Goal: Information Seeking & Learning: Learn about a topic

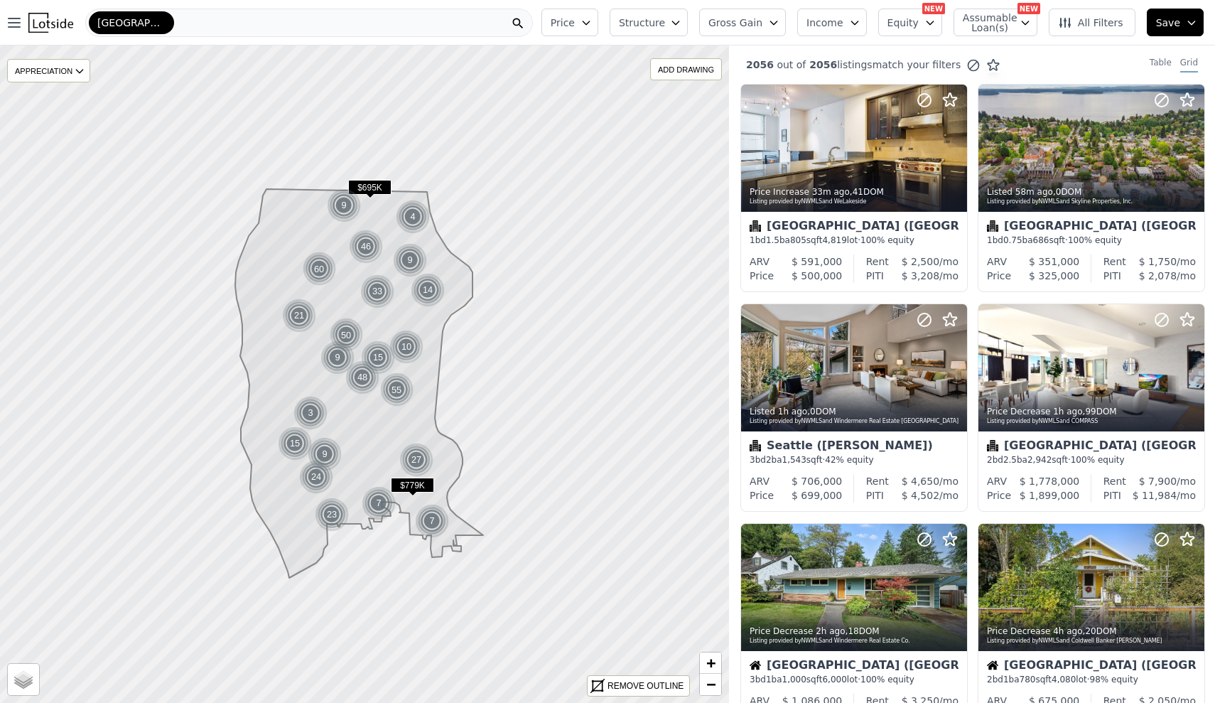
click at [571, 21] on span "Price" at bounding box center [563, 23] width 24 height 14
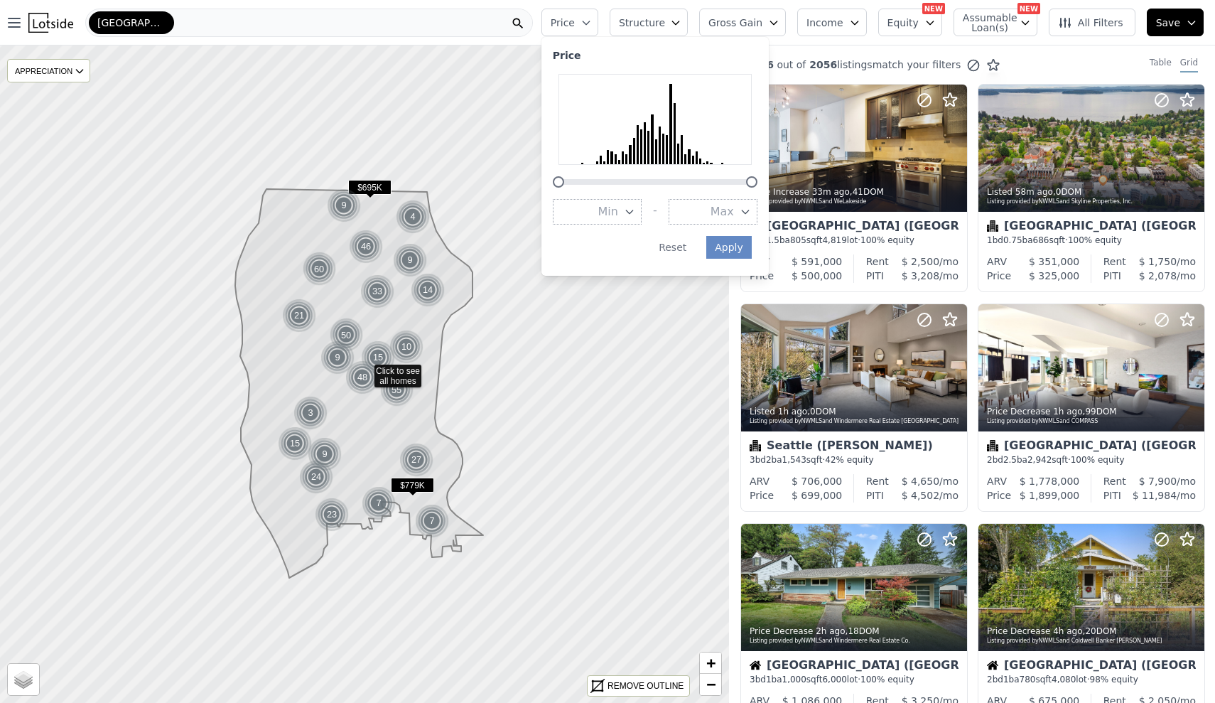
click at [679, 22] on icon "button" at bounding box center [675, 23] width 6 height 4
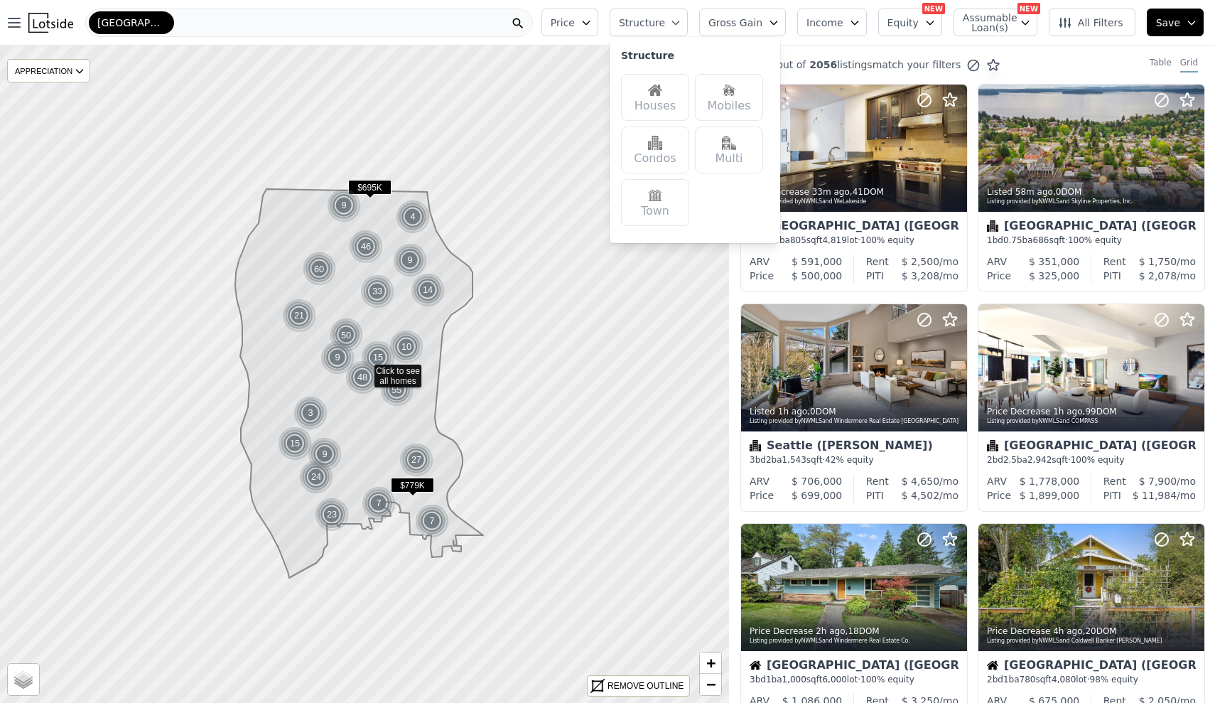
click at [662, 90] on img at bounding box center [655, 90] width 14 height 14
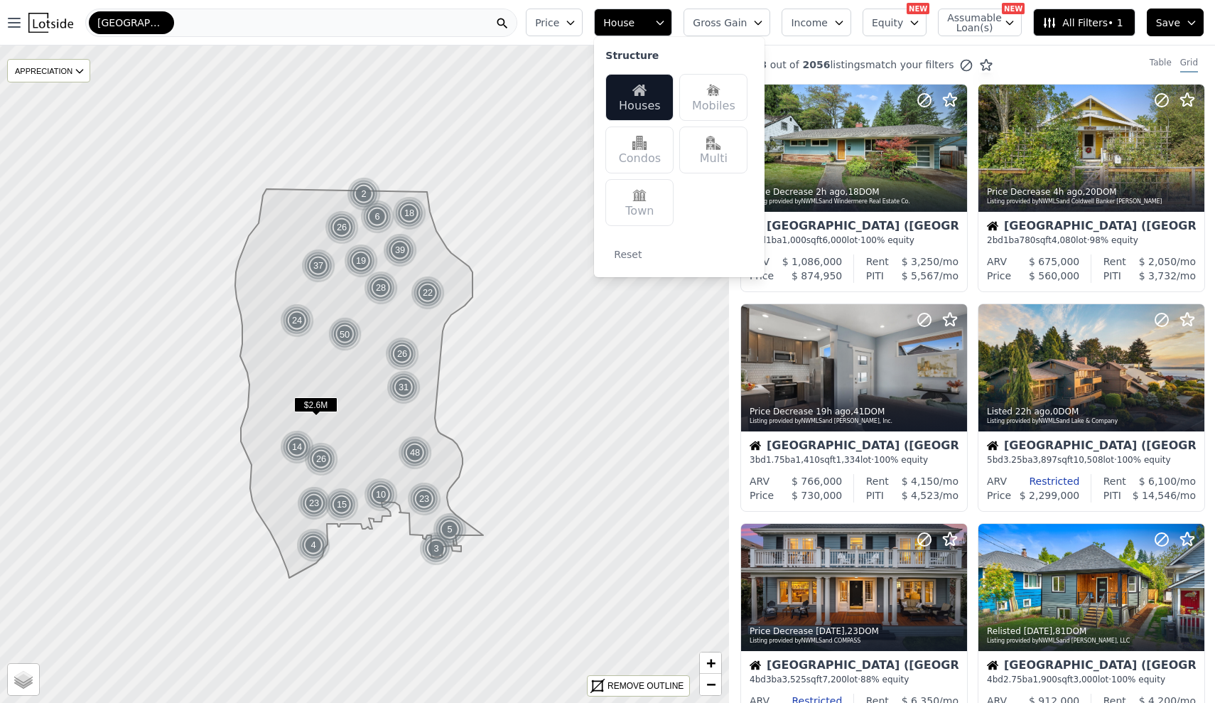
click at [572, 35] on button "Price" at bounding box center [554, 23] width 57 height 28
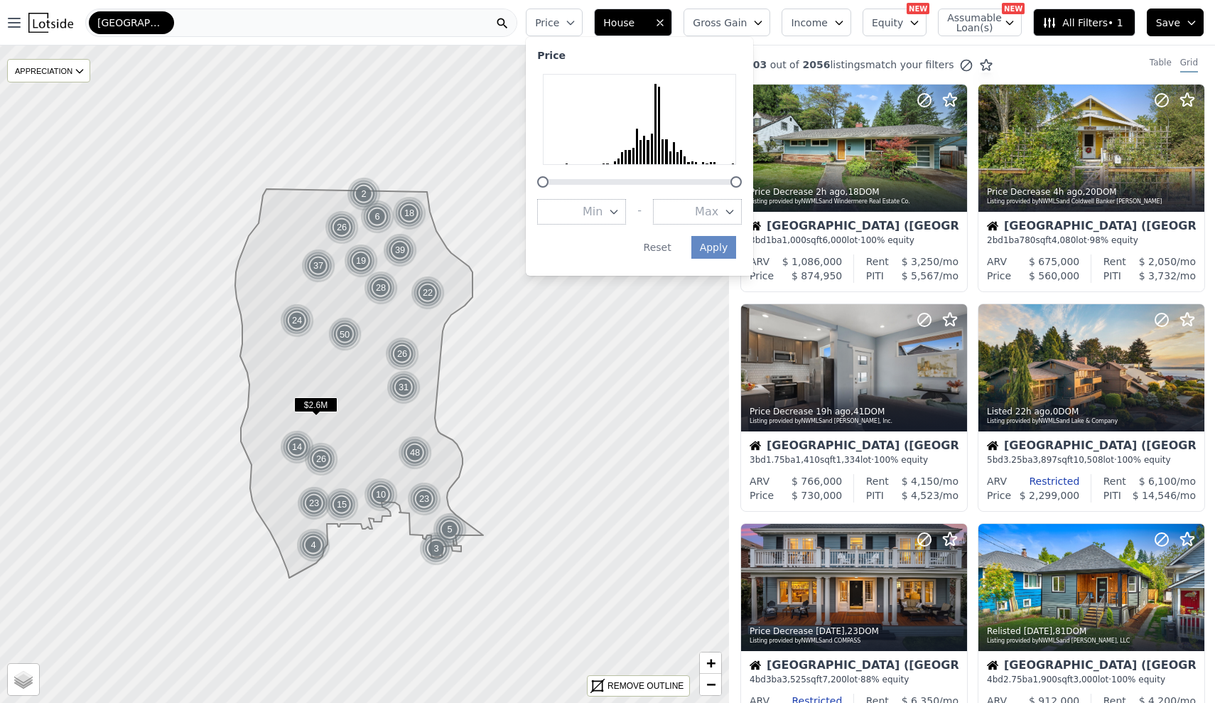
click at [736, 206] on icon "button" at bounding box center [729, 211] width 11 height 11
click at [733, 304] on button "$1.0M" at bounding box center [697, 317] width 89 height 26
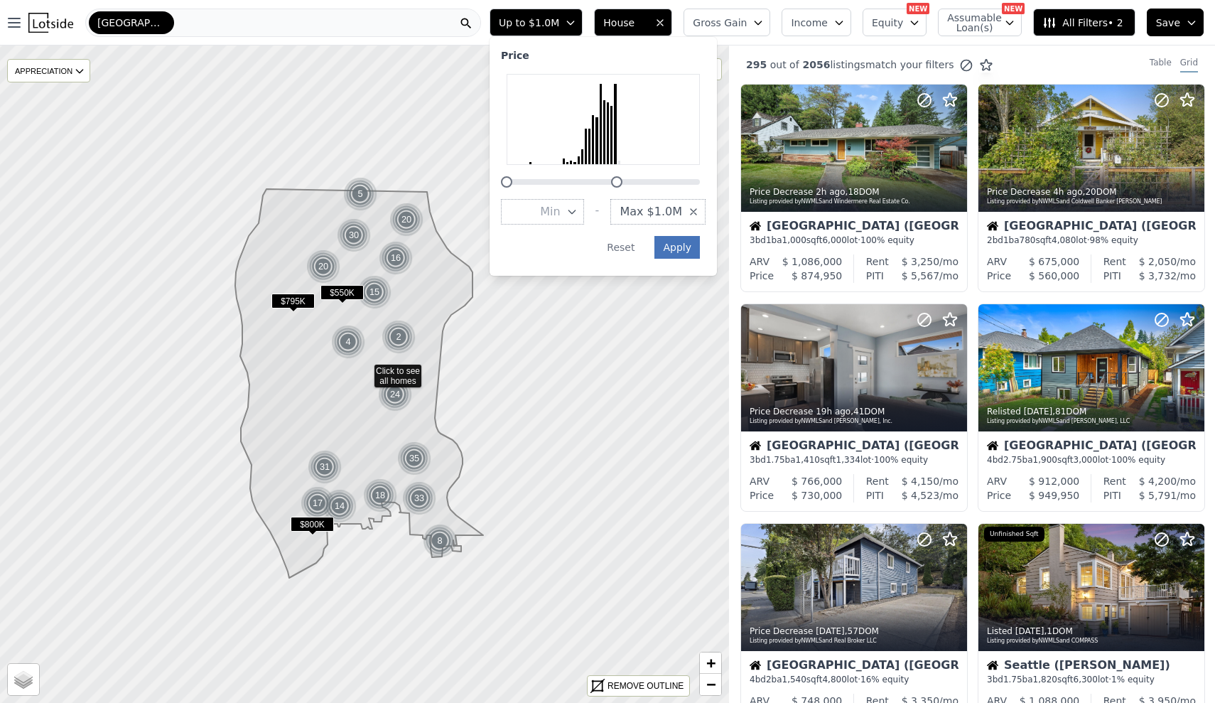
click at [691, 236] on button "Apply" at bounding box center [677, 247] width 45 height 23
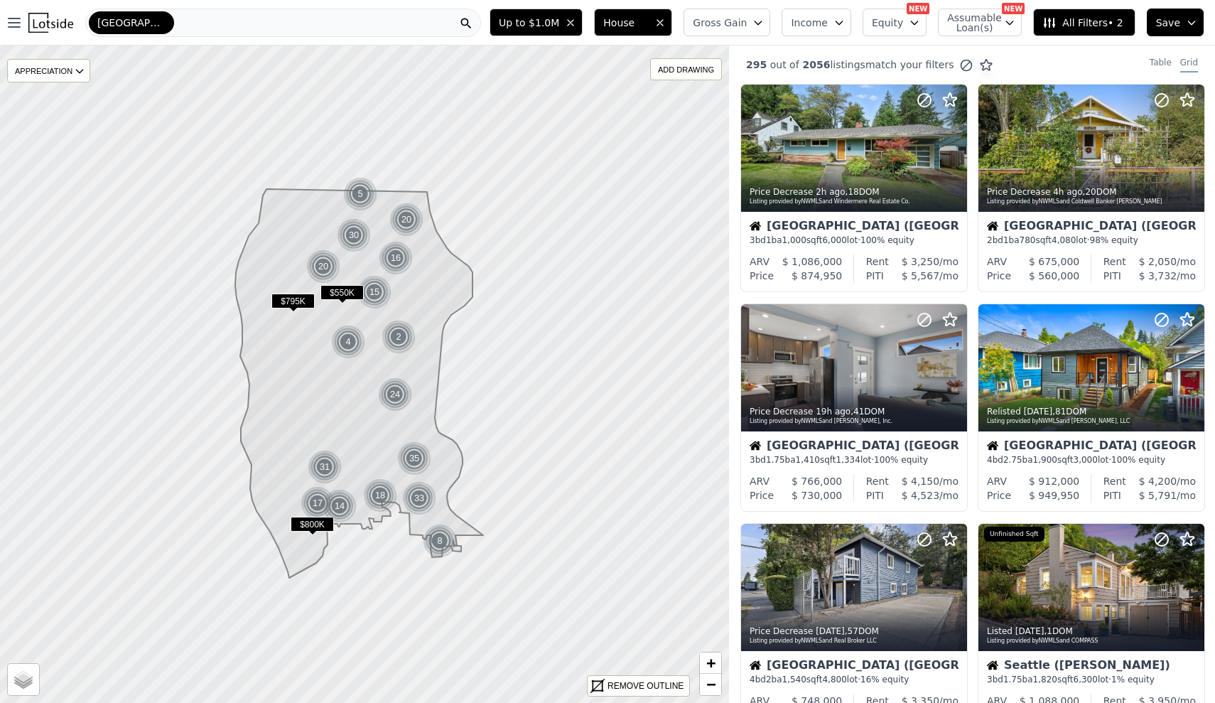
click at [1114, 26] on span "All Filters • 2" at bounding box center [1083, 23] width 80 height 14
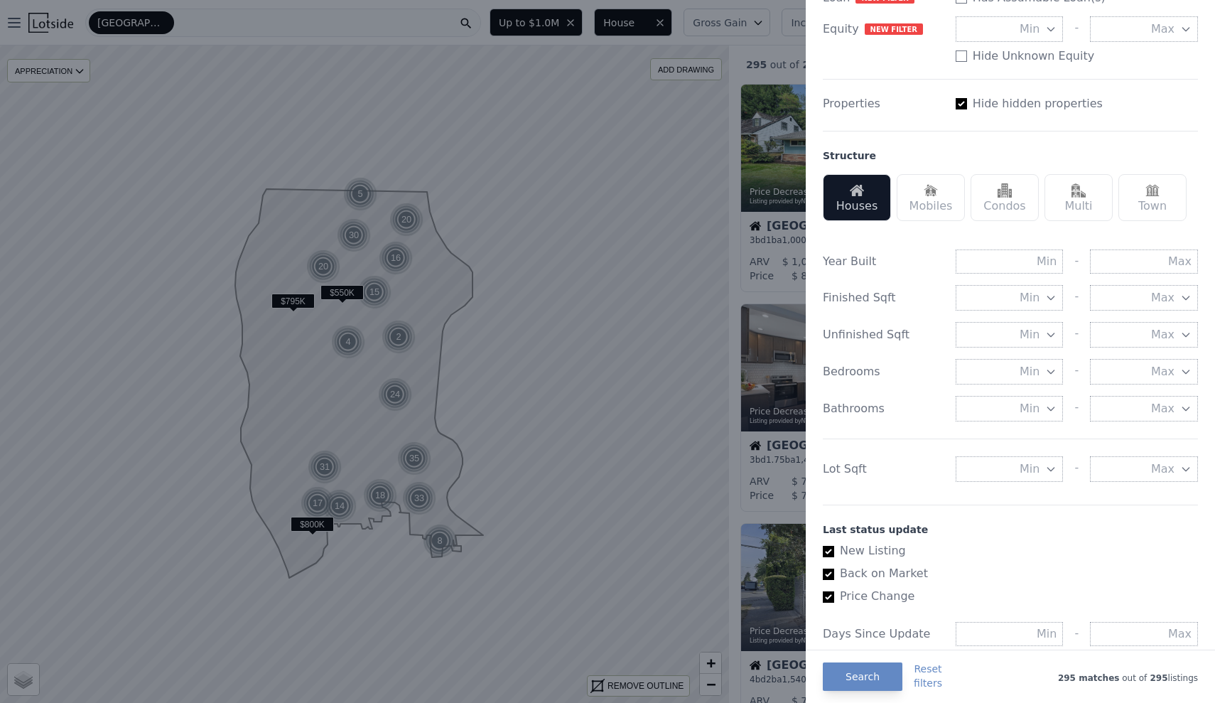
scroll to position [316, 0]
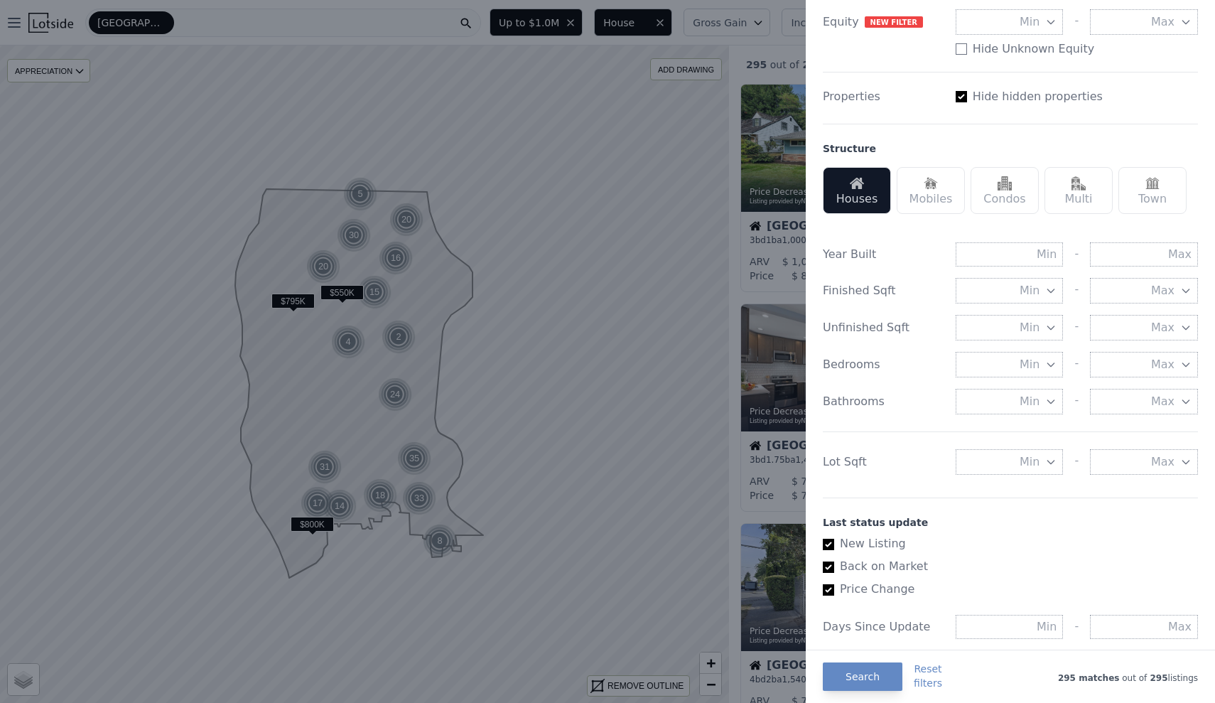
click at [1033, 449] on button "Min" at bounding box center [1010, 462] width 108 height 26
click at [1031, 500] on button "5000 sqft" at bounding box center [1010, 513] width 108 height 26
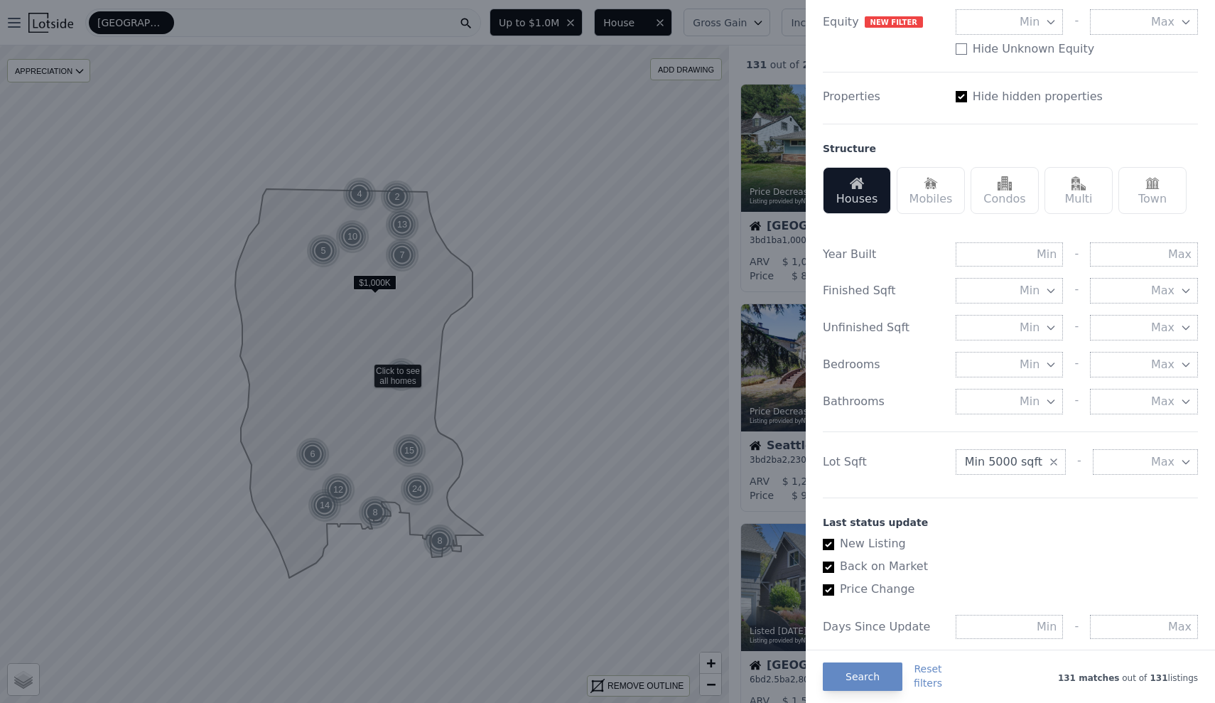
click at [1022, 453] on span "Min 5000 sqft" at bounding box center [1003, 461] width 77 height 17
click at [1022, 451] on input "number" at bounding box center [1007, 461] width 102 height 24
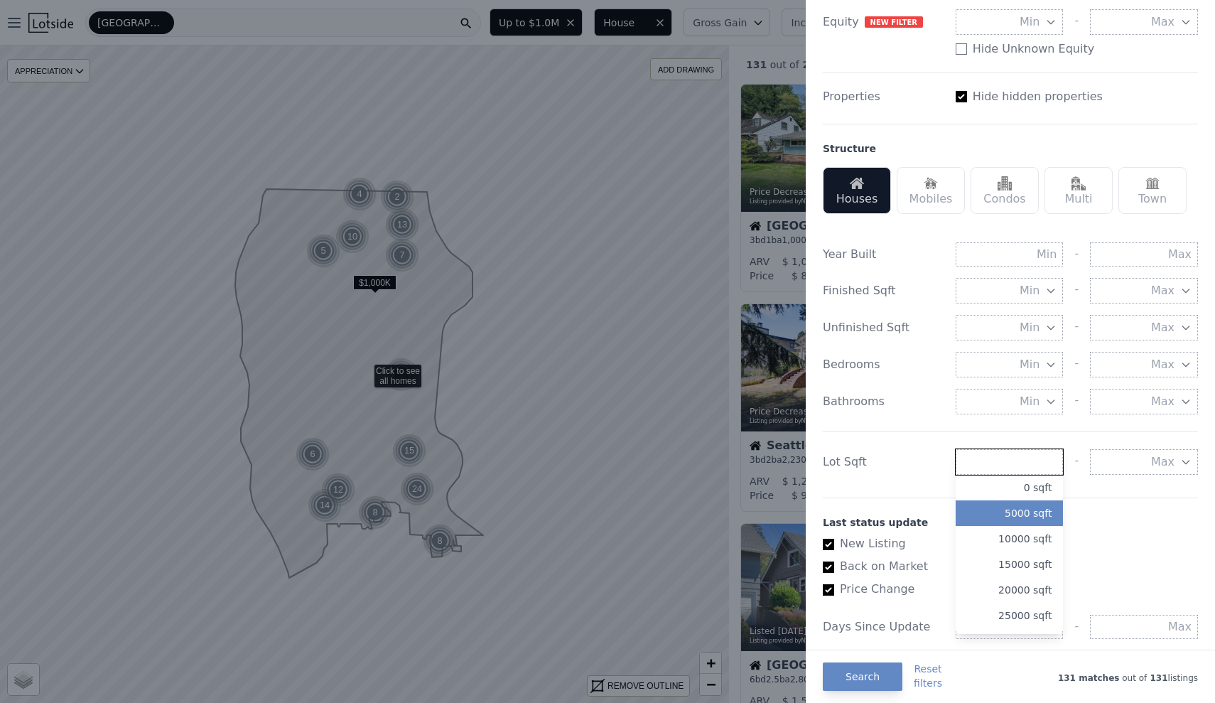
click at [1022, 451] on input "number" at bounding box center [1010, 462] width 108 height 26
click at [1007, 433] on div "Lot Sqft Min 5000 sqft 0 sqft 5000 sqft 10000 sqft 15000 sqft 20000 sqft 25000 …" at bounding box center [1010, 452] width 375 height 43
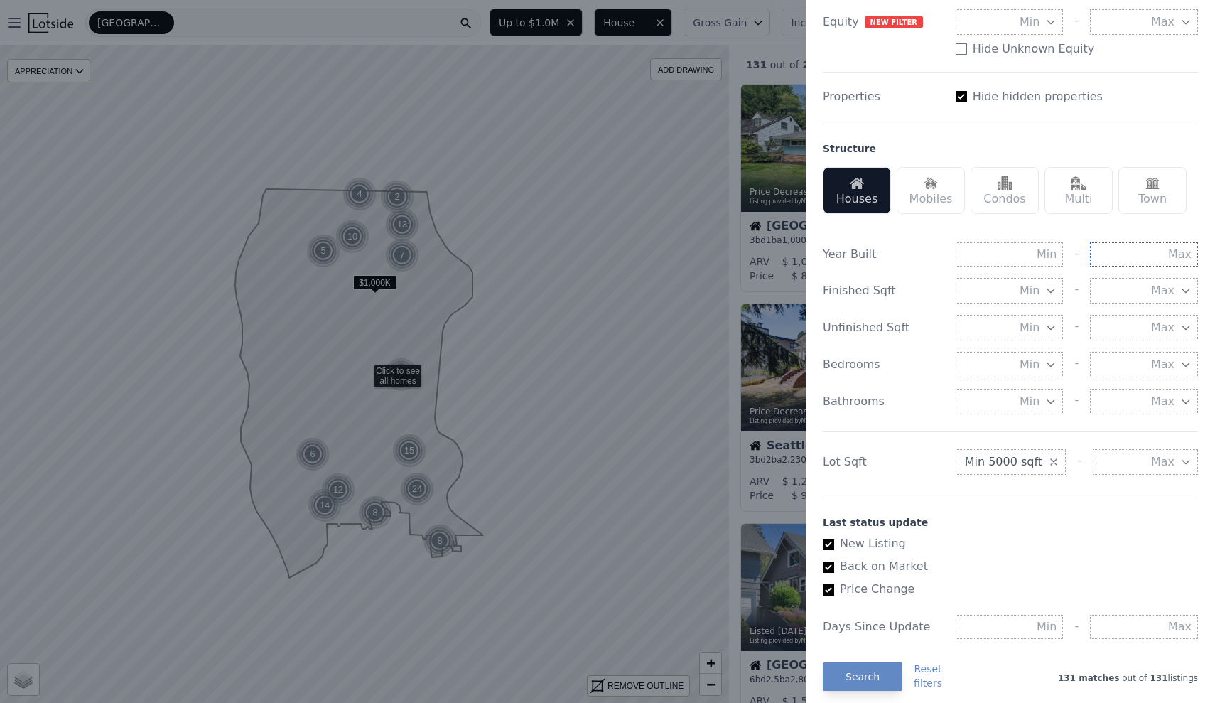
click at [1151, 246] on input "text" at bounding box center [1144, 254] width 108 height 24
type input "1990"
click at [929, 255] on div "Year Built" at bounding box center [884, 254] width 122 height 17
click at [879, 667] on button "Search" at bounding box center [863, 676] width 80 height 28
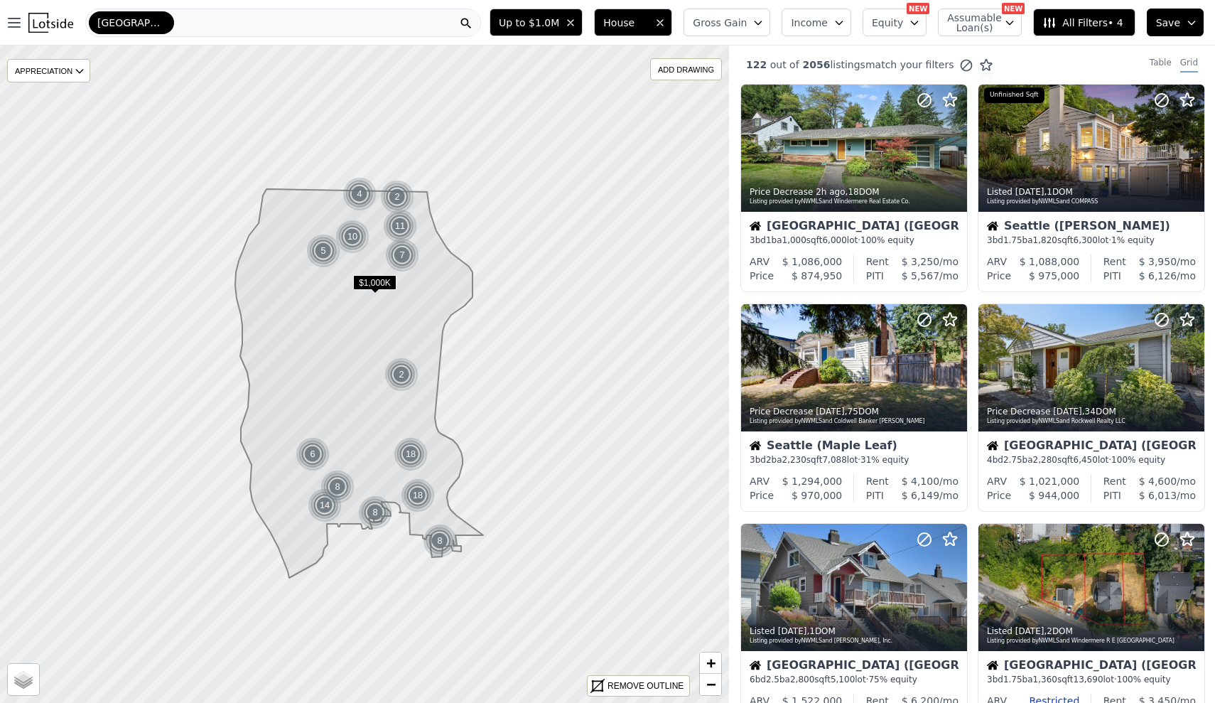
click at [375, 280] on span "$1,000K" at bounding box center [374, 282] width 43 height 15
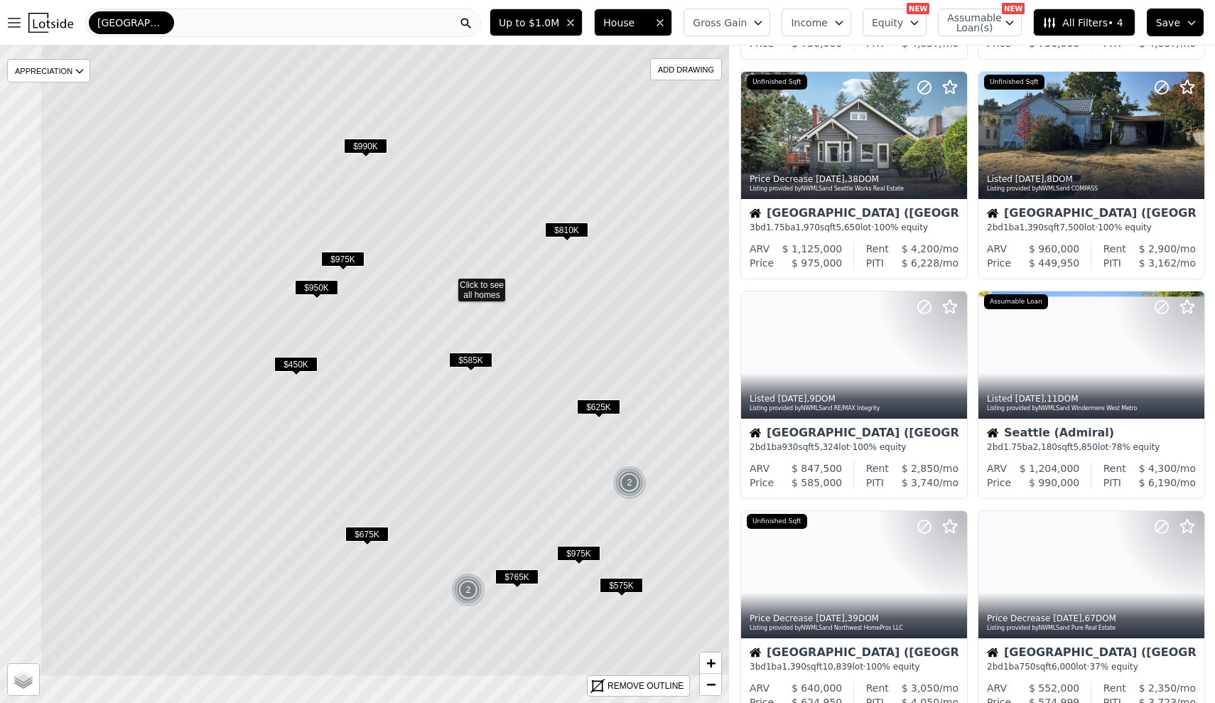
drag, startPoint x: 366, startPoint y: 465, endPoint x: 510, endPoint y: 290, distance: 226.7
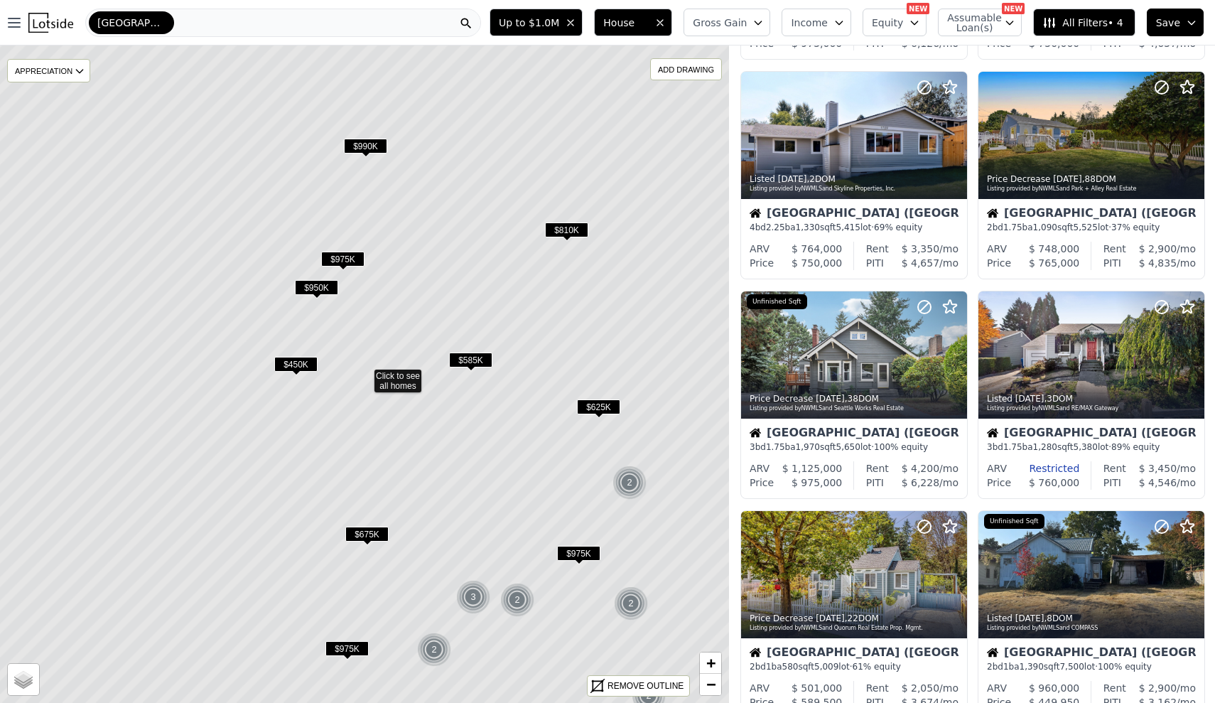
click at [589, 398] on icon at bounding box center [364, 375] width 878 height 792
click at [597, 412] on span "$625K" at bounding box center [598, 406] width 43 height 15
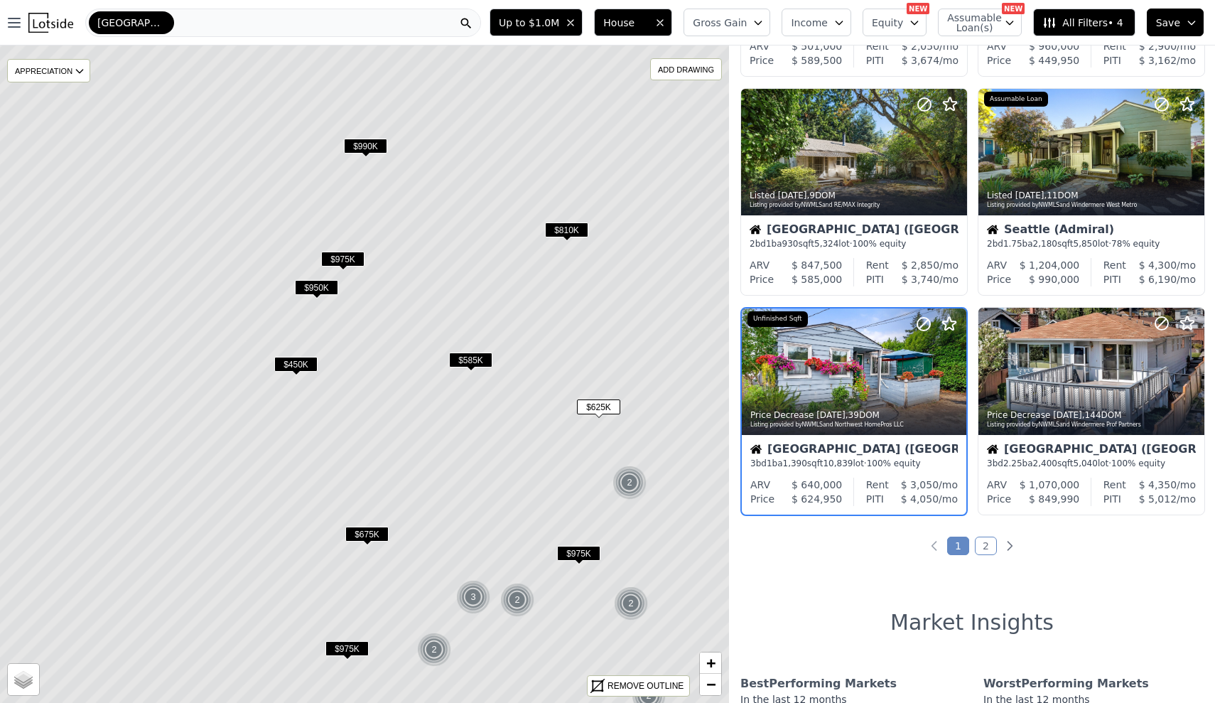
scroll to position [893, 0]
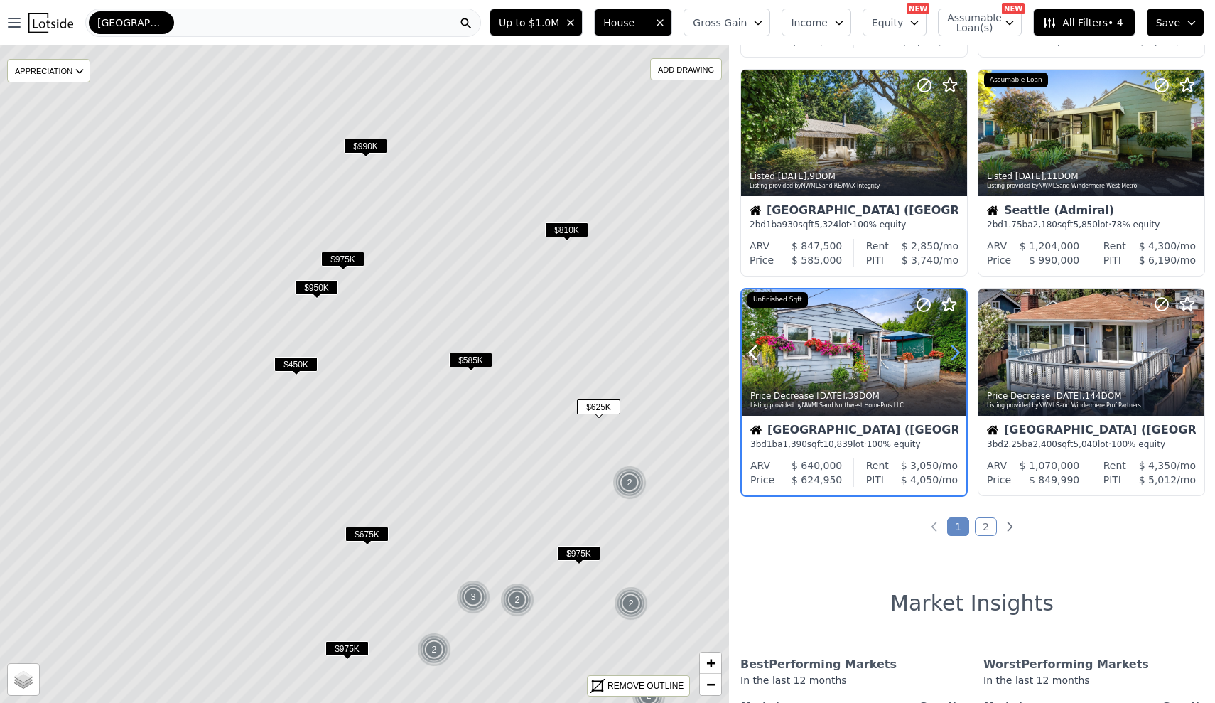
click at [959, 356] on icon at bounding box center [955, 353] width 6 height 14
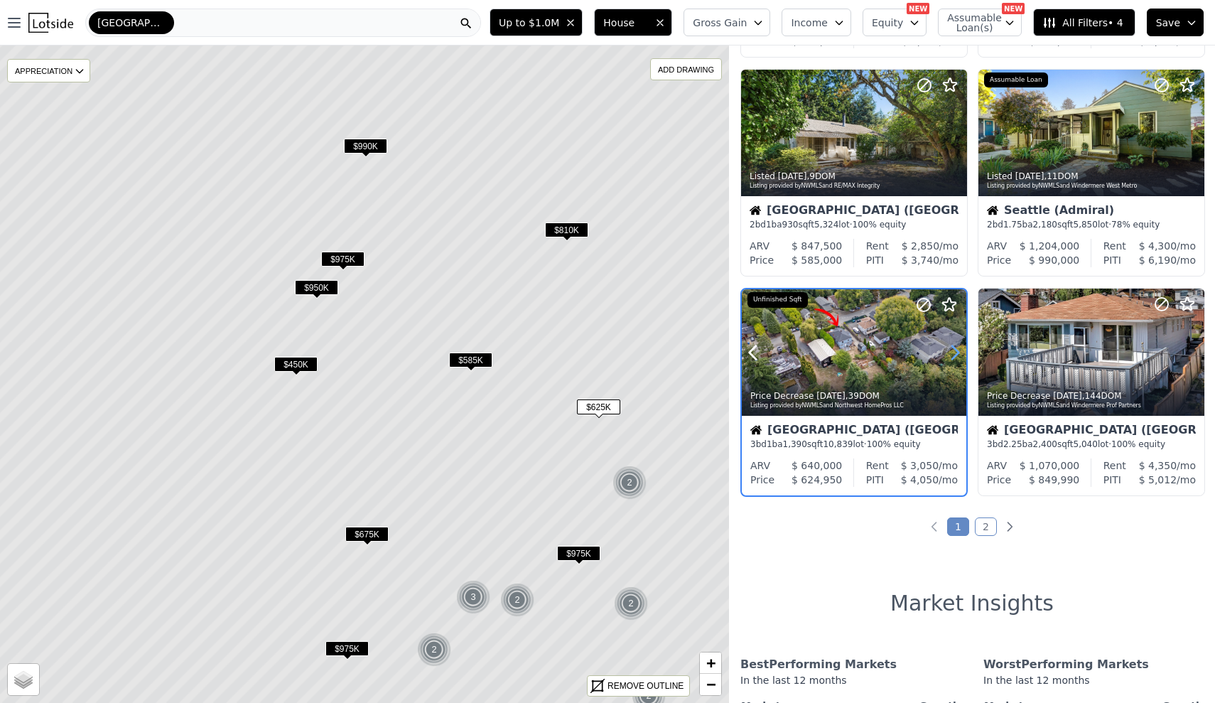
click at [959, 356] on icon at bounding box center [955, 353] width 6 height 14
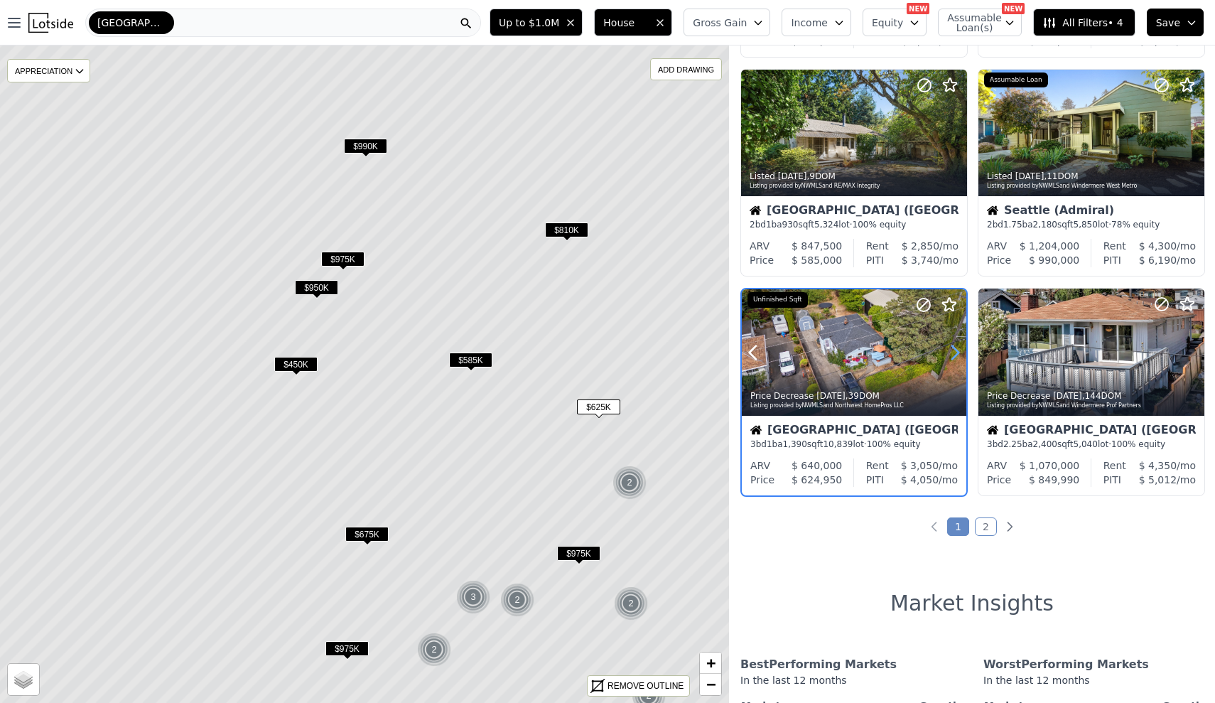
click at [959, 356] on icon at bounding box center [955, 353] width 6 height 14
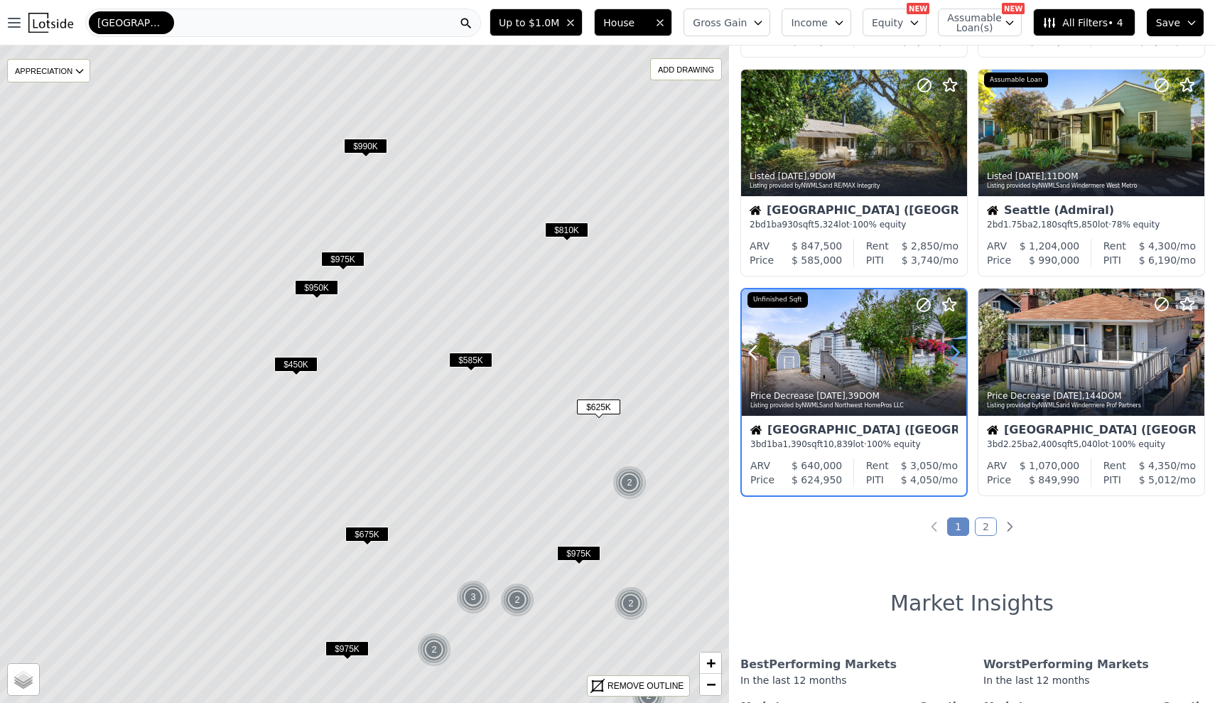
click at [959, 356] on icon at bounding box center [955, 353] width 6 height 14
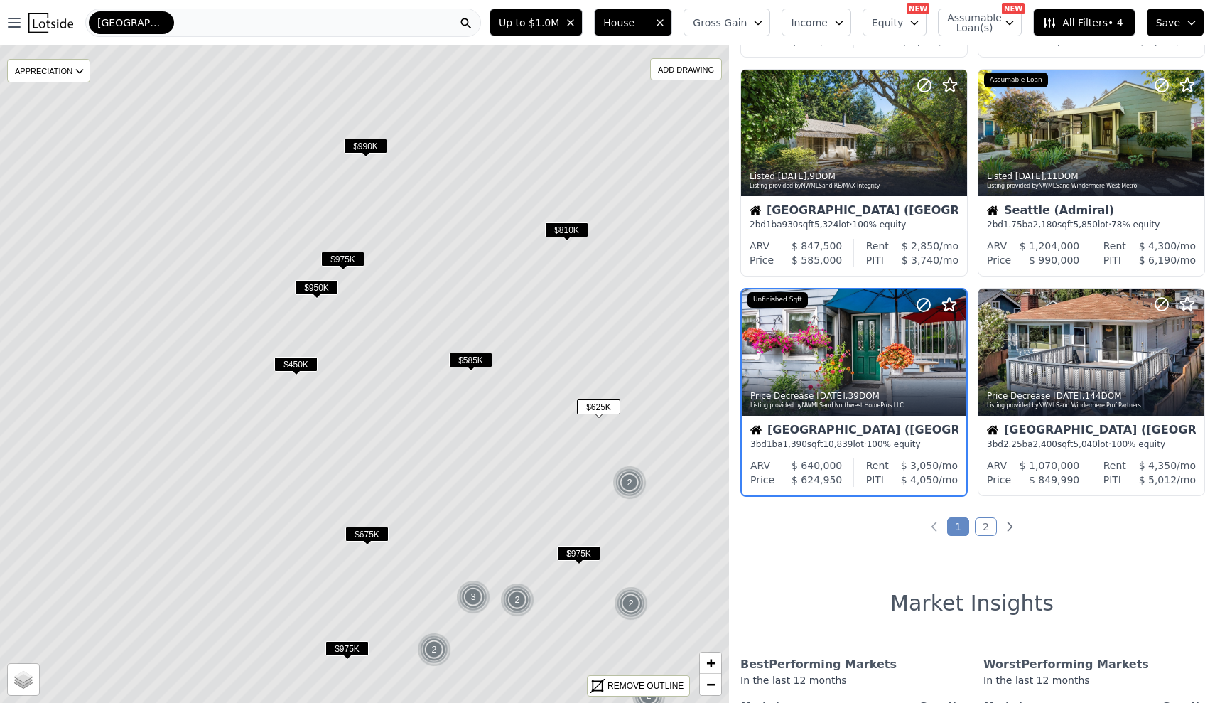
click at [370, 144] on span "$990K" at bounding box center [365, 146] width 43 height 15
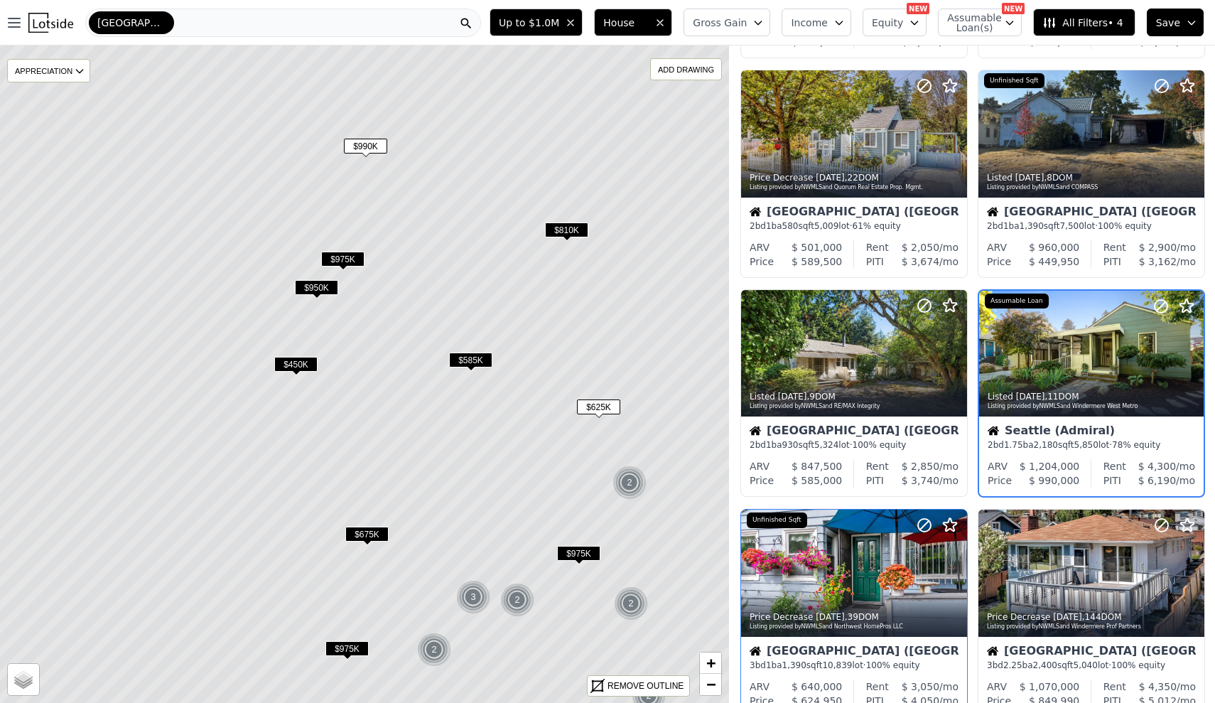
click at [308, 364] on span "$450K" at bounding box center [295, 364] width 43 height 15
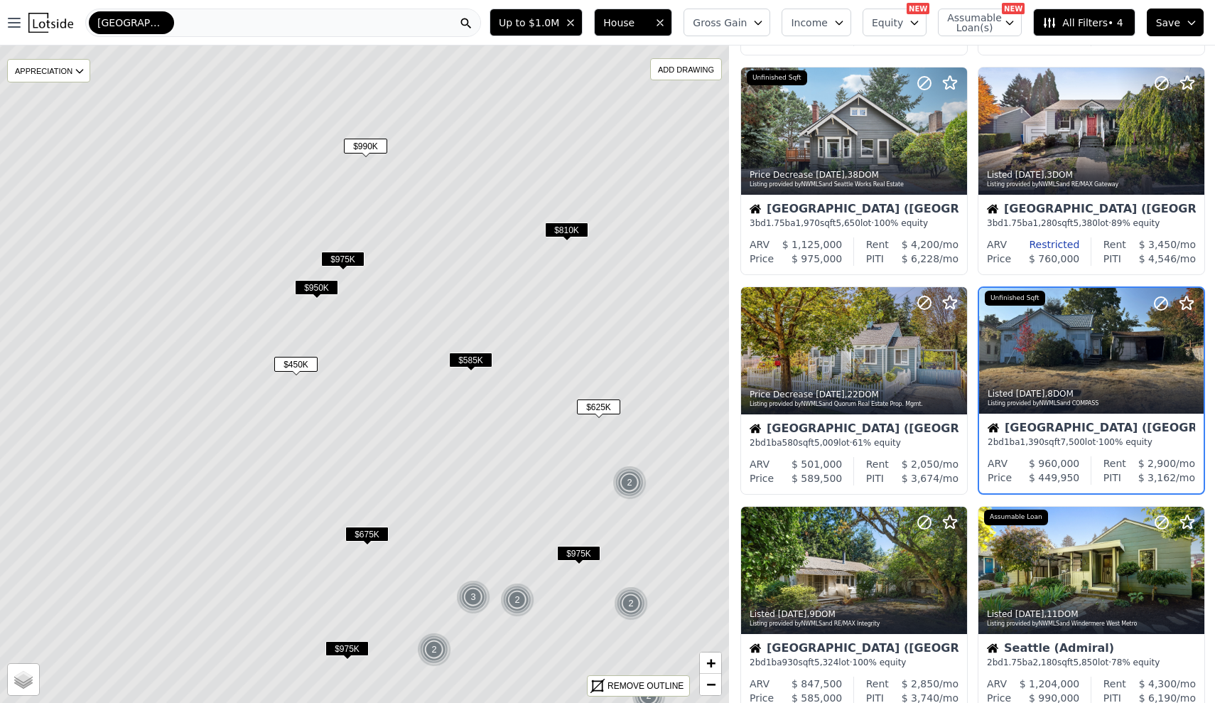
scroll to position [453, 0]
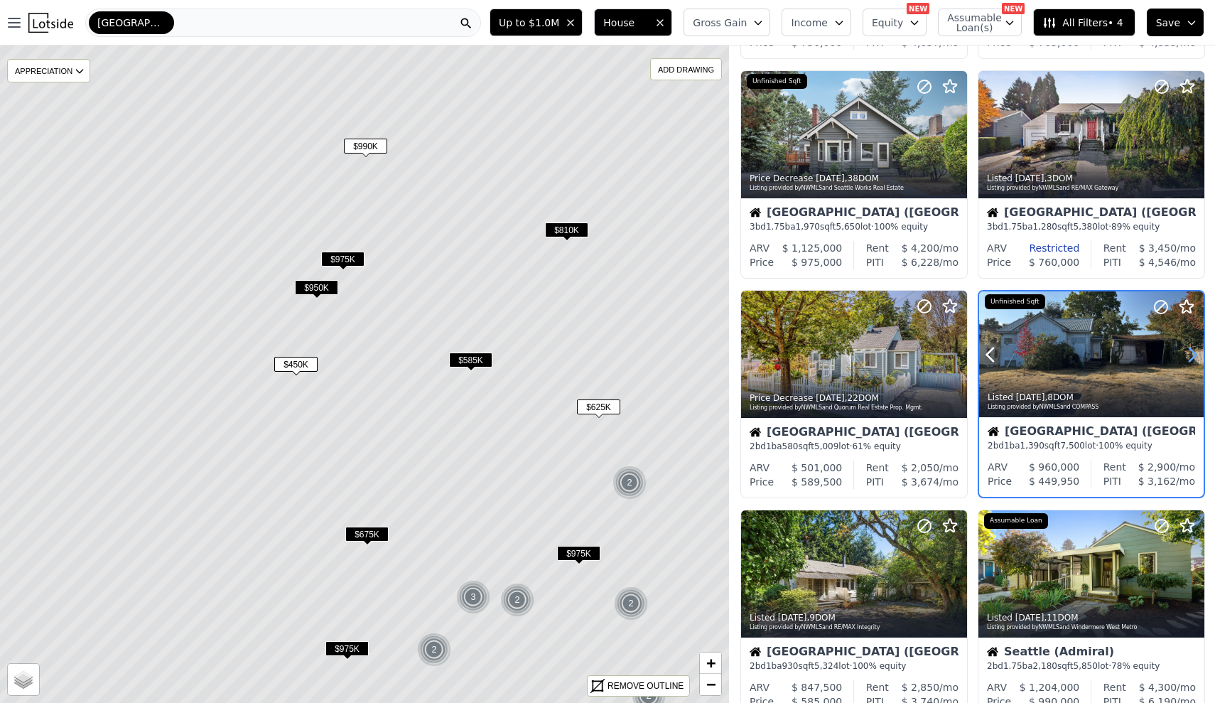
click at [1193, 357] on icon at bounding box center [1192, 354] width 23 height 23
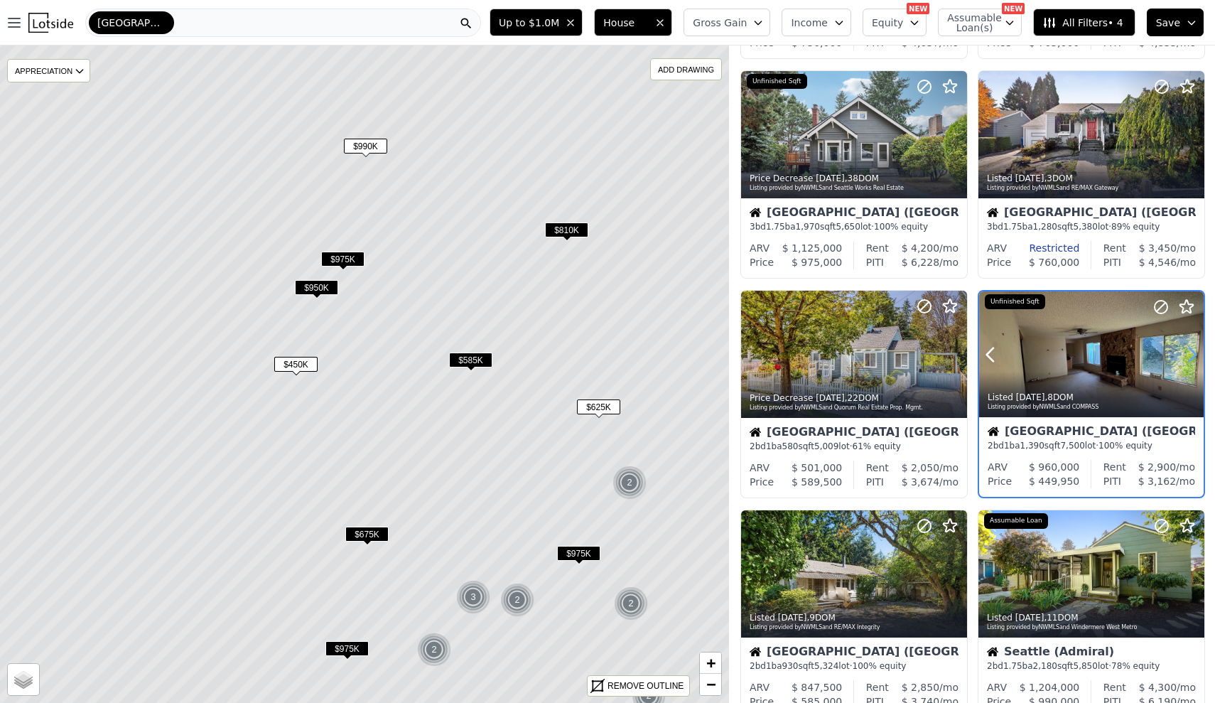
click at [1193, 357] on icon at bounding box center [1192, 354] width 23 height 23
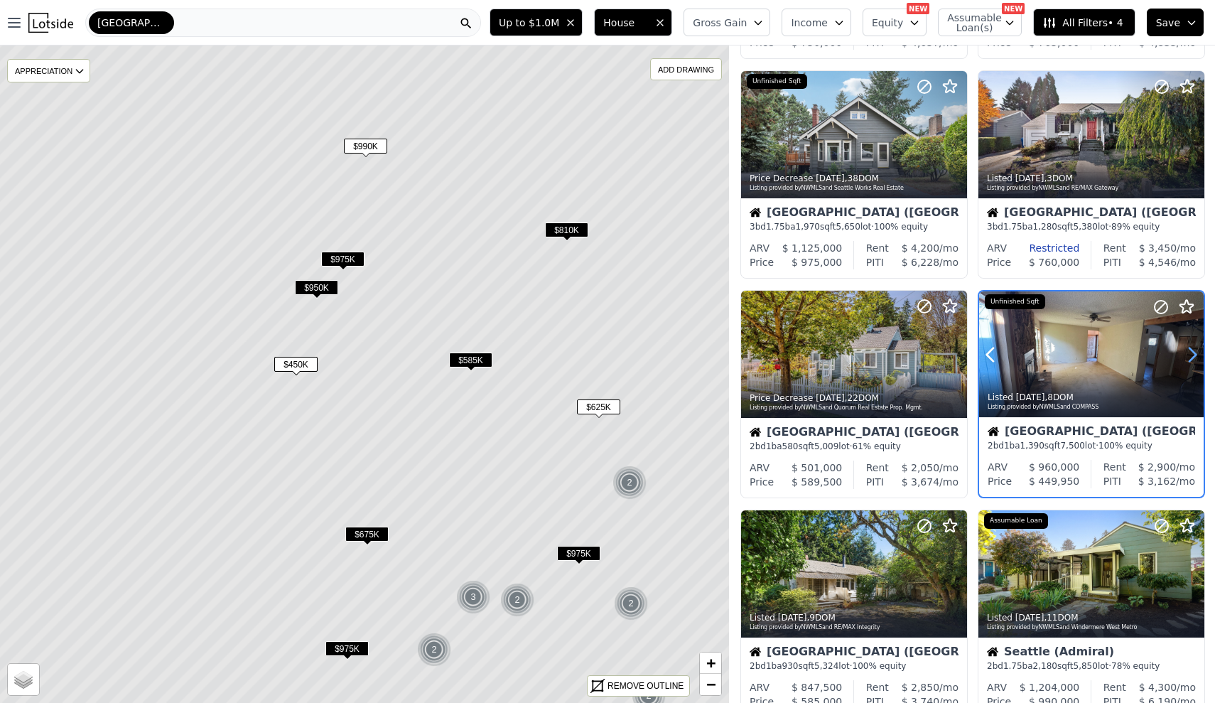
click at [1193, 357] on icon at bounding box center [1192, 354] width 23 height 23
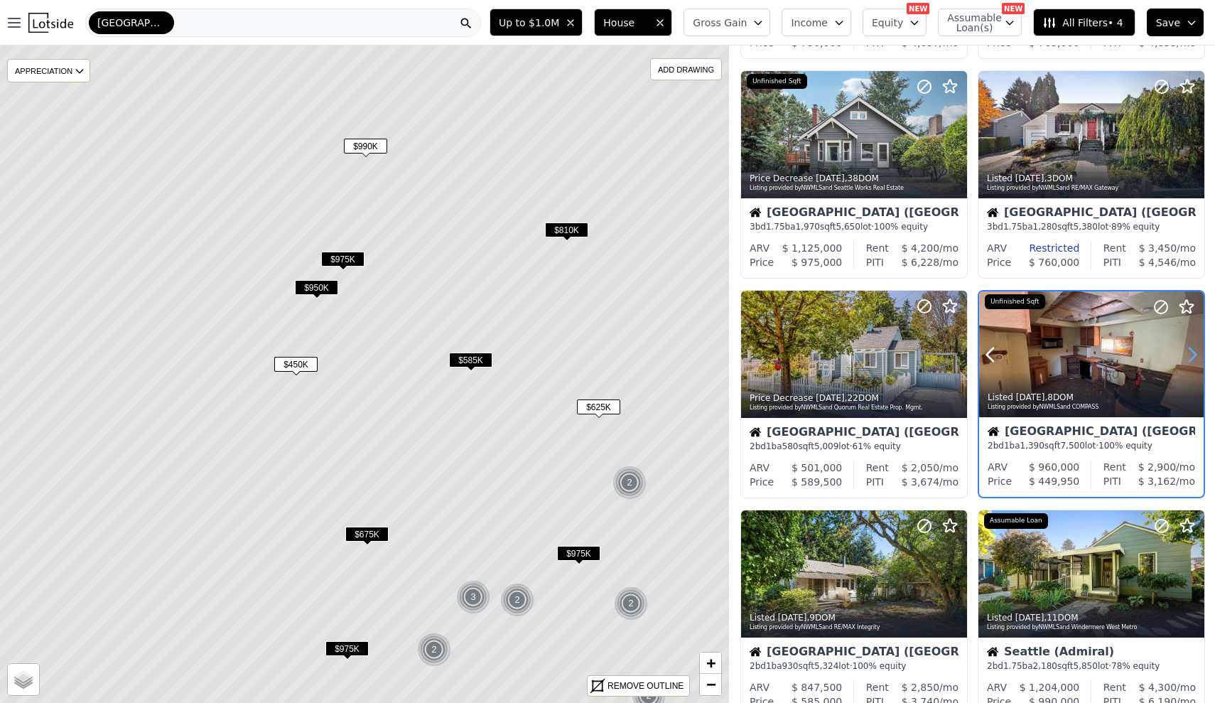
click at [1193, 357] on icon at bounding box center [1192, 354] width 23 height 23
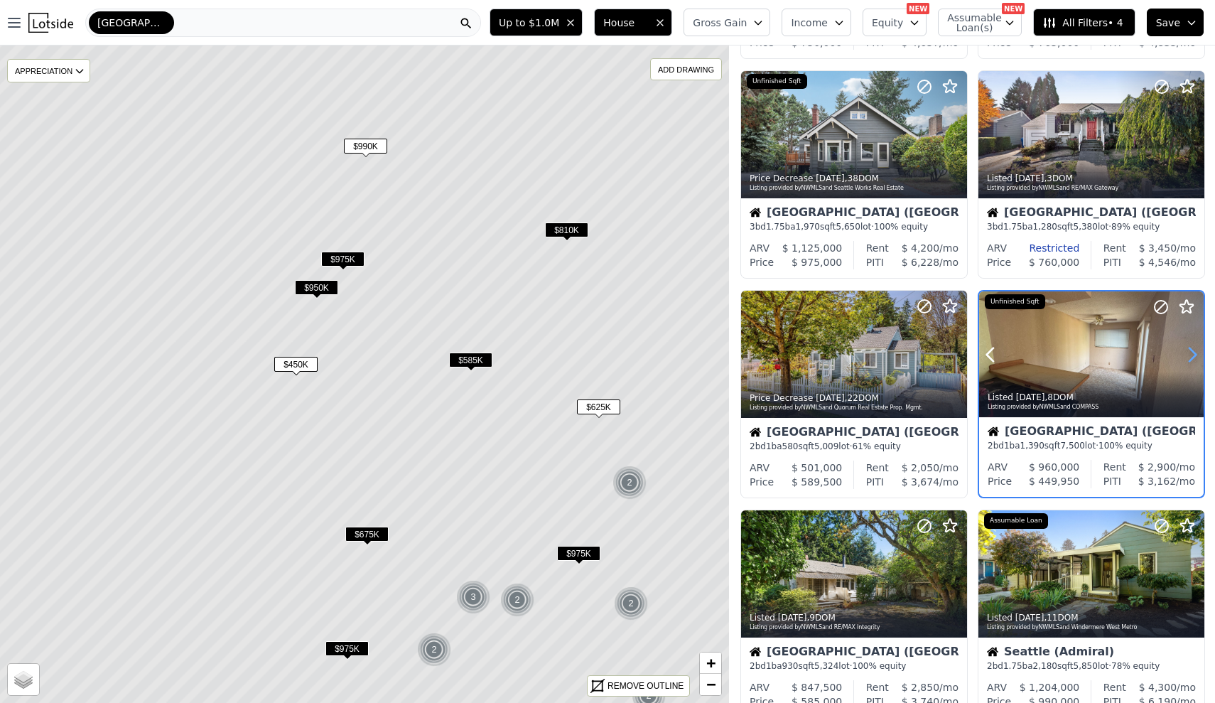
click at [1193, 357] on icon at bounding box center [1192, 354] width 23 height 23
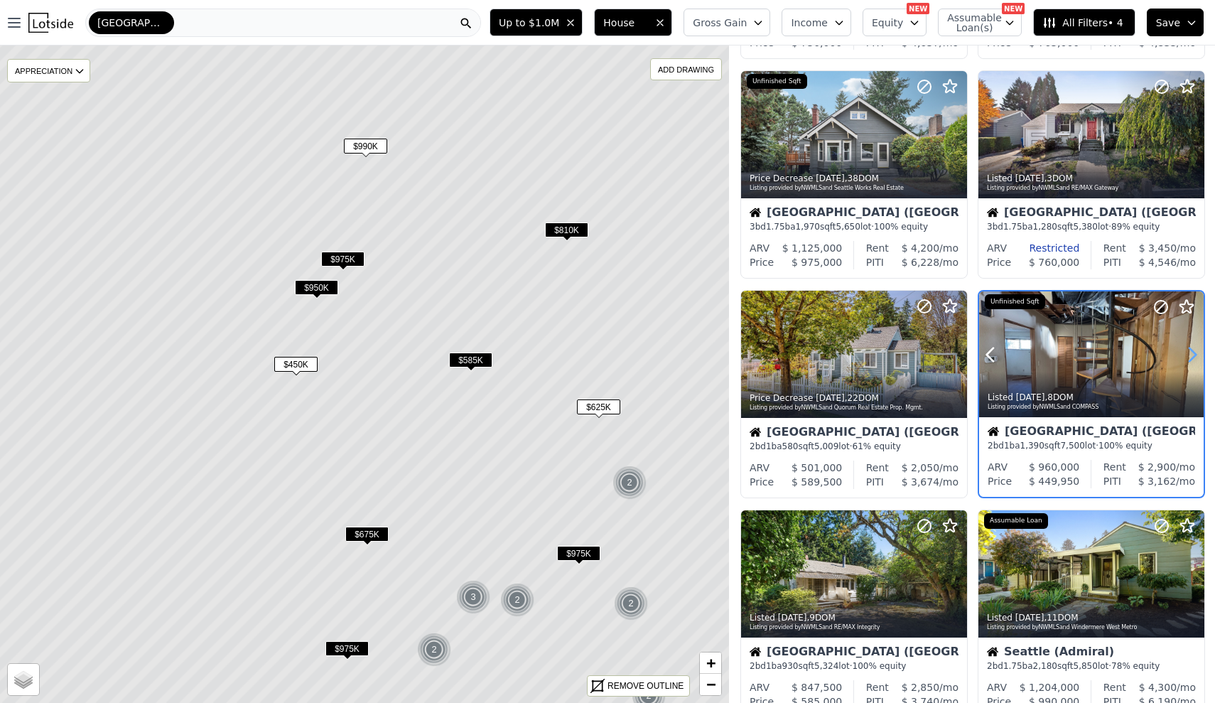
click at [1193, 357] on icon at bounding box center [1192, 354] width 23 height 23
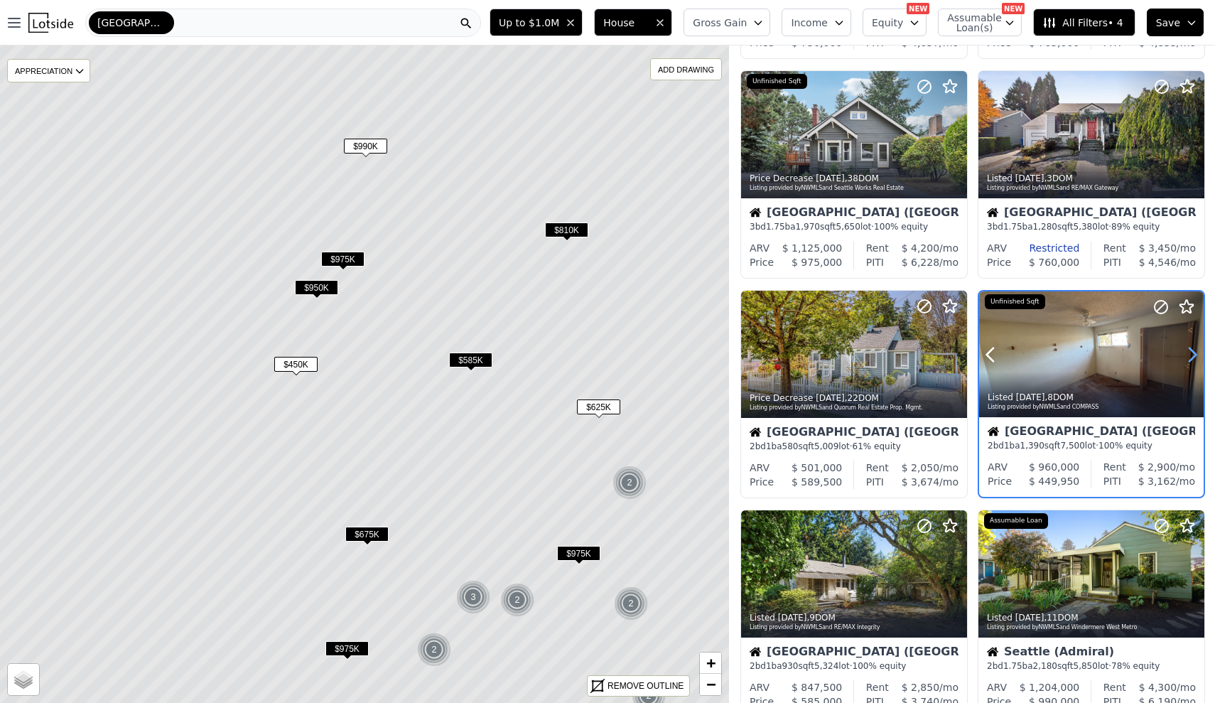
click at [1193, 357] on icon at bounding box center [1192, 354] width 23 height 23
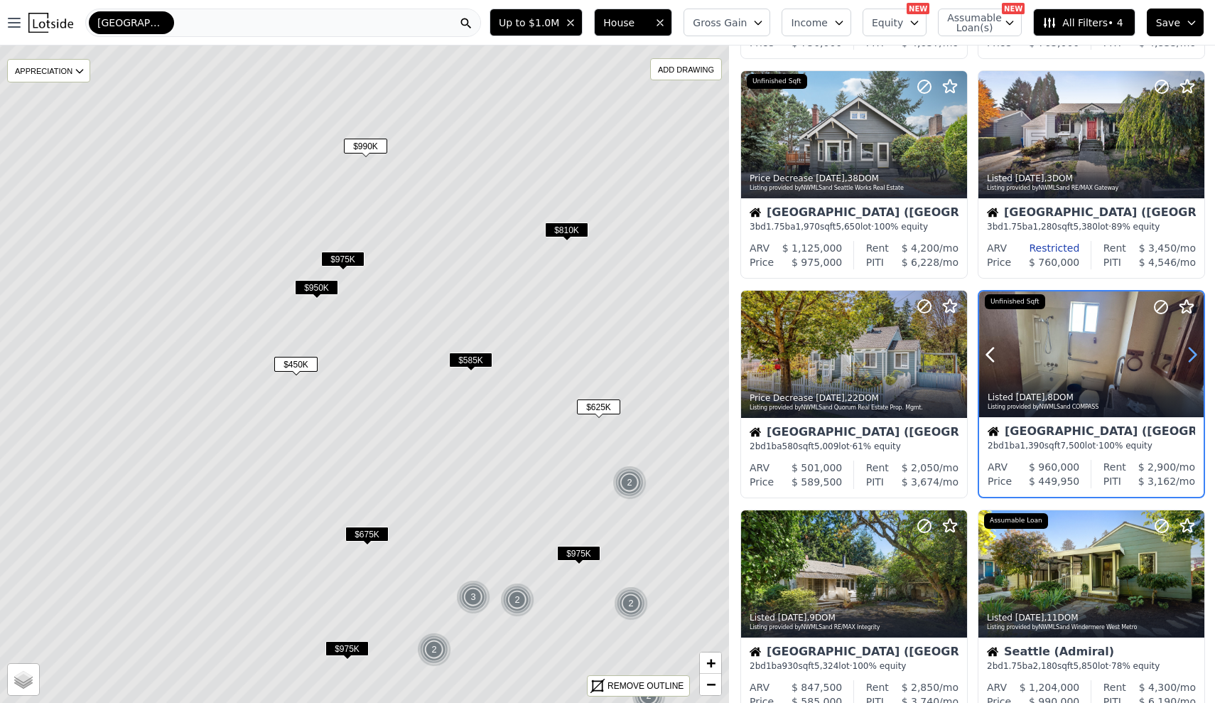
click at [1193, 357] on icon at bounding box center [1192, 354] width 23 height 23
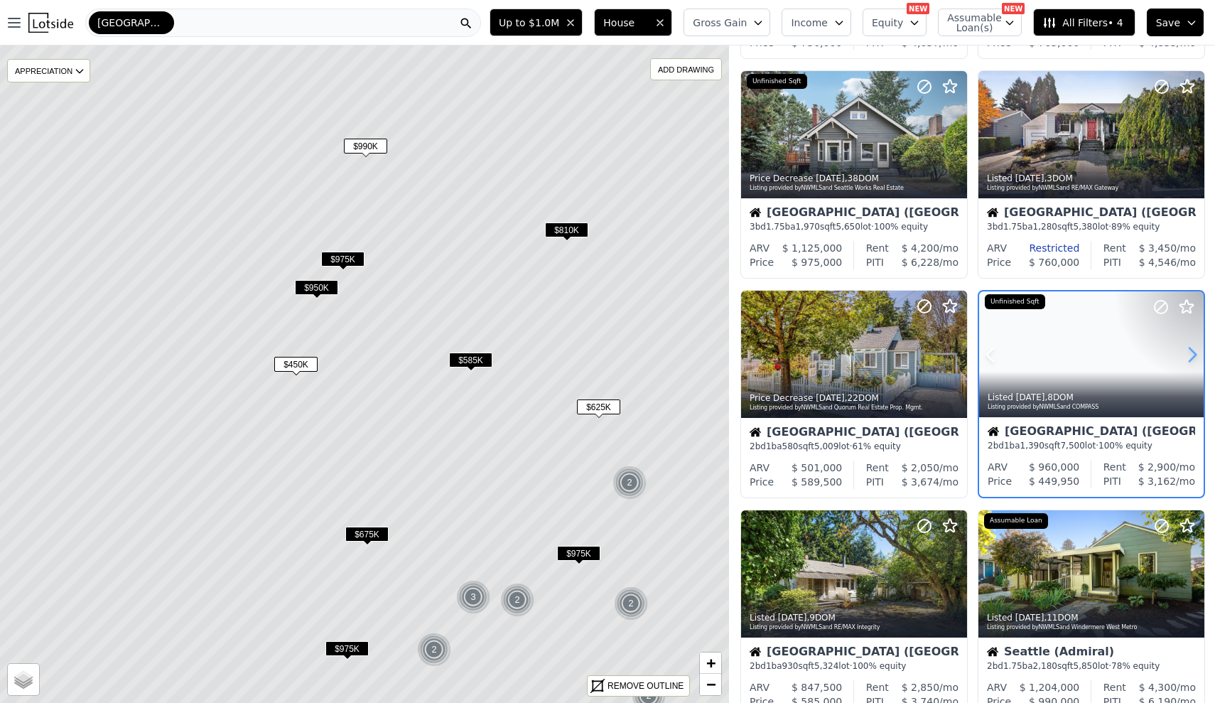
click at [1193, 357] on icon at bounding box center [1192, 354] width 23 height 23
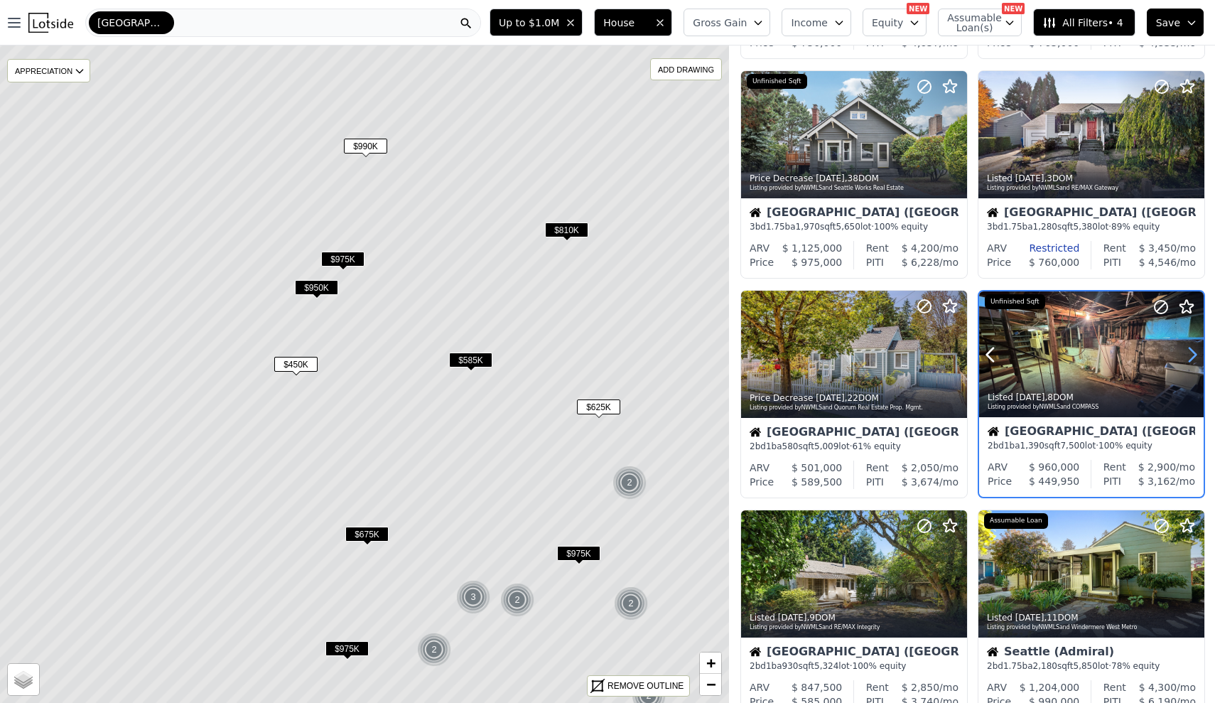
click at [1193, 357] on icon at bounding box center [1192, 354] width 23 height 23
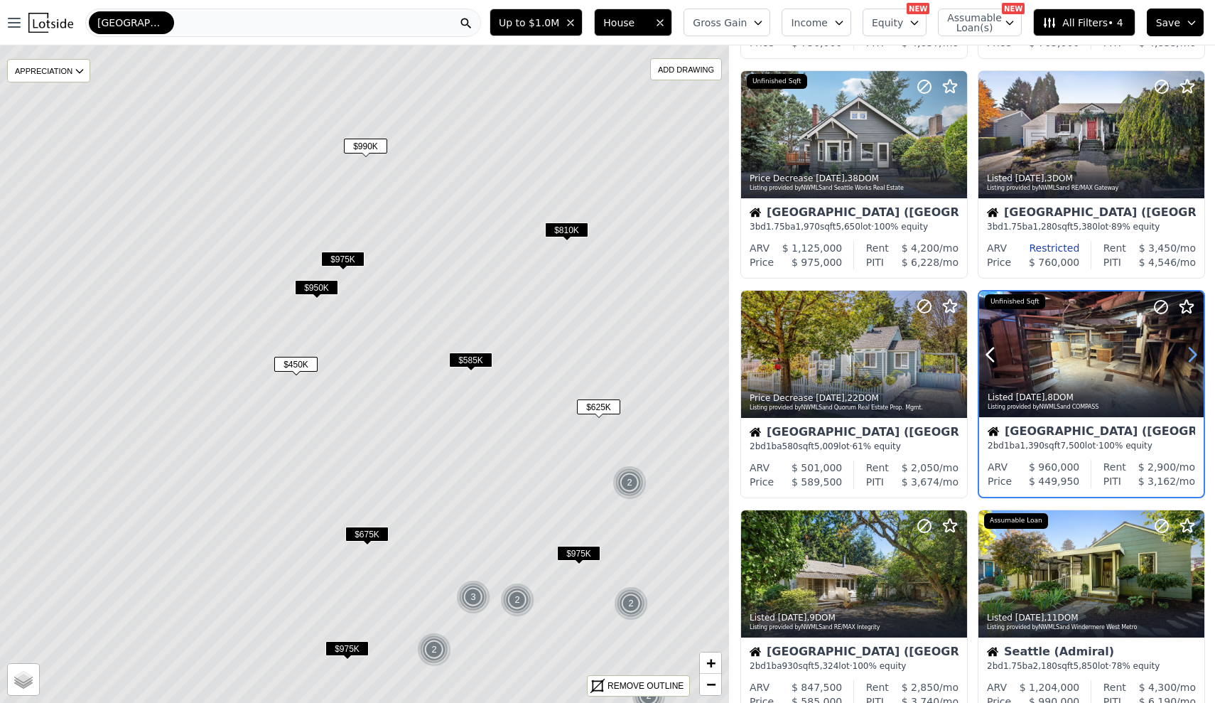
click at [1193, 357] on icon at bounding box center [1192, 354] width 23 height 23
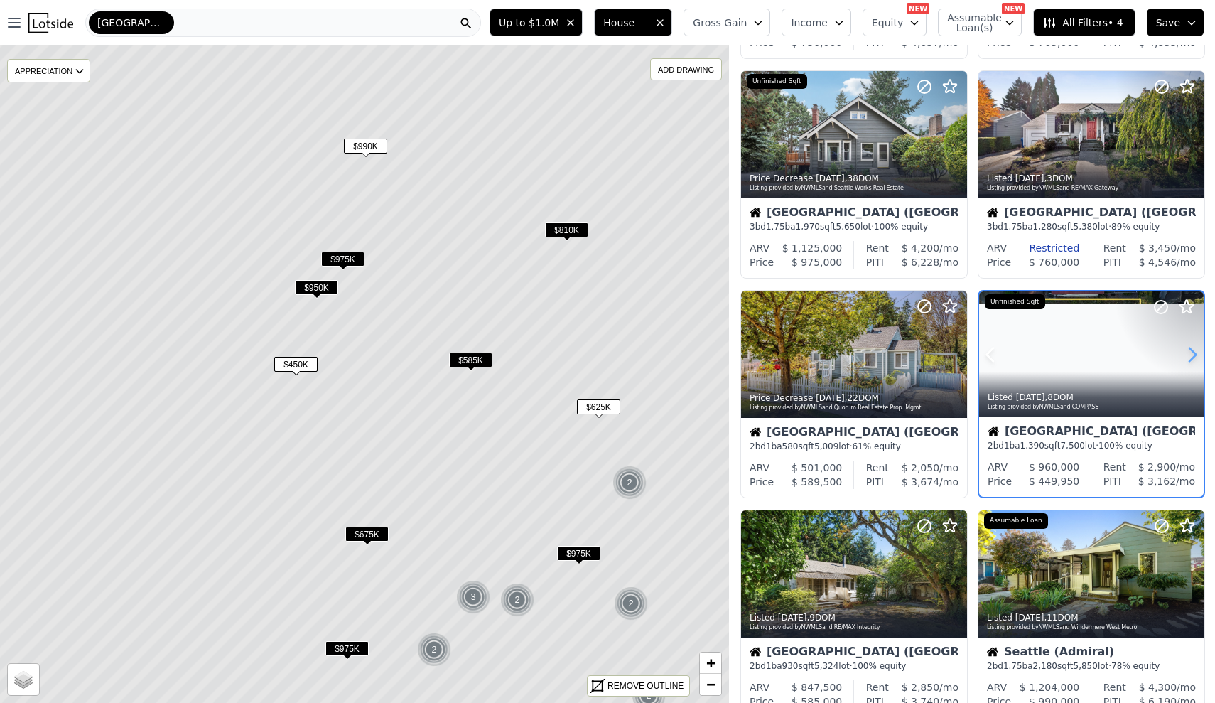
click at [1193, 357] on icon at bounding box center [1192, 354] width 23 height 23
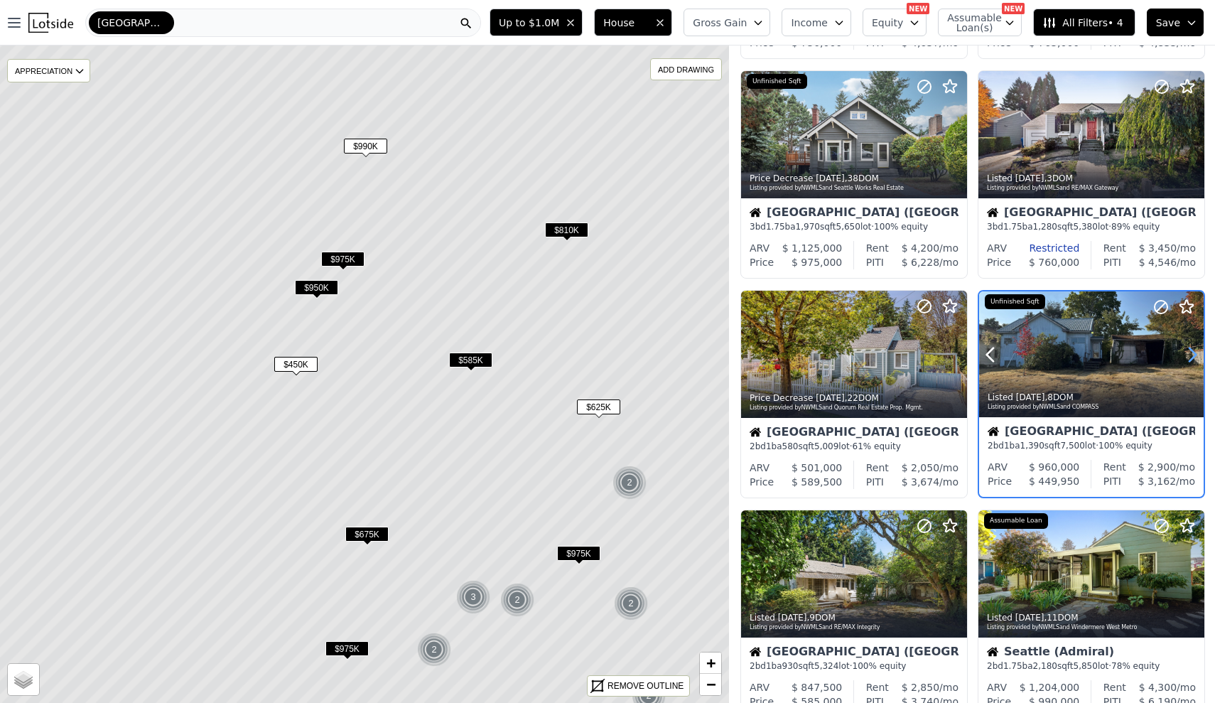
click at [1193, 357] on icon at bounding box center [1192, 354] width 23 height 23
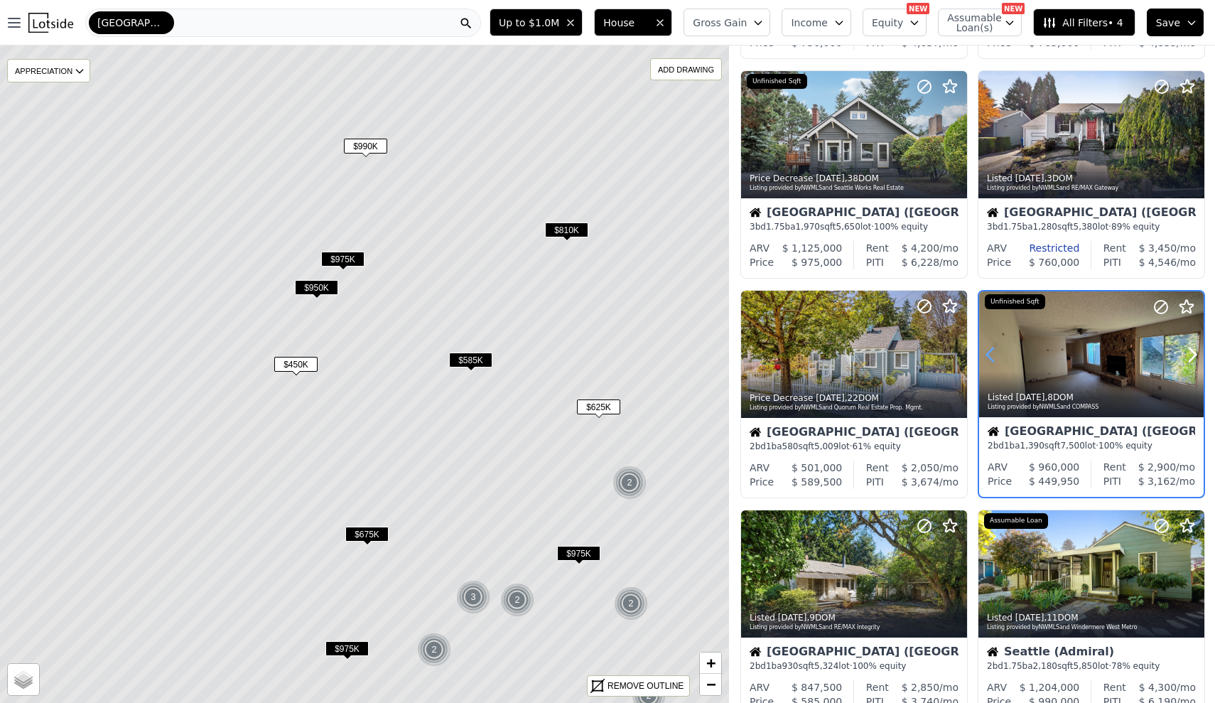
click at [994, 361] on icon at bounding box center [990, 354] width 23 height 23
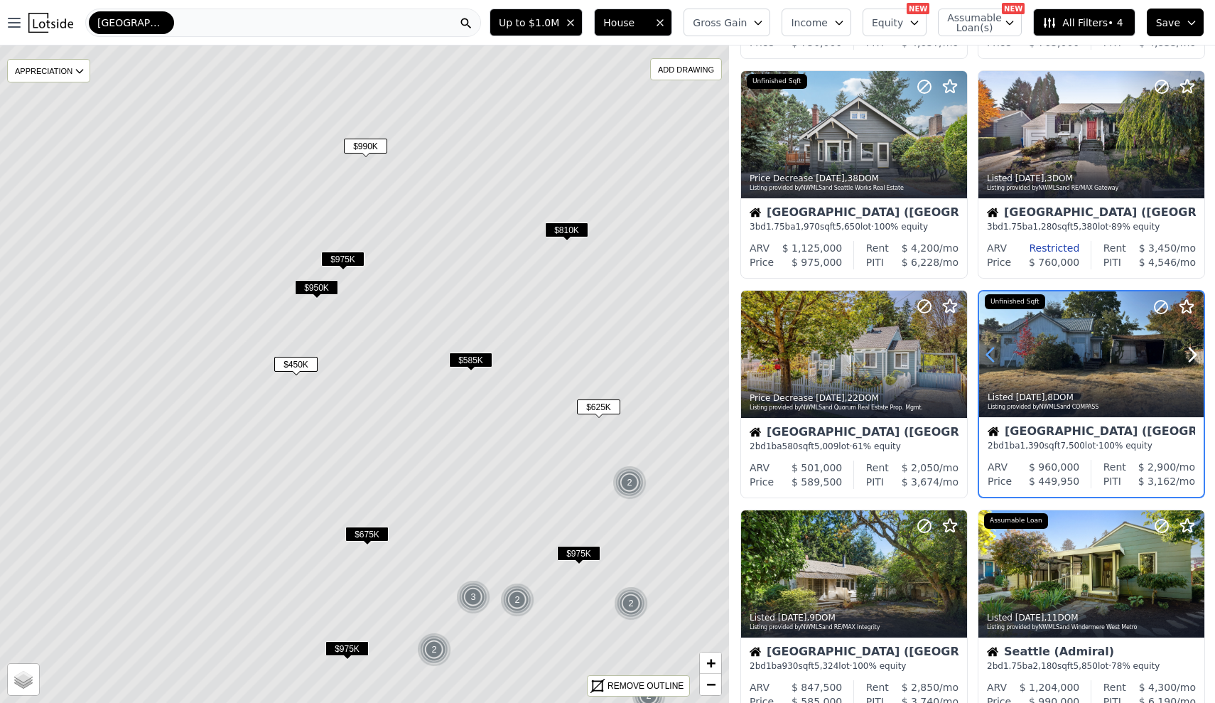
click at [994, 355] on icon at bounding box center [990, 354] width 23 height 23
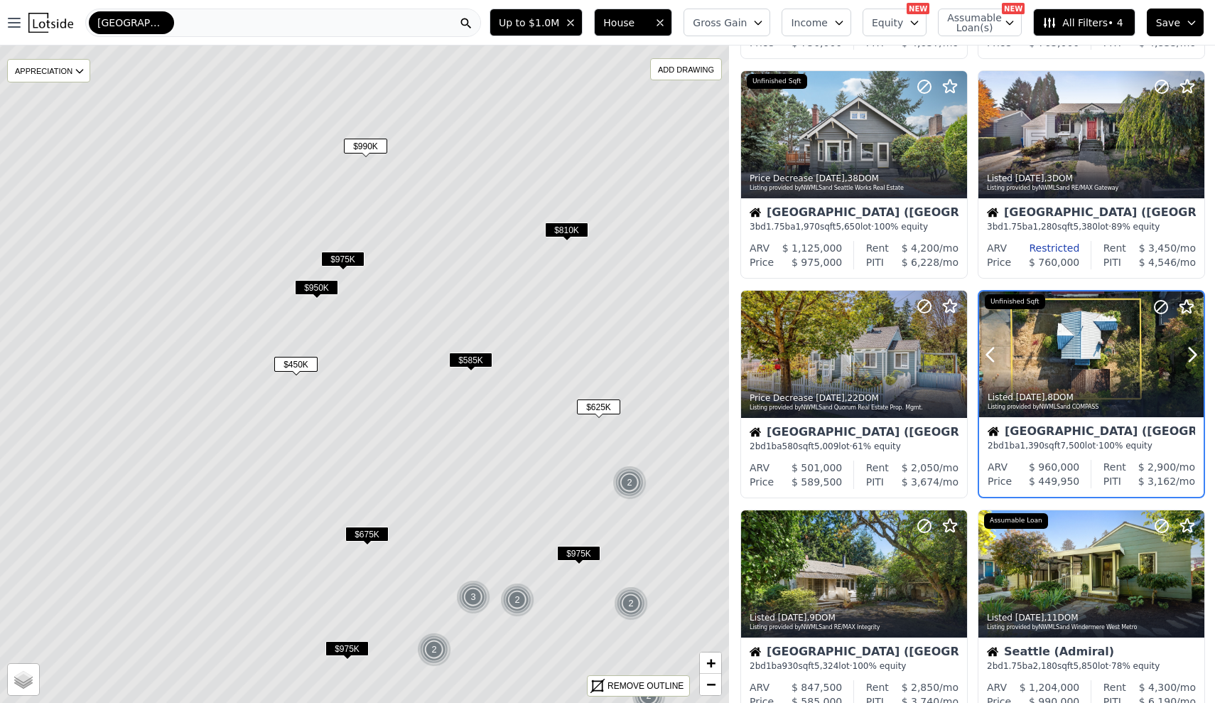
click at [1080, 428] on div "Seattle (West Seattle) 2 bd 1 ba 1,390 sqft 7,500 lot · 100% equity" at bounding box center [1091, 438] width 225 height 43
click at [605, 410] on span "$625K" at bounding box center [598, 406] width 43 height 15
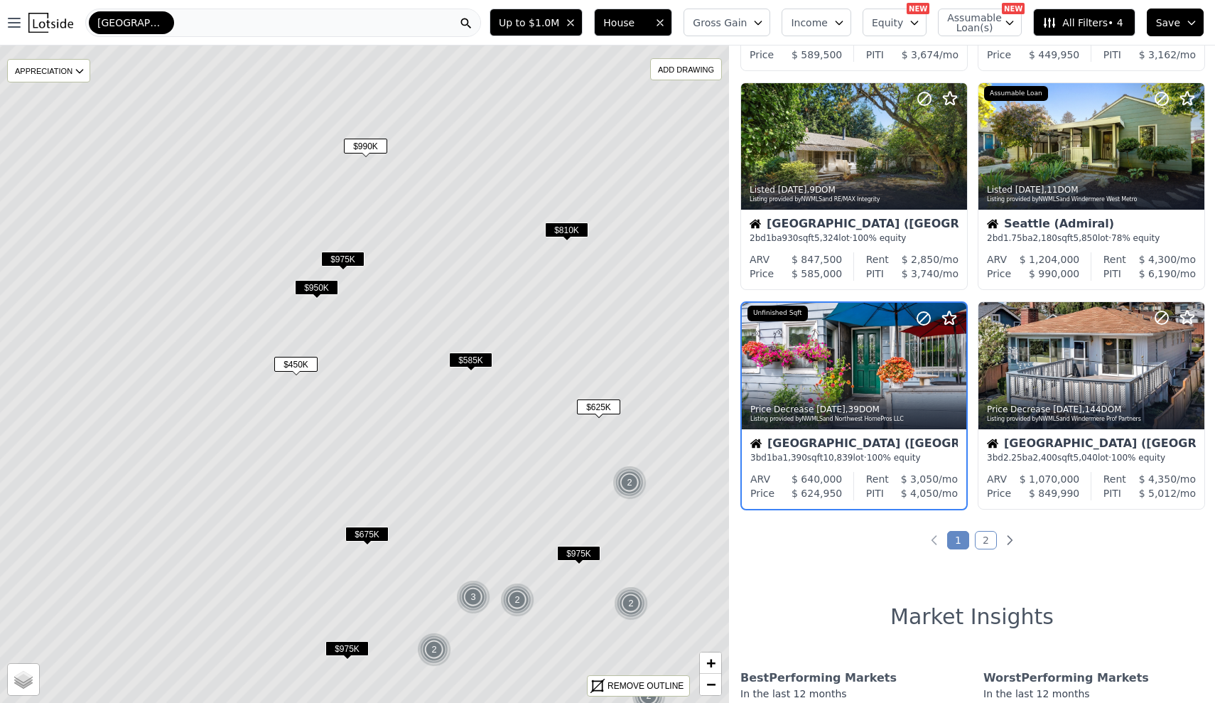
scroll to position [893, 0]
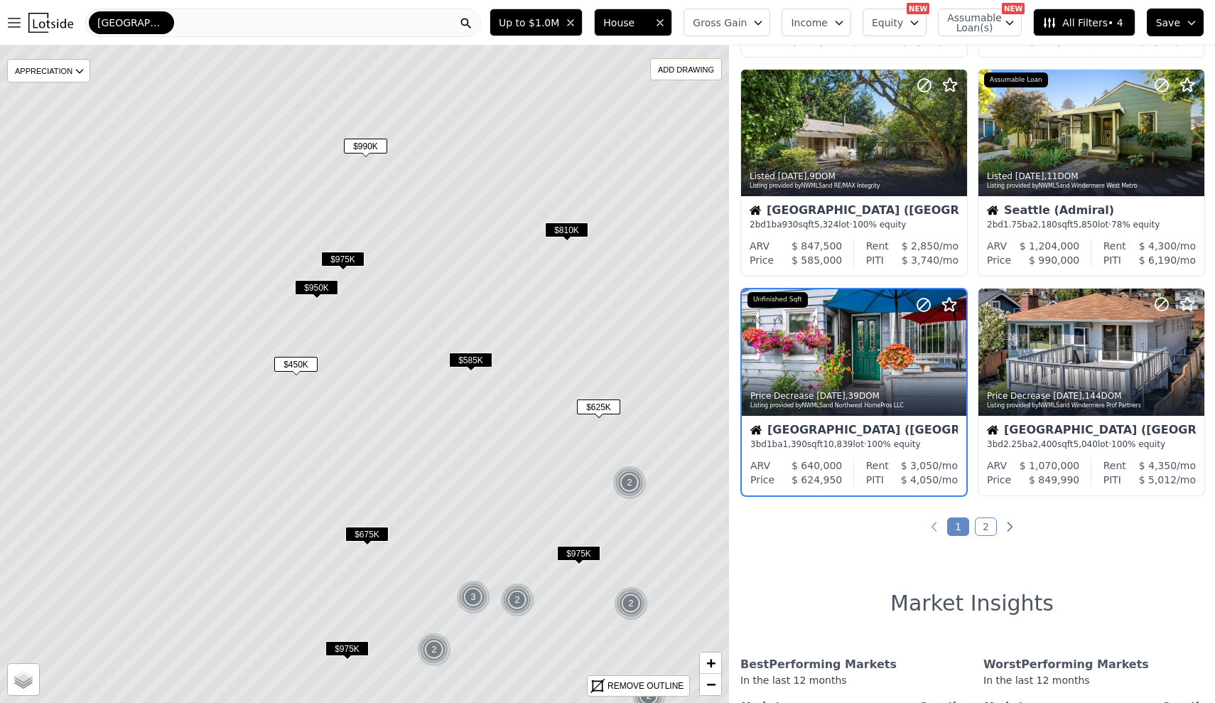
click at [630, 483] on div "2" at bounding box center [630, 483] width 34 height 34
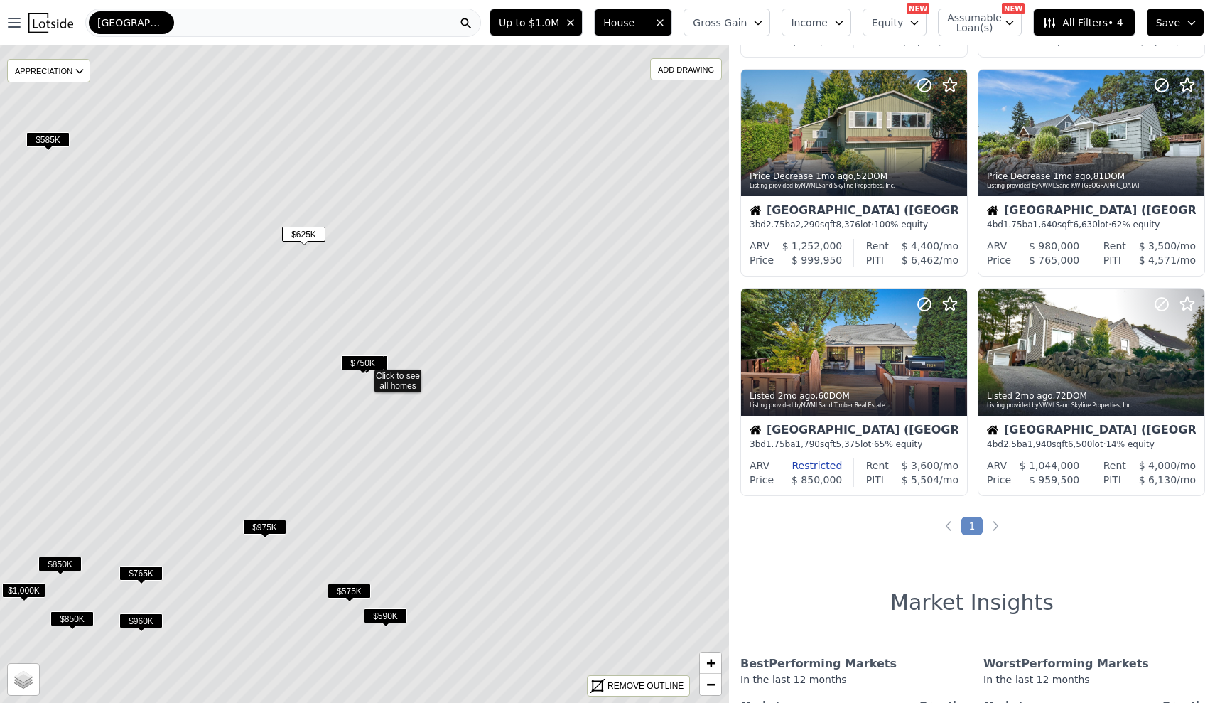
click at [367, 370] on div "$750K" at bounding box center [362, 365] width 43 height 21
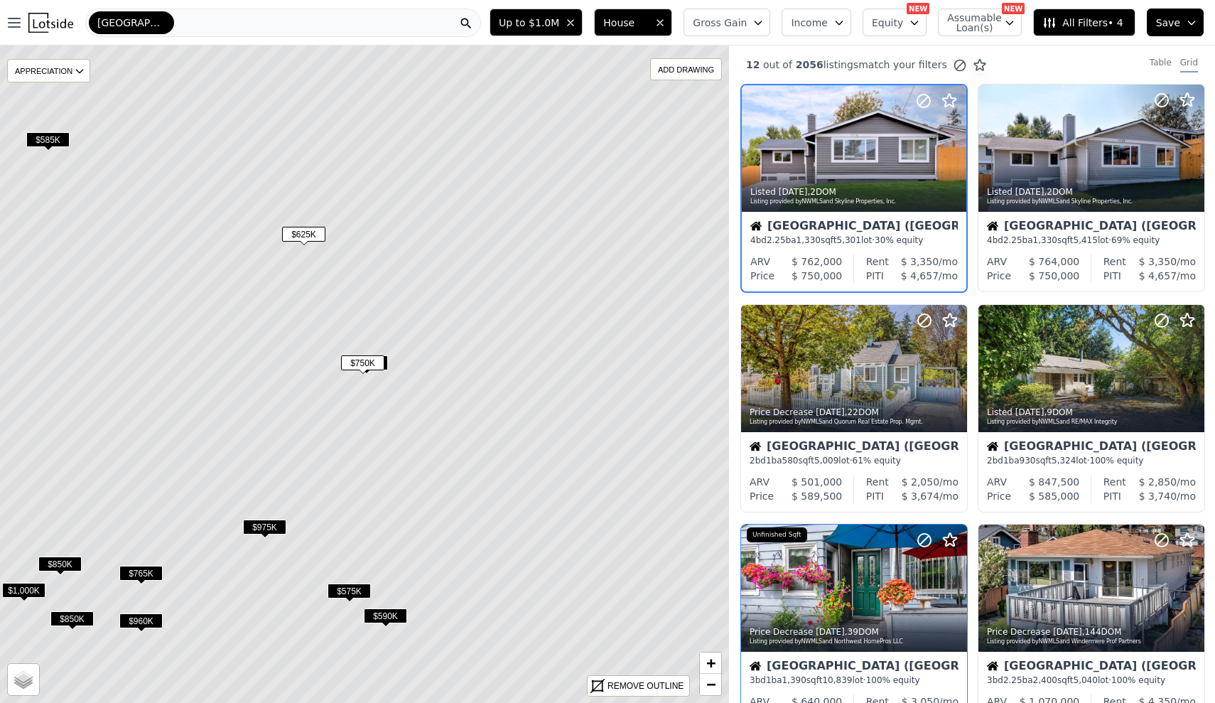
click at [390, 365] on icon at bounding box center [364, 375] width 878 height 792
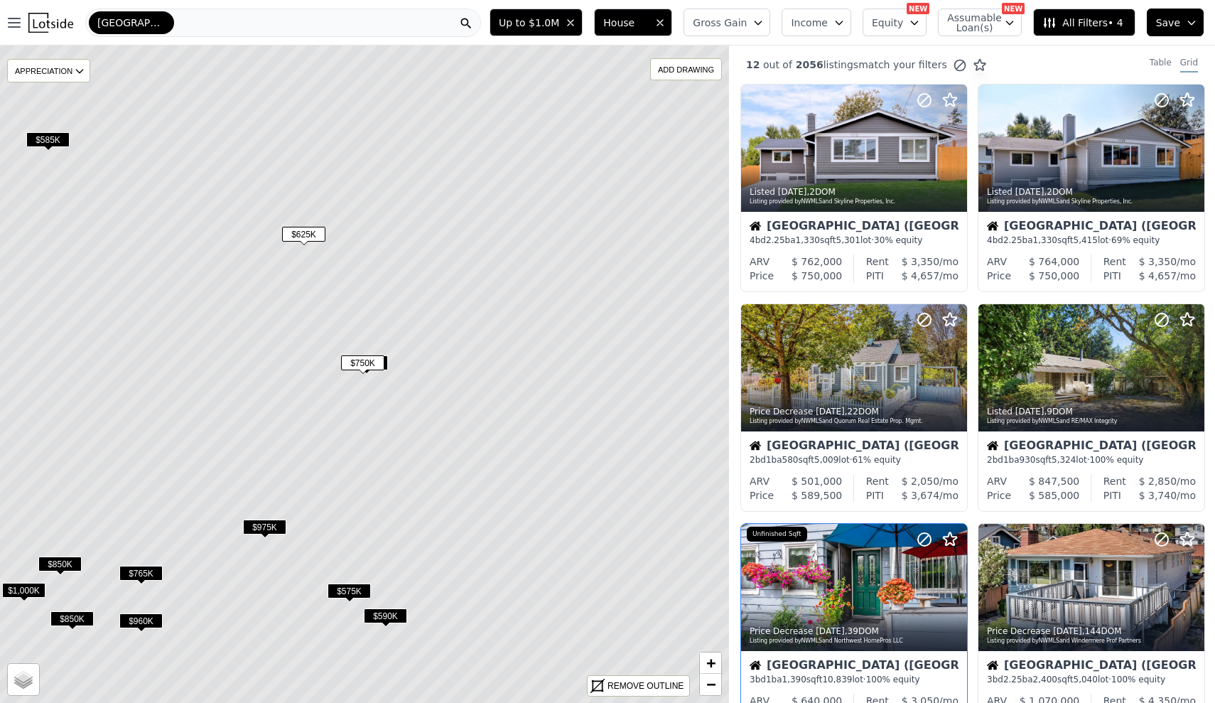
click at [385, 365] on span "$750K" at bounding box center [366, 362] width 43 height 15
click at [301, 225] on icon at bounding box center [364, 375] width 878 height 792
click at [303, 235] on span "$625K" at bounding box center [303, 234] width 43 height 15
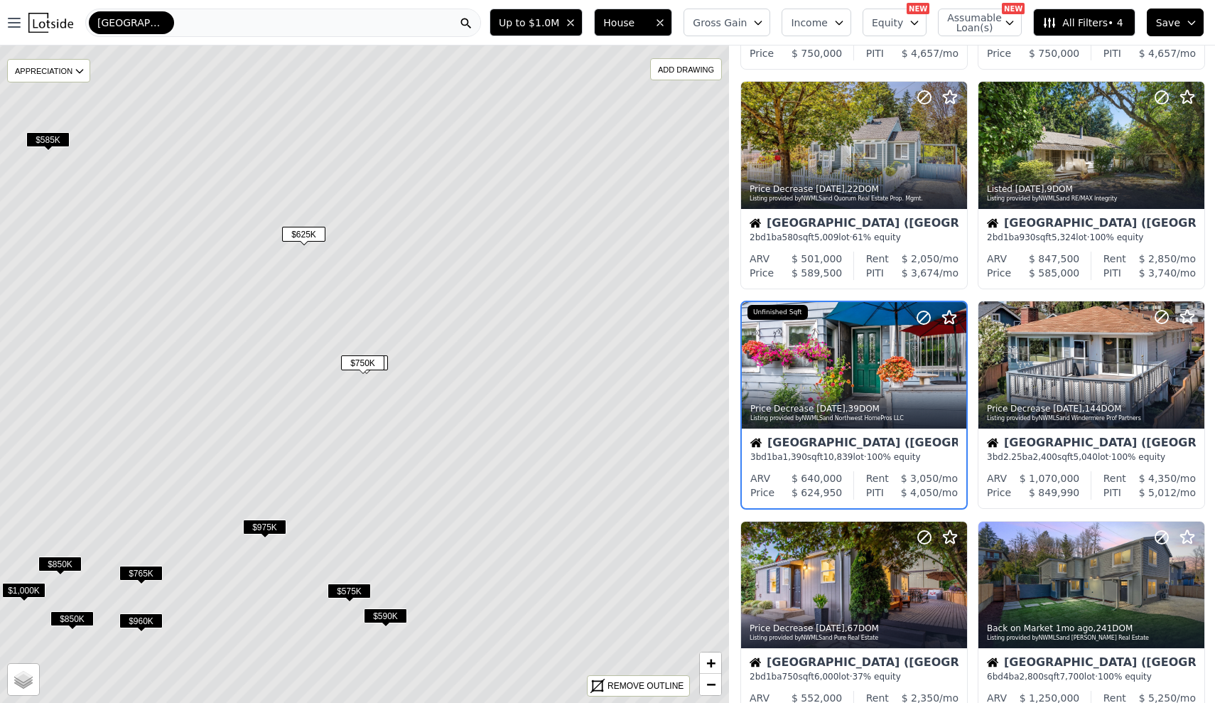
scroll to position [232, 0]
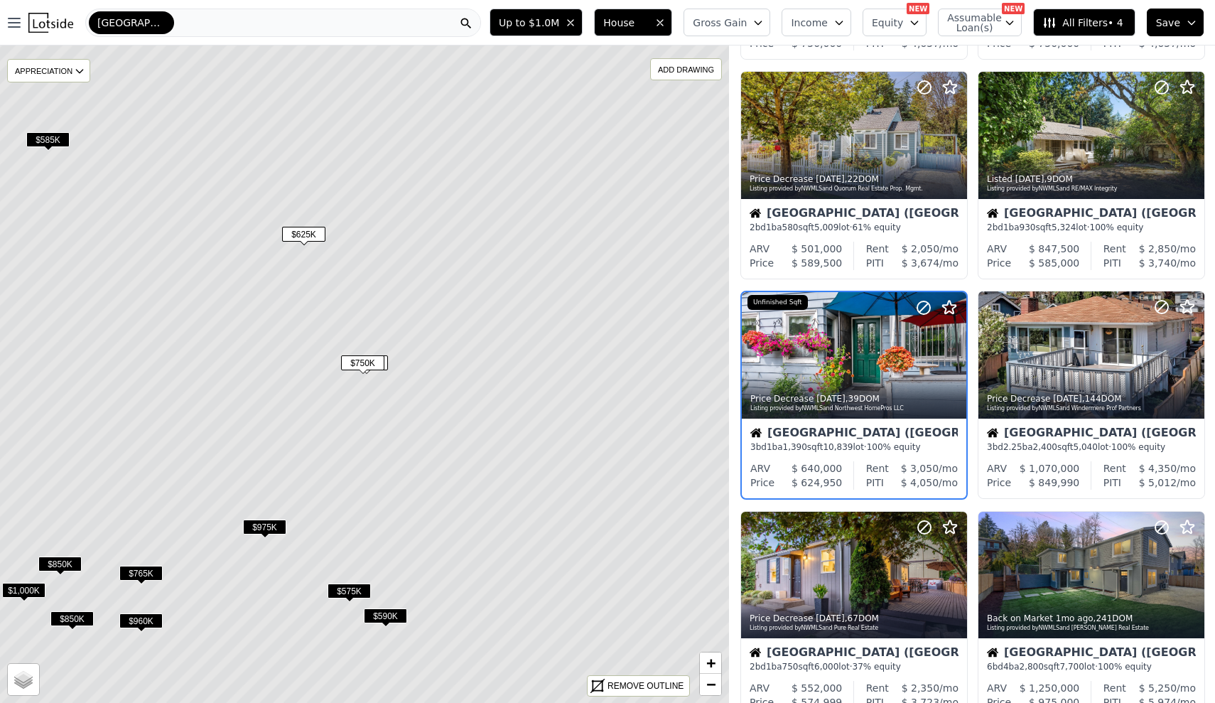
click at [884, 463] on div "Rent" at bounding box center [877, 468] width 23 height 14
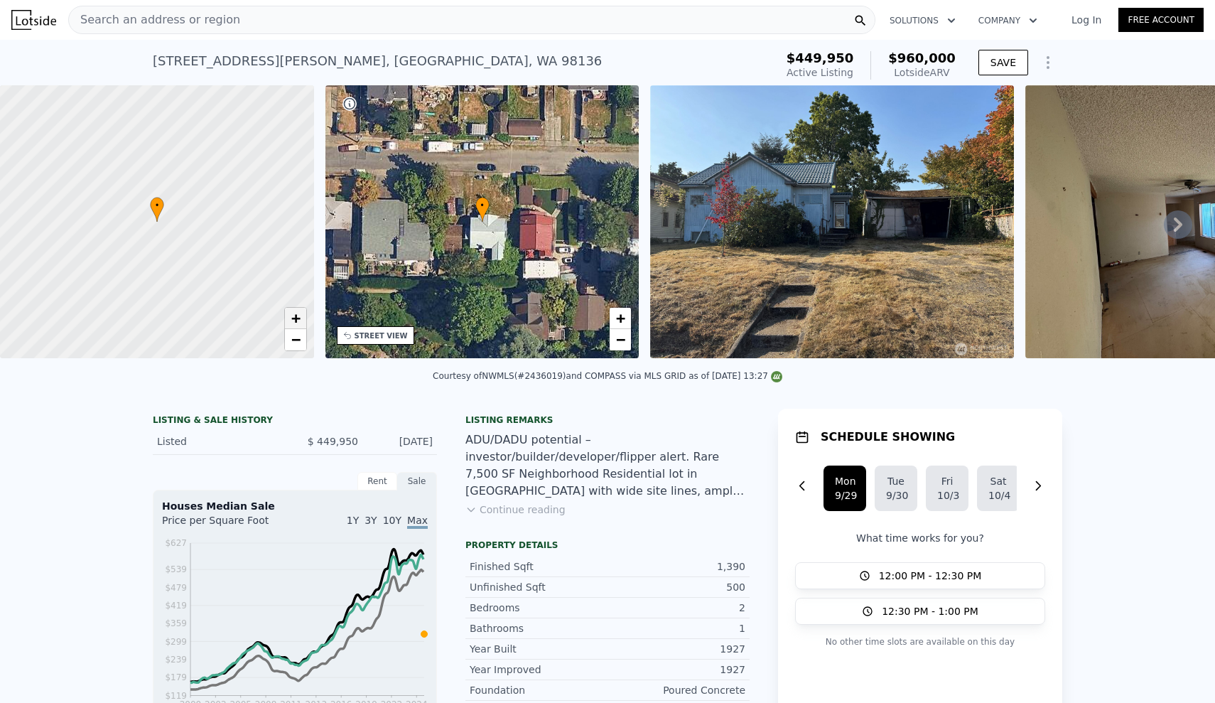
click at [300, 321] on span "+" at bounding box center [295, 318] width 9 height 18
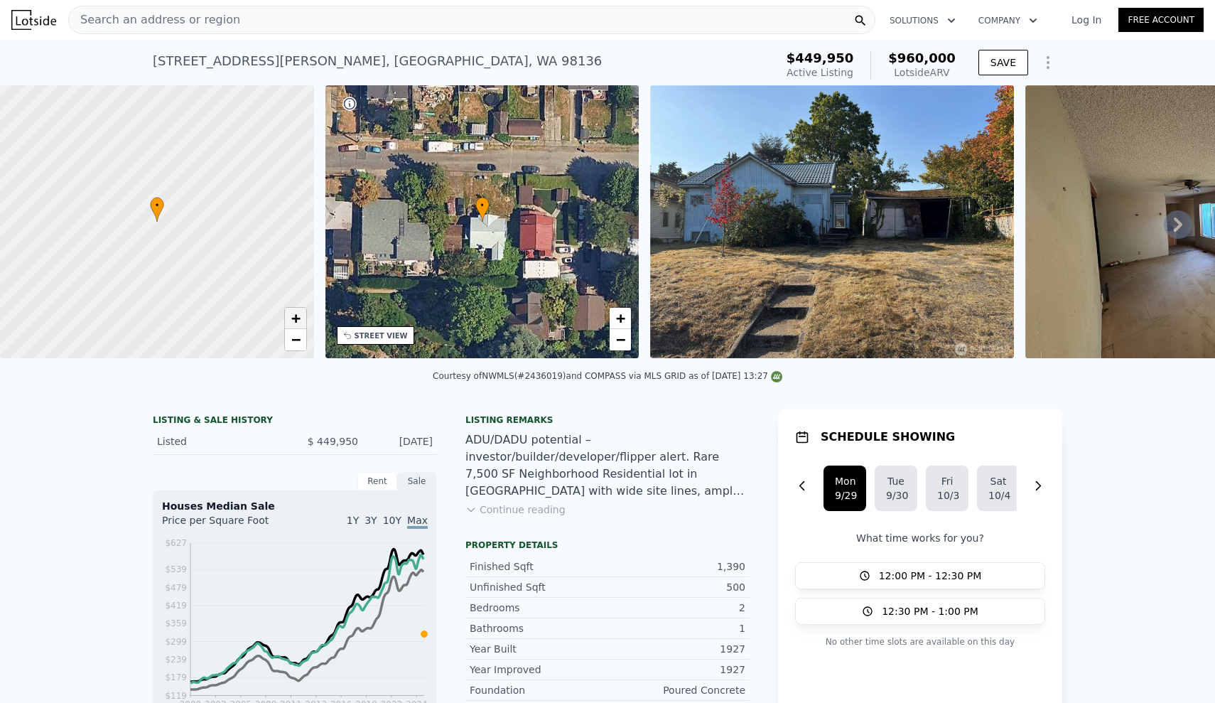
click at [300, 321] on span "+" at bounding box center [295, 318] width 9 height 18
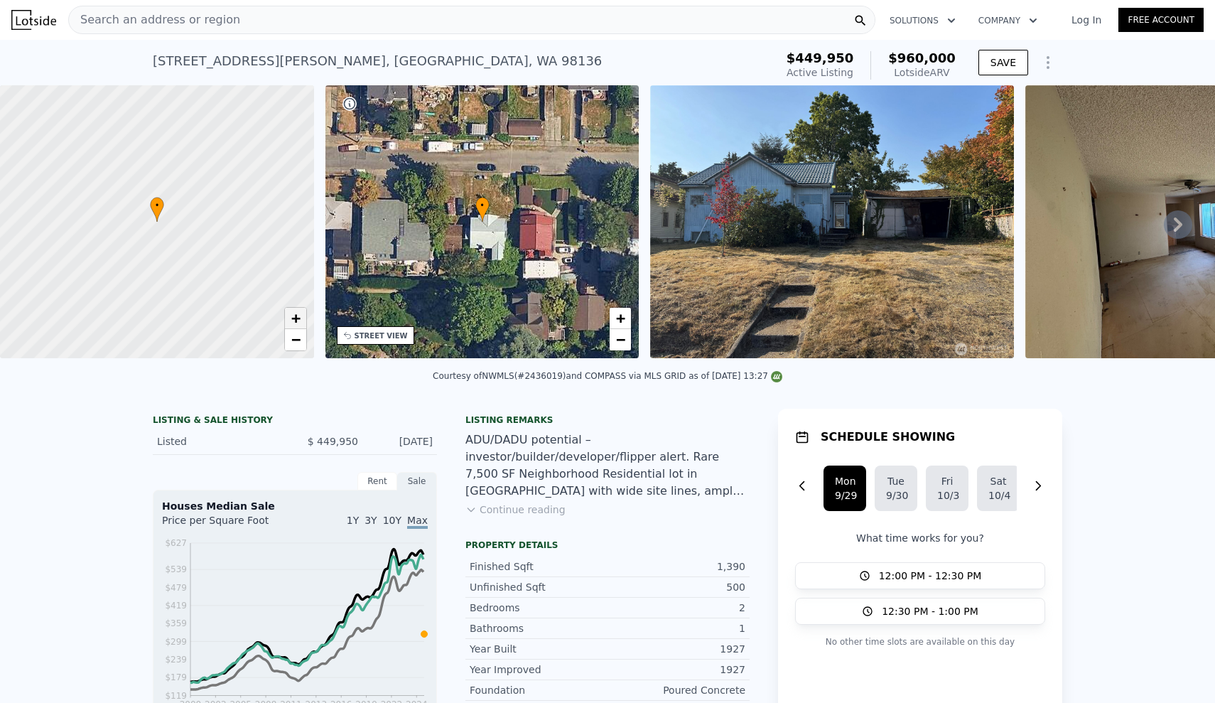
click at [300, 321] on span "+" at bounding box center [295, 318] width 9 height 18
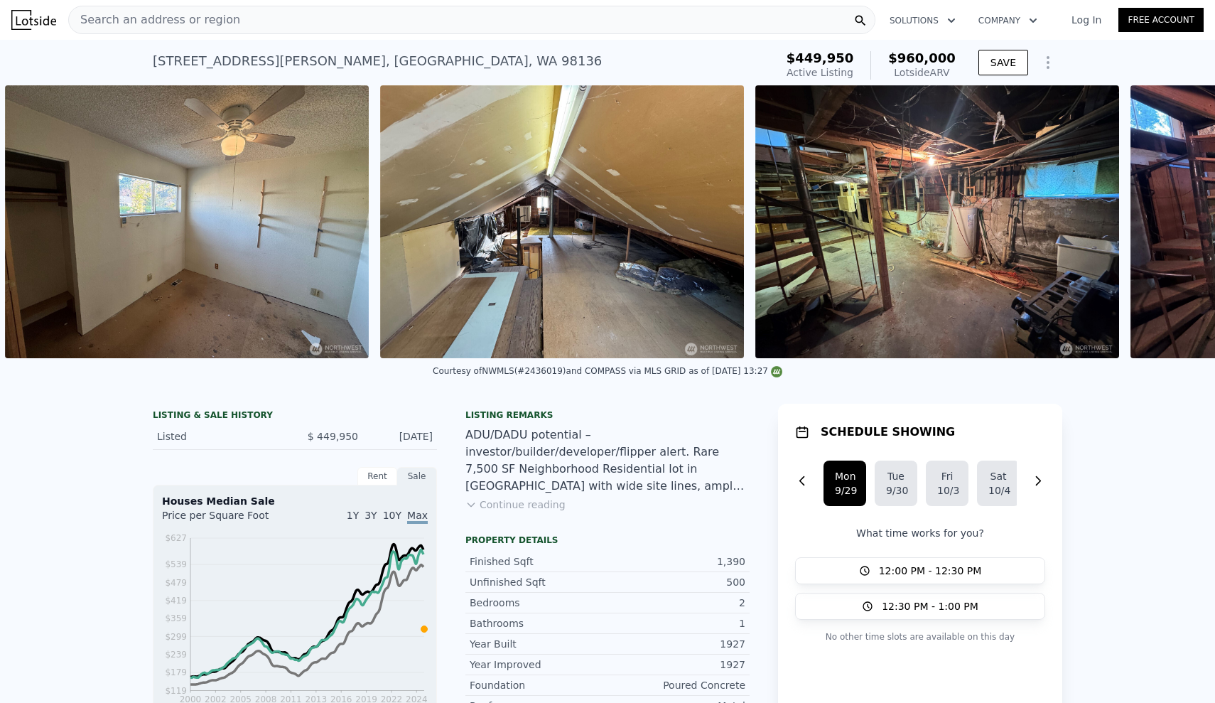
scroll to position [0, 3653]
click at [542, 503] on button "Continue reading" at bounding box center [516, 505] width 100 height 14
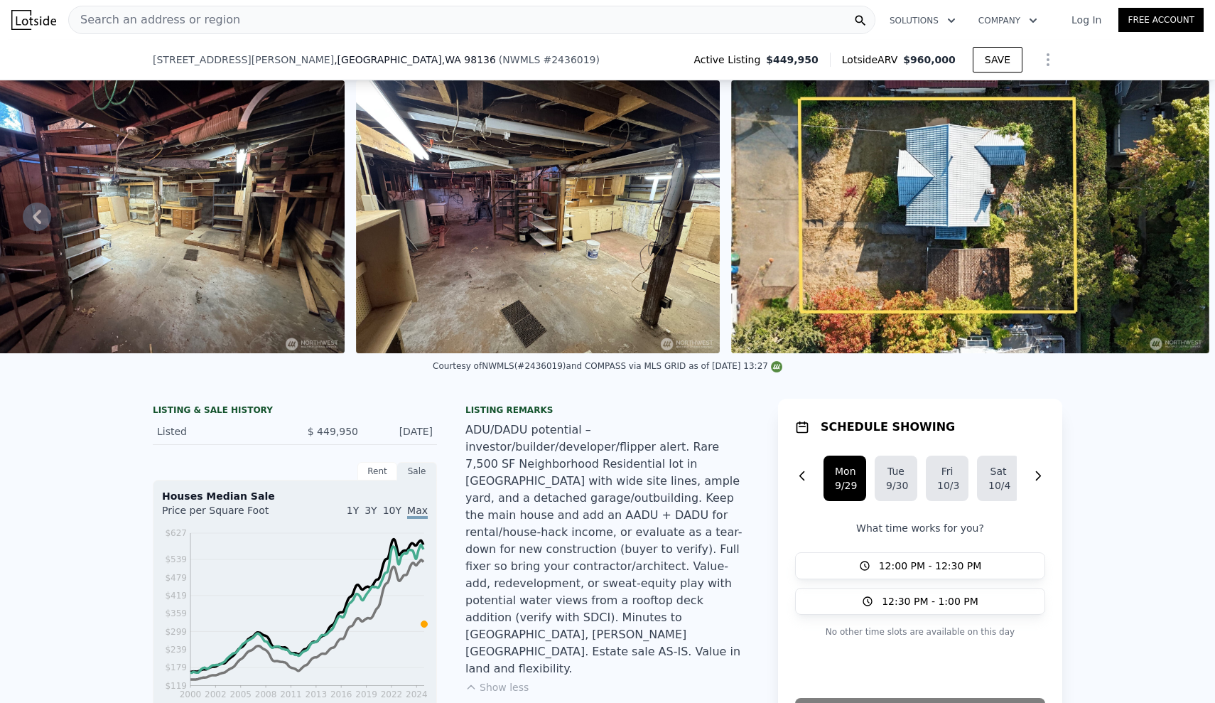
scroll to position [526, 0]
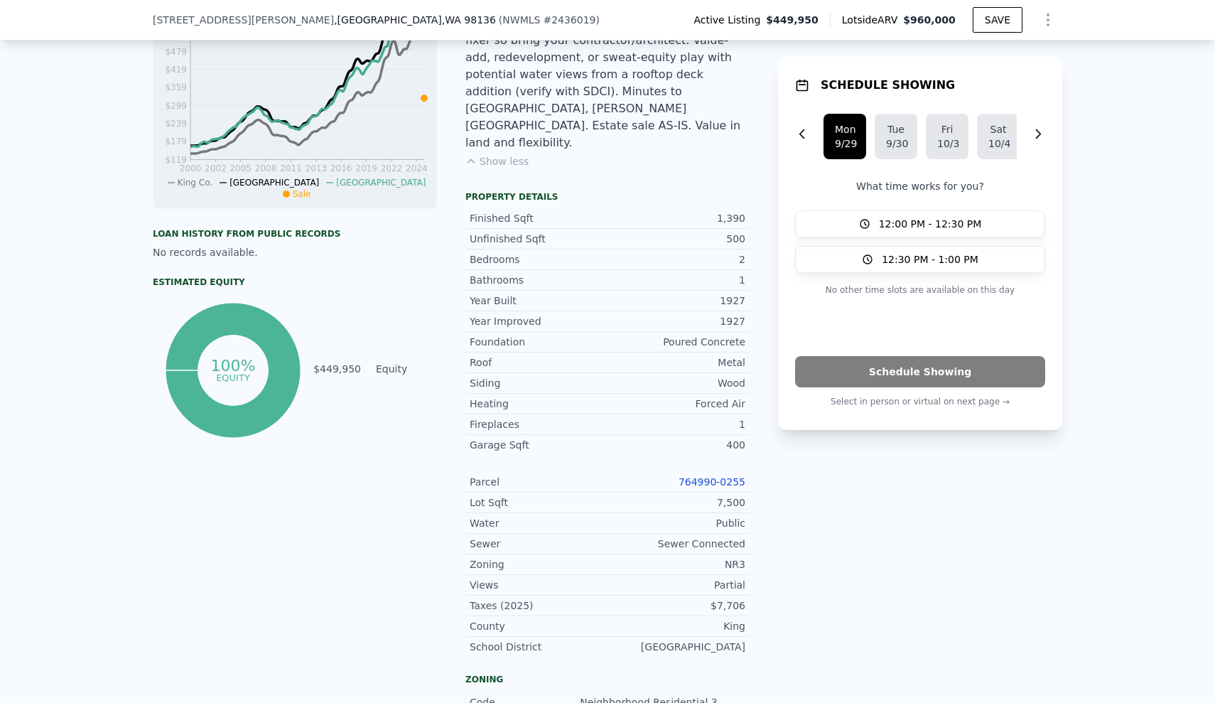
click at [728, 476] on link "764990-0255" at bounding box center [712, 481] width 67 height 11
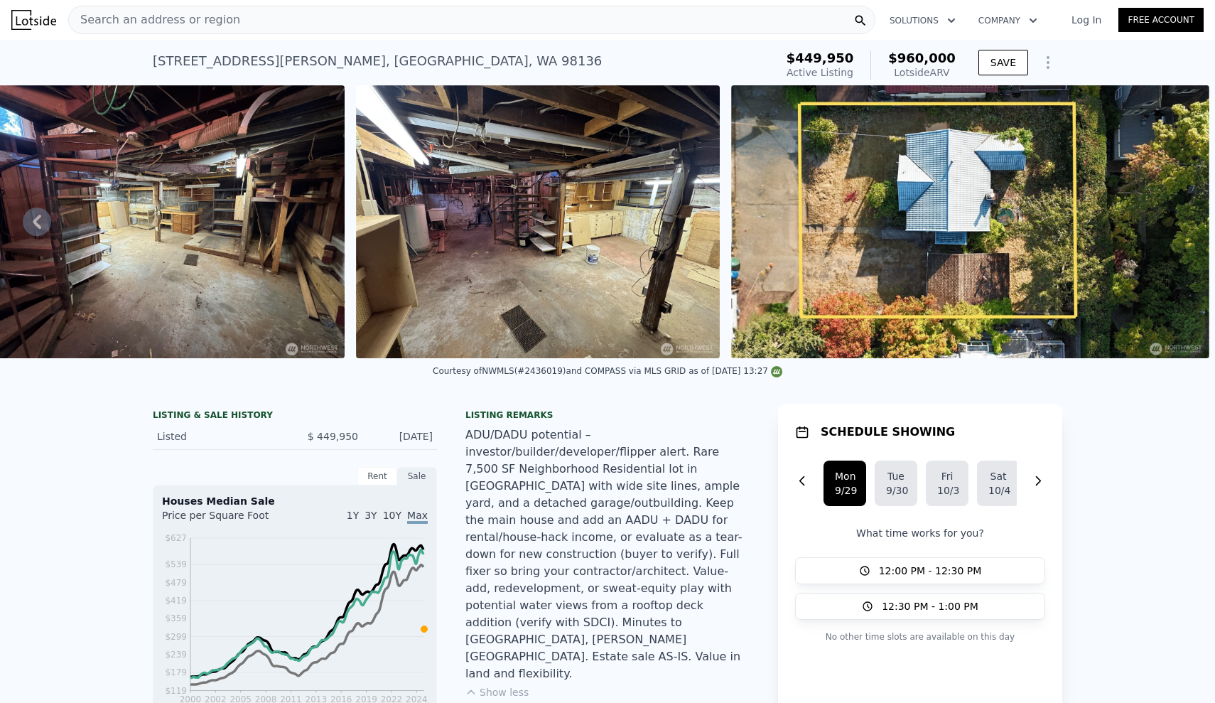
scroll to position [0, 0]
drag, startPoint x: 403, startPoint y: 71, endPoint x: 156, endPoint y: 56, distance: 247.8
click at [156, 56] on div "[STREET_ADDRESS][PERSON_NAME] Active at $449,950 (~ARV $960k )" at bounding box center [461, 65] width 617 height 40
copy div "[STREET_ADDRESS][PERSON_NAME] Active at $449,950 (~ARV $960k )"
click at [1054, 60] on icon "Show Options" at bounding box center [1048, 62] width 17 height 17
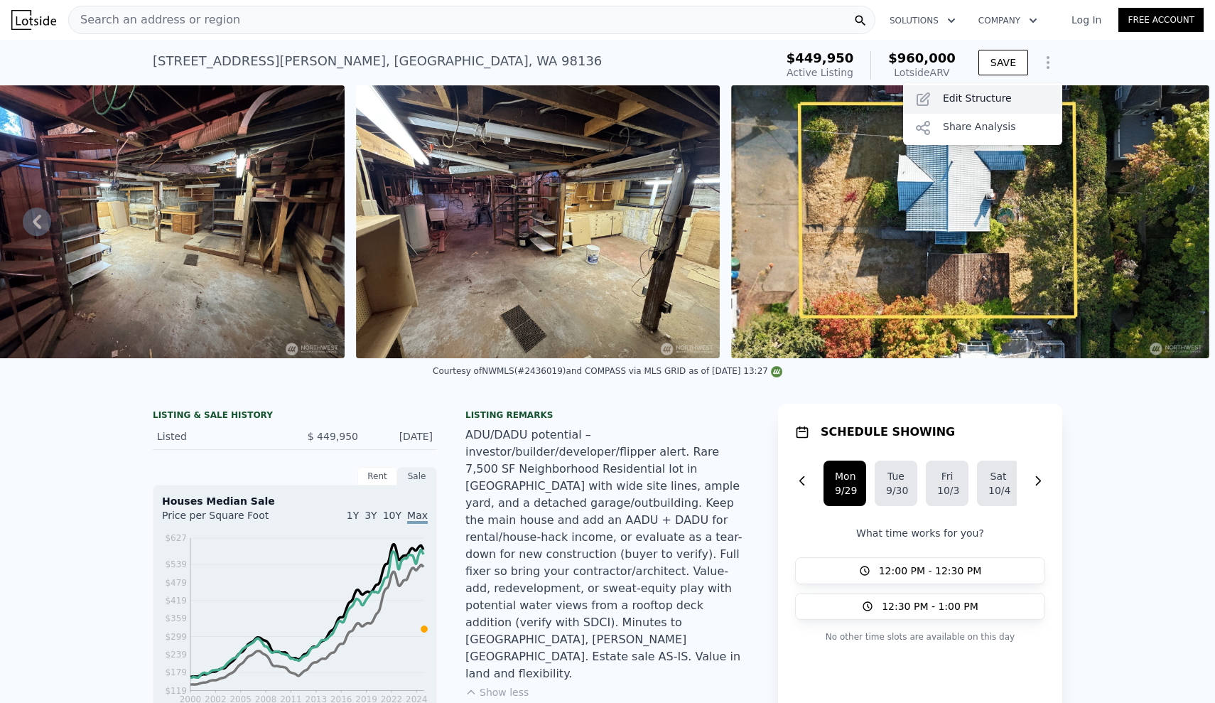
click at [985, 98] on div "Edit Structure" at bounding box center [982, 99] width 159 height 28
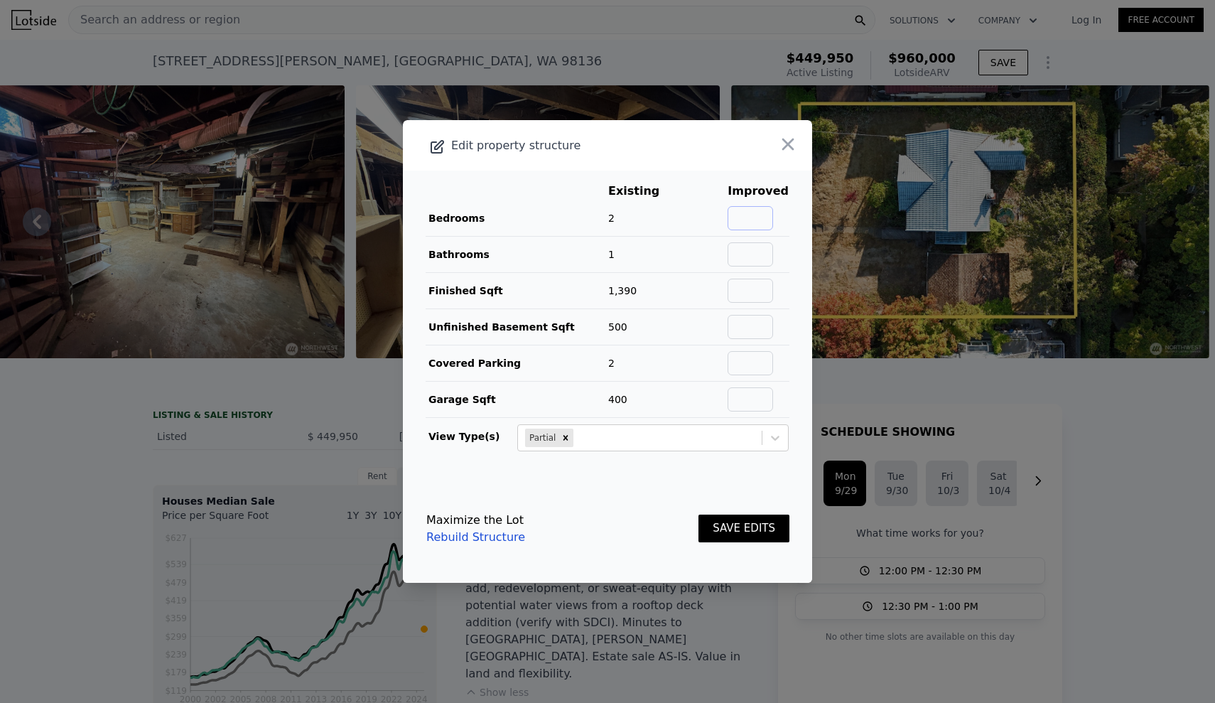
click at [765, 220] on input "text" at bounding box center [750, 218] width 45 height 24
type input "3"
type input "2"
click at [763, 248] on input "text" at bounding box center [750, 254] width 45 height 24
type input "2"
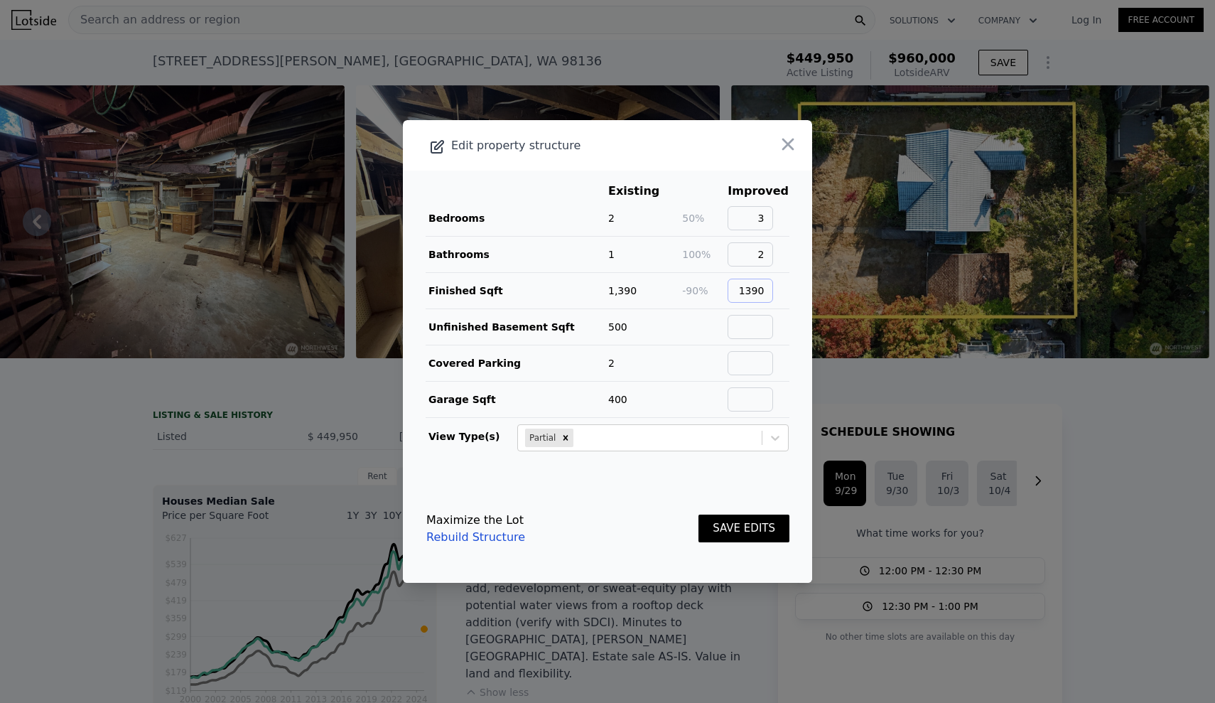
type input "1390"
type input "500"
click at [773, 365] on input "text" at bounding box center [750, 363] width 45 height 24
type input "0"
click at [773, 390] on input "text" at bounding box center [750, 399] width 45 height 24
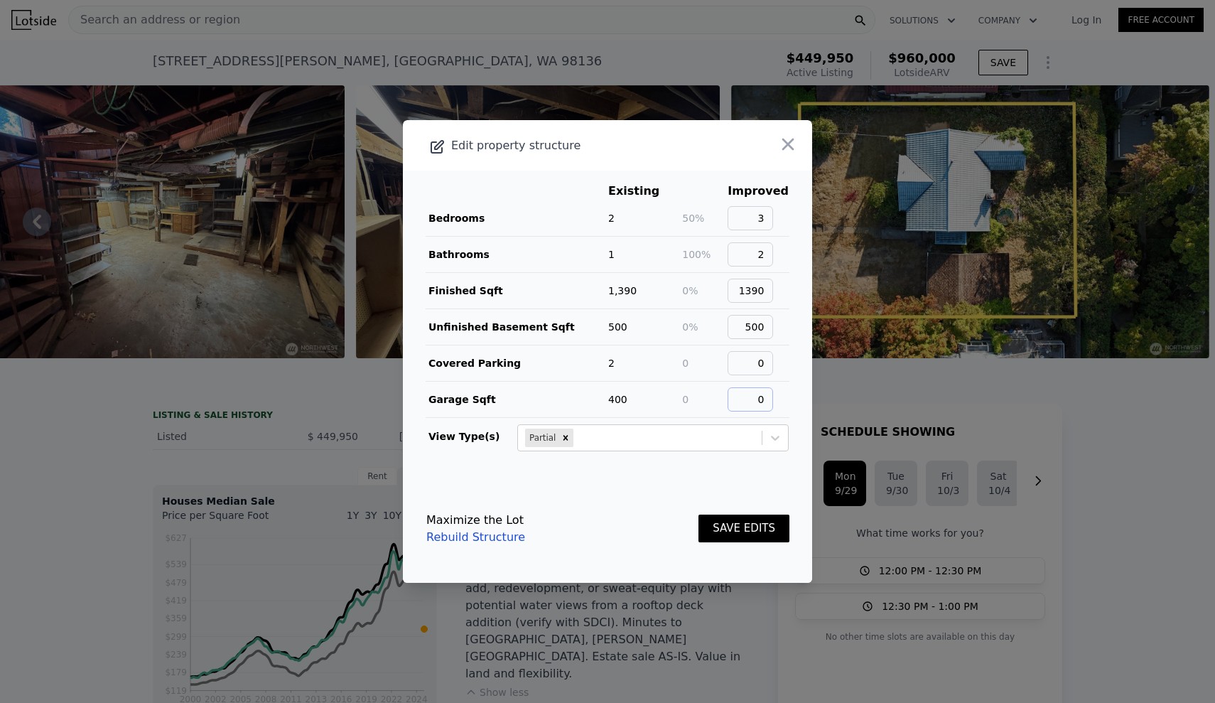
type input "0"
click at [775, 536] on button "SAVE EDITS" at bounding box center [744, 529] width 91 height 28
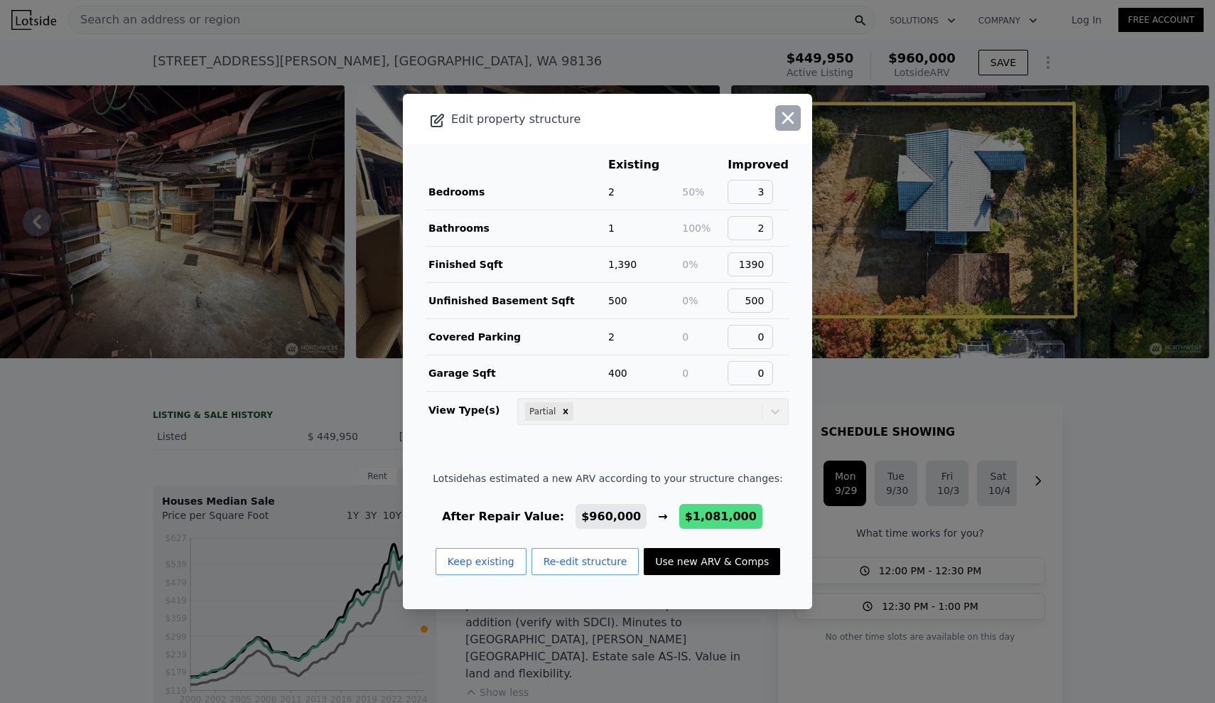
click at [790, 115] on icon "button" at bounding box center [789, 118] width 12 height 12
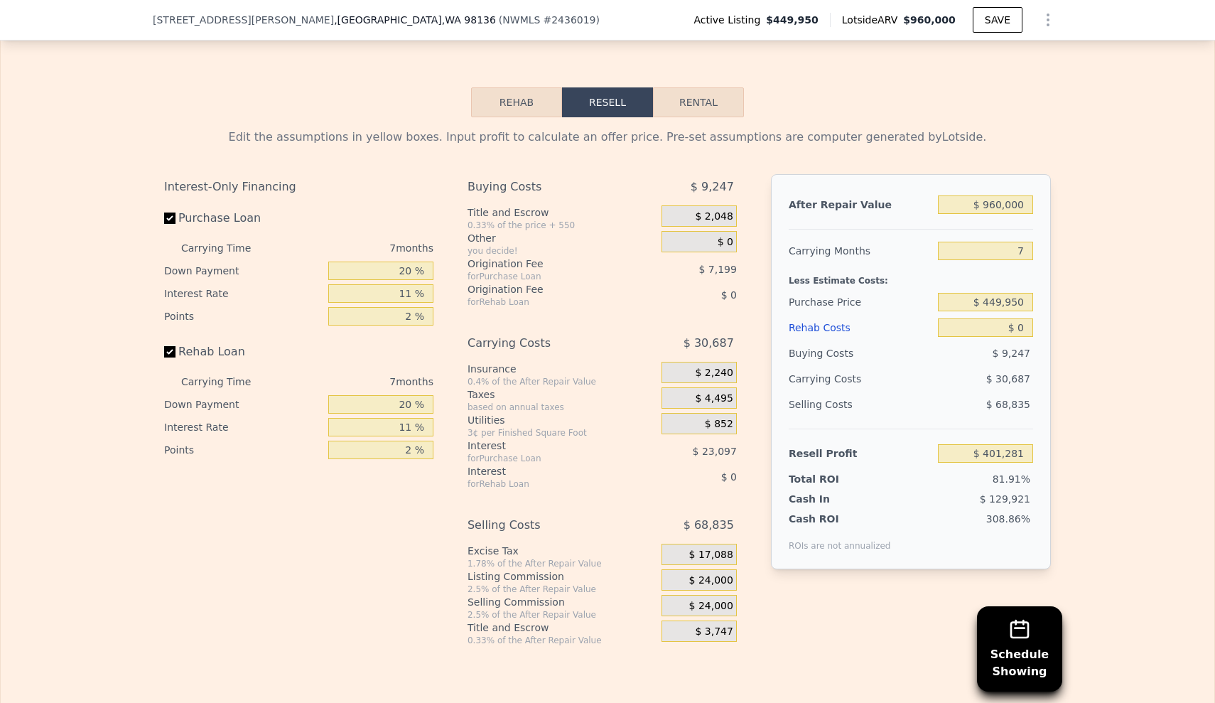
scroll to position [2235, 0]
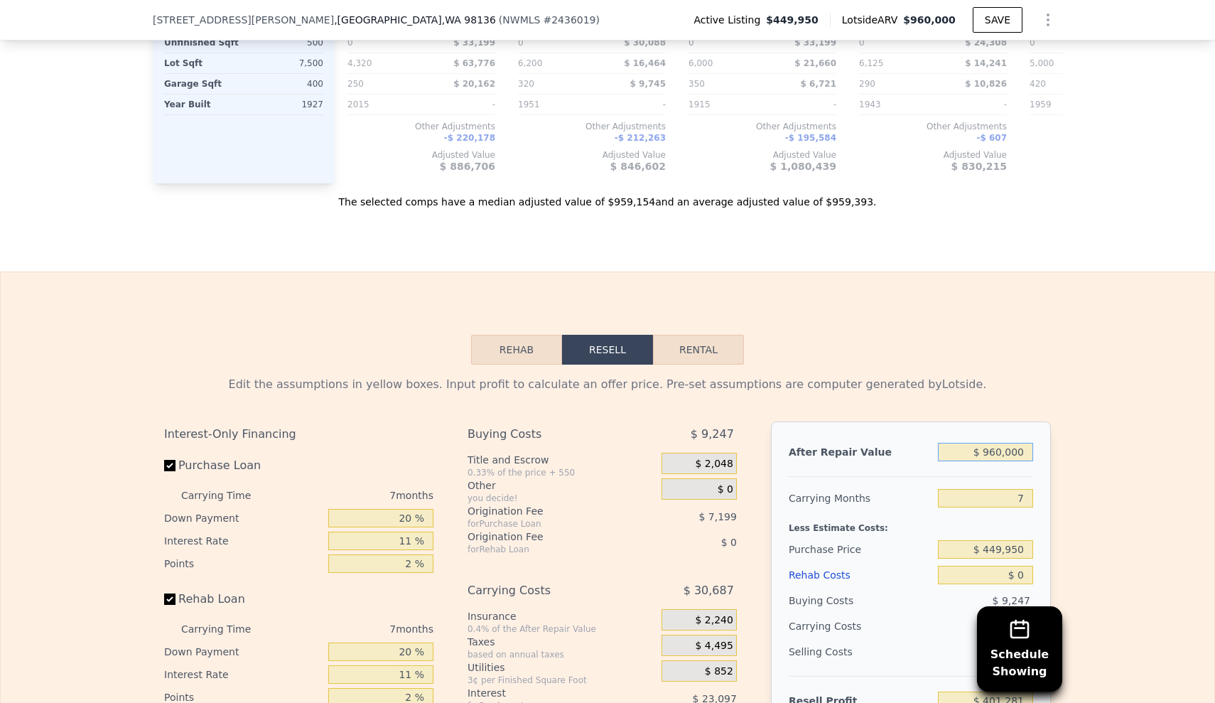
drag, startPoint x: 972, startPoint y: 405, endPoint x: 1129, endPoint y: 405, distance: 157.1
click at [1129, 405] on div "Edit the assumptions in yellow boxes. Input profit to calculate an offer price.…" at bounding box center [608, 629] width 1214 height 529
type input "$ 9"
type input "-$ 488,185"
type input "$ 950"
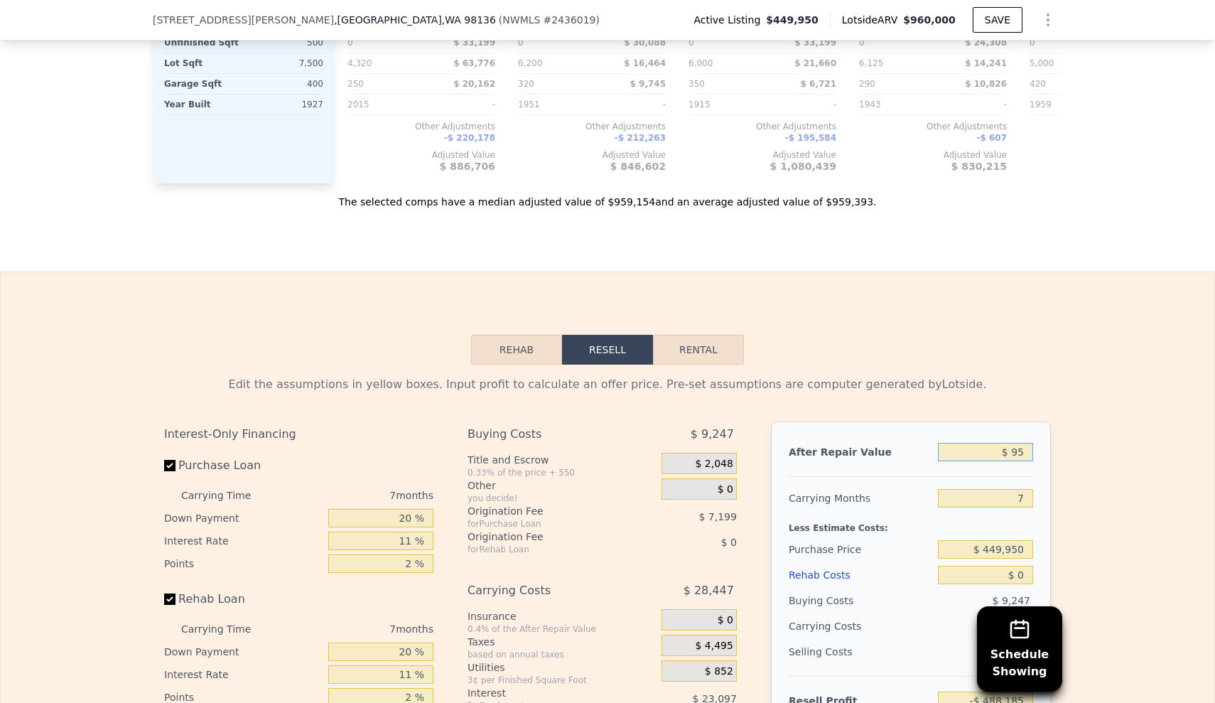
type input "-$ 487,314"
type input "$ 95,000"
type input "-$ 400,173"
type input "$ 950,000"
type input "$ 392,015"
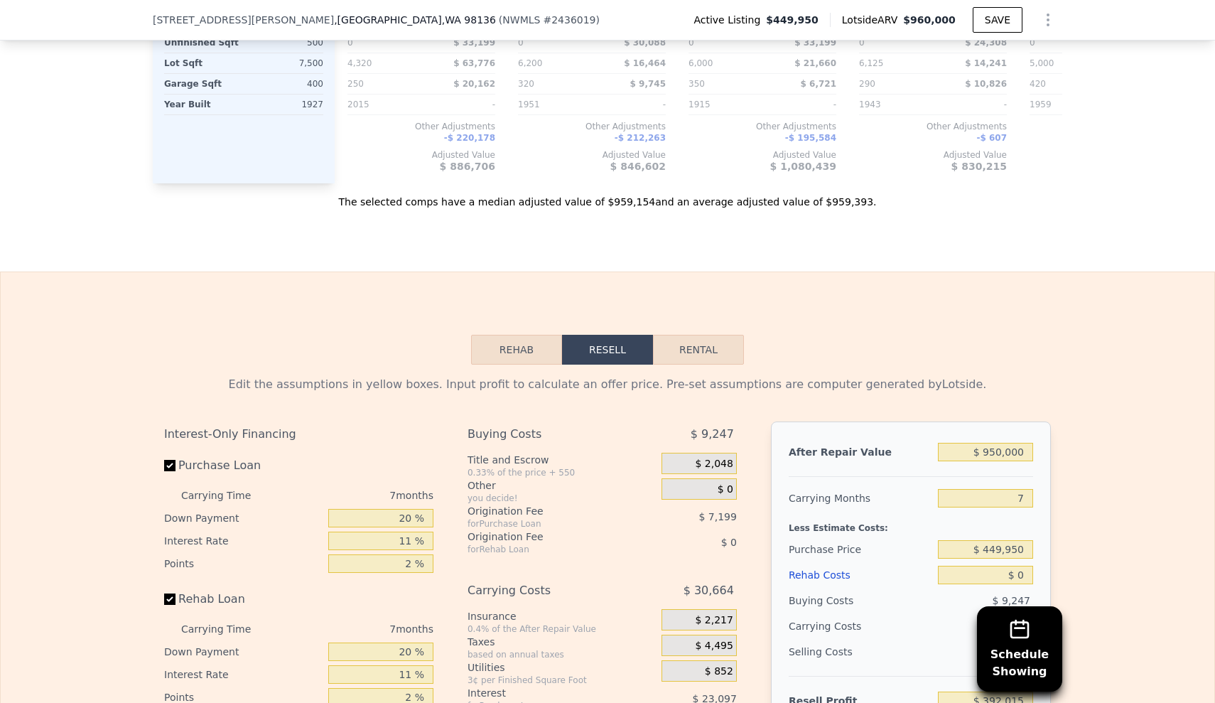
click at [1151, 381] on div "Edit the assumptions in yellow boxes. Input profit to calculate an offer price.…" at bounding box center [608, 629] width 1214 height 529
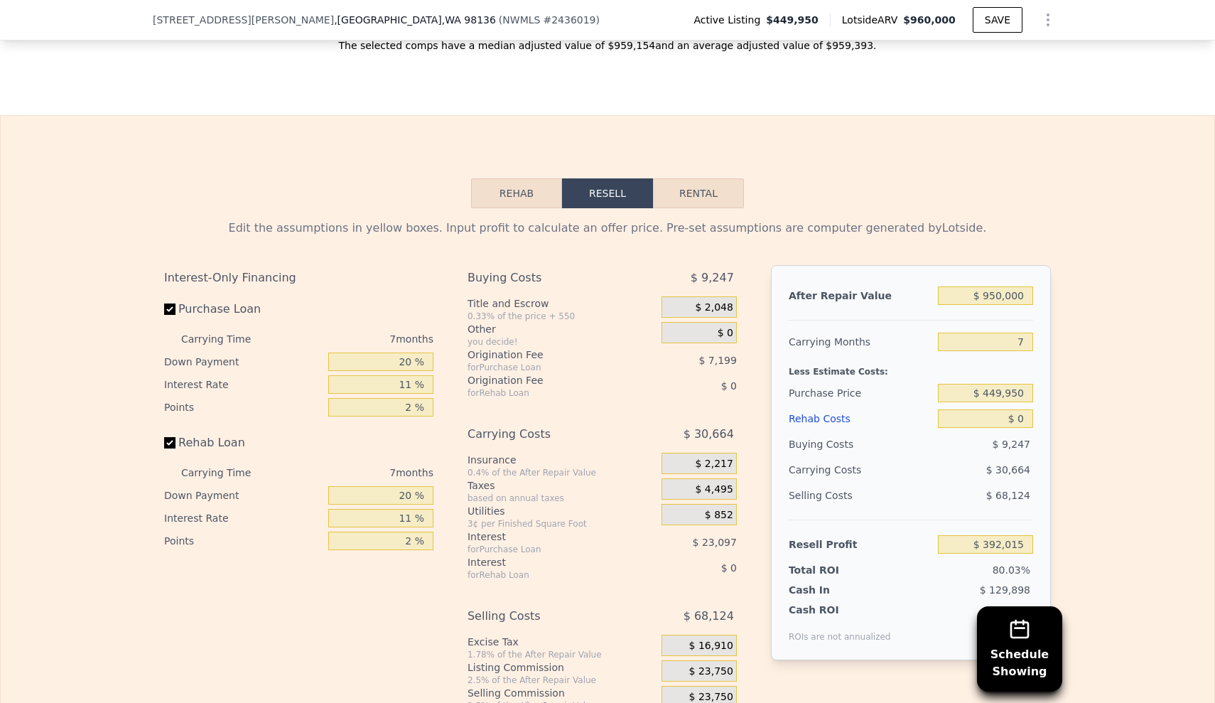
scroll to position [2406, 0]
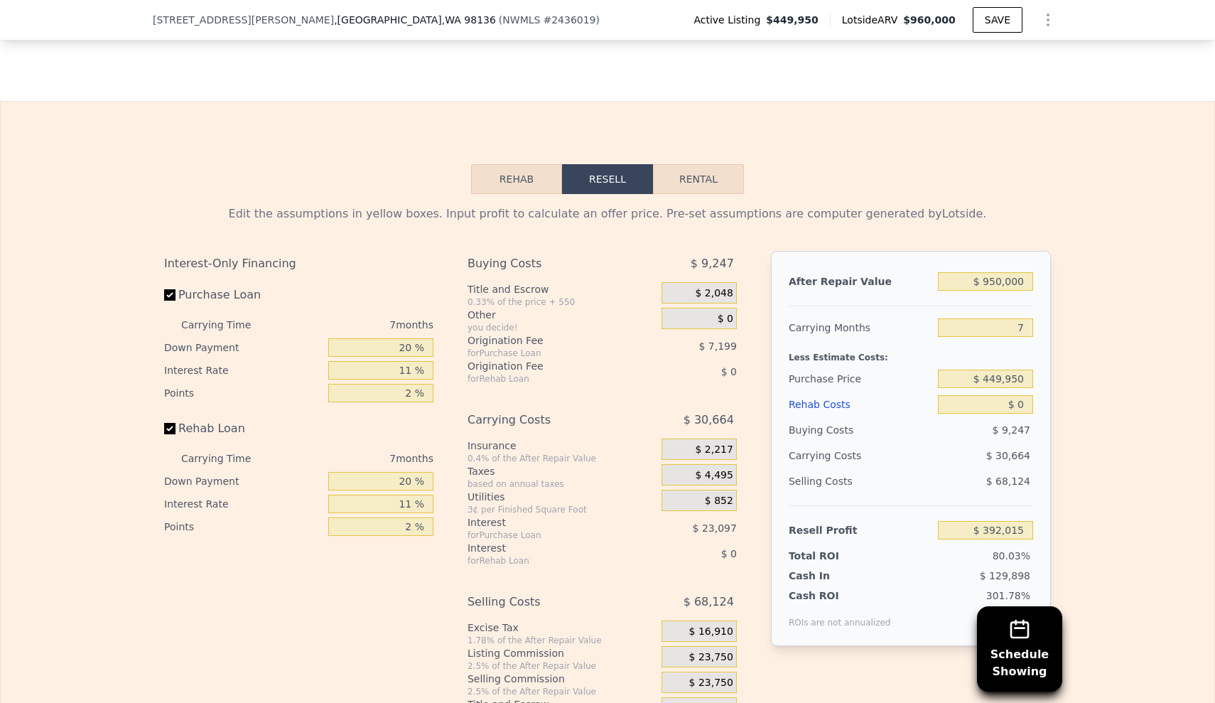
click at [997, 315] on div "7" at bounding box center [985, 328] width 95 height 26
click at [1016, 318] on input "7" at bounding box center [985, 327] width 95 height 18
drag, startPoint x: 1016, startPoint y: 276, endPoint x: 1065, endPoint y: 276, distance: 49.0
click at [1065, 276] on div "Edit the assumptions in yellow boxes. Input profit to calculate an offer price.…" at bounding box center [608, 458] width 1214 height 529
type input "12"
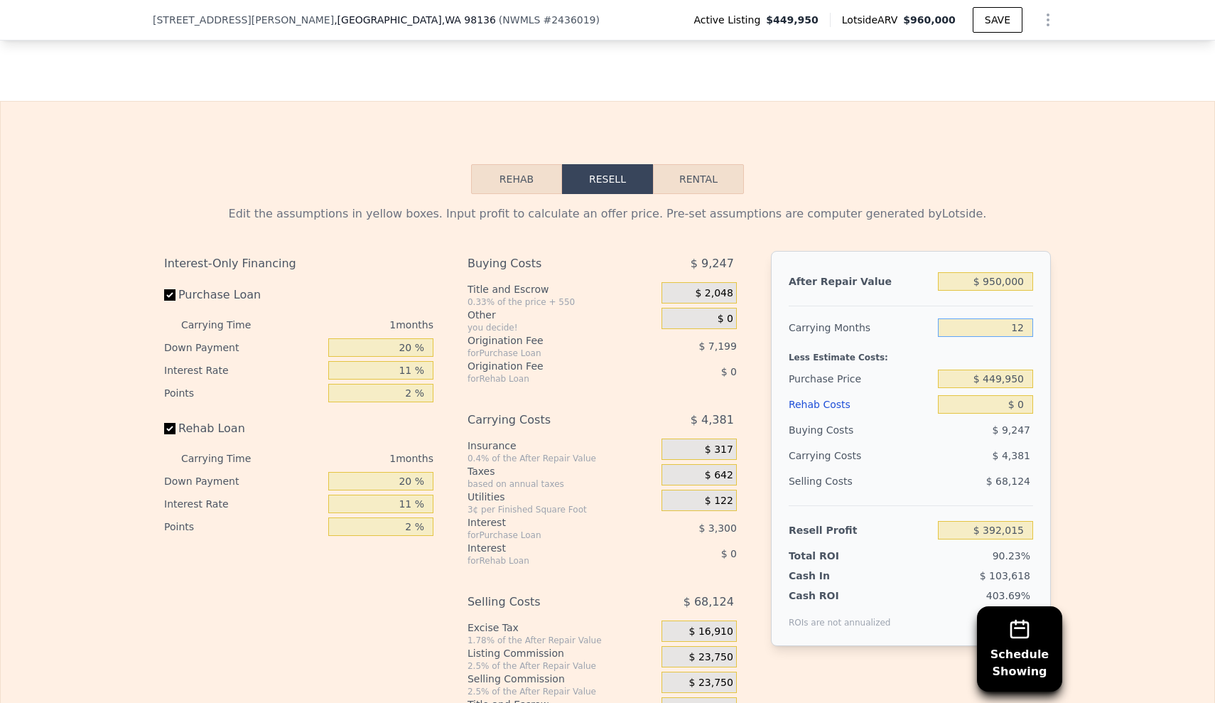
type input "$ 370,113"
type input "12"
click at [1100, 243] on div "Edit the assumptions in yellow boxes. Input profit to calculate an offer price.…" at bounding box center [608, 458] width 1214 height 529
click at [976, 370] on input "$ 449,950" at bounding box center [985, 379] width 95 height 18
click at [995, 395] on input "$ 0" at bounding box center [985, 404] width 95 height 18
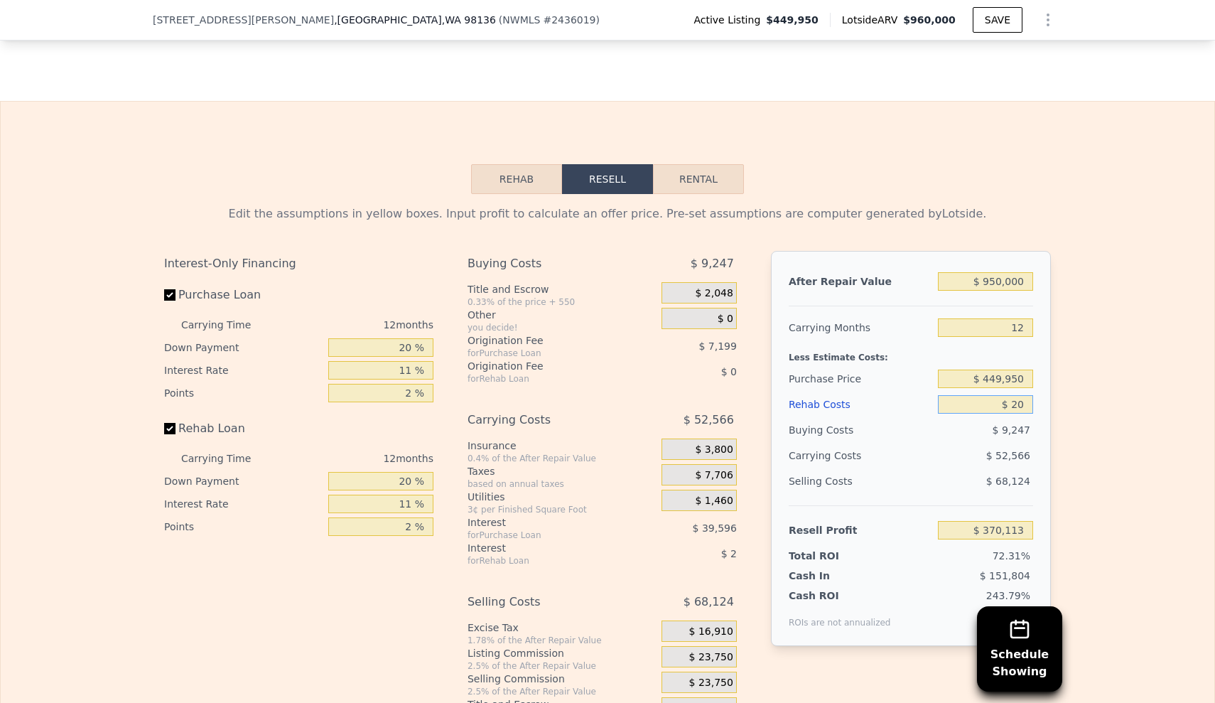
type input "$ 210"
type input "$ 369,876"
type input "$ 2,100"
type input "$ 367,799"
type input "$ 21,000"
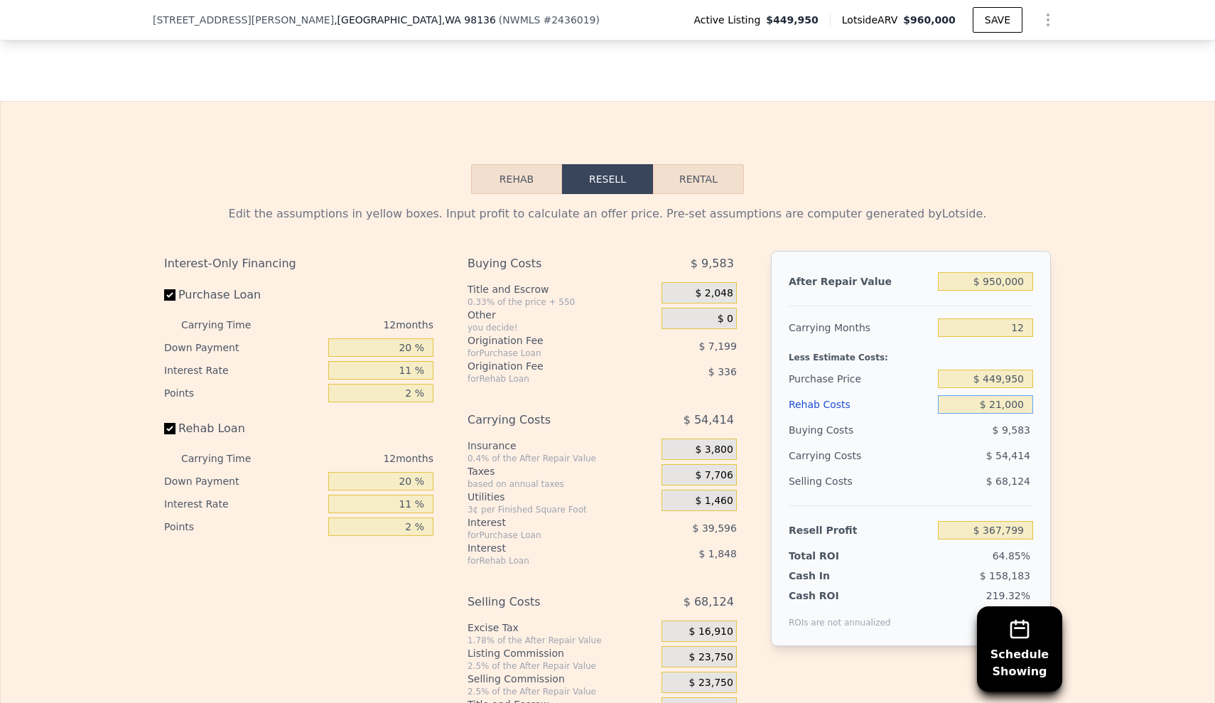
type input "$ 346,929"
type input "$ 210,000"
type input "$ 138,273"
click at [1078, 365] on div "Edit the assumptions in yellow boxes. Input profit to calculate an offer price.…" at bounding box center [608, 458] width 1214 height 529
click at [1025, 395] on input "$ 210,000" at bounding box center [985, 404] width 95 height 18
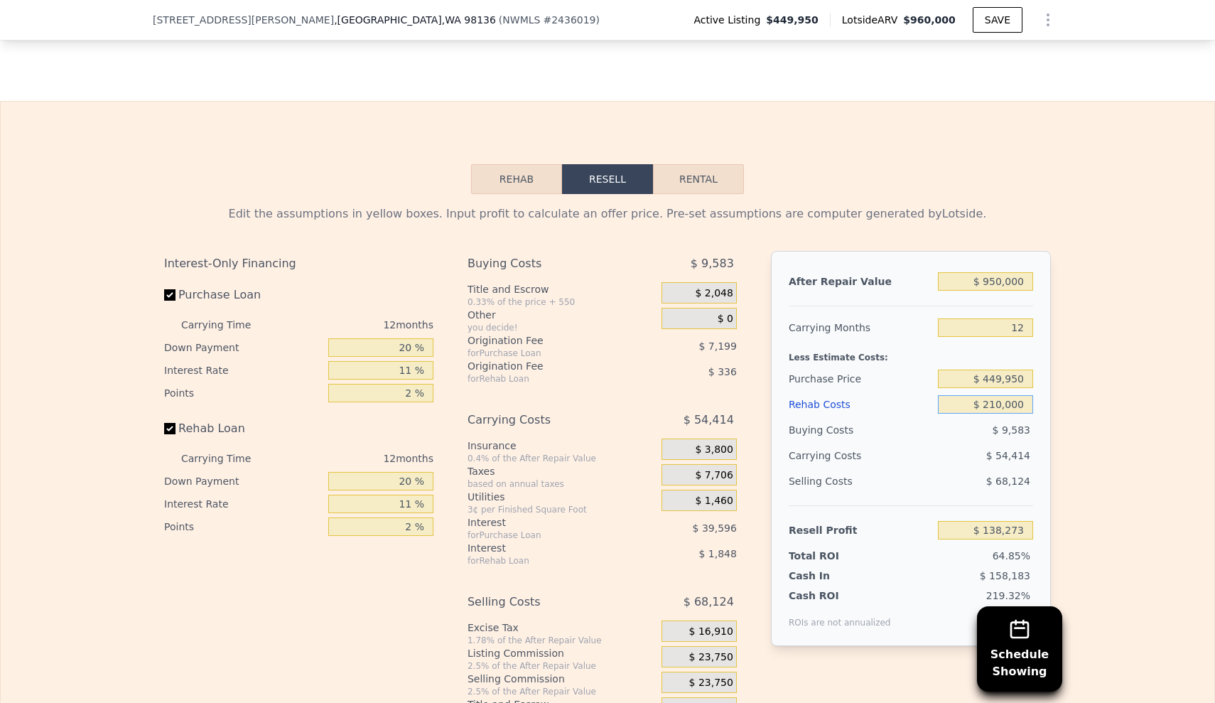
type input "$ 21,000"
type input "$ 346,929"
type input "$ 210"
type input "$ 369,876"
type input "$ 21"
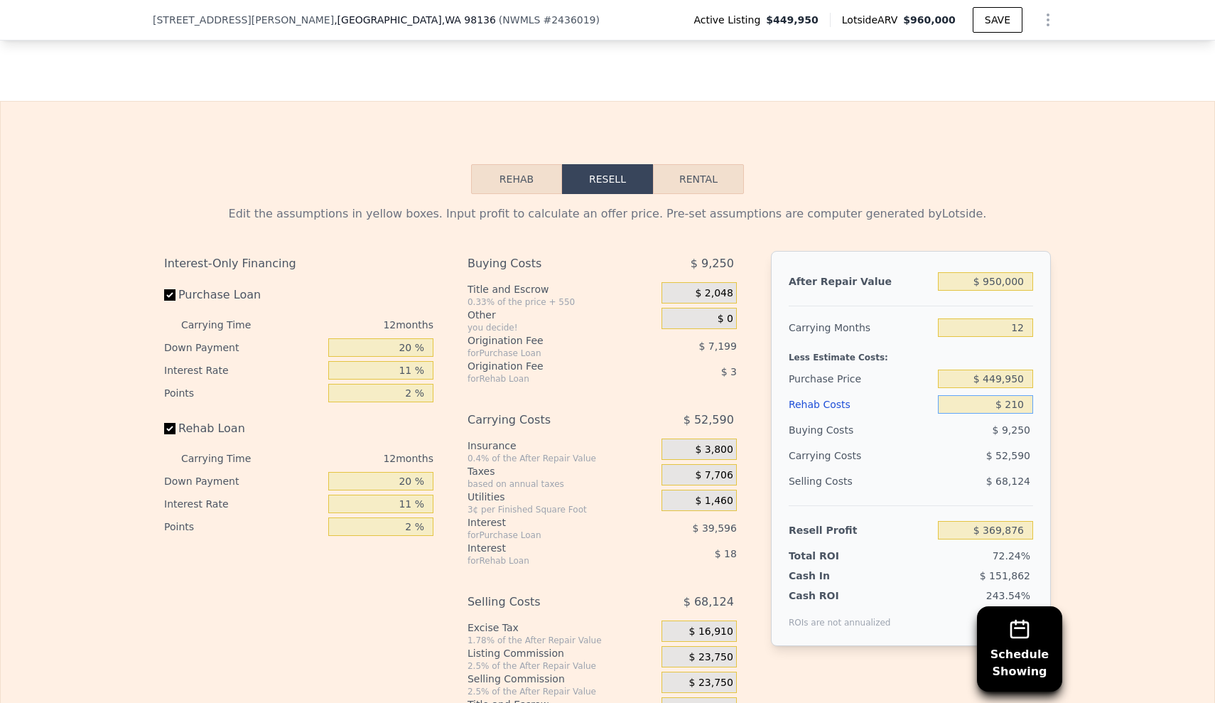
type input "$ 370,092"
type input "$ 2"
type input "$ 370,111"
type input "$ 250"
type input "$ 369,835"
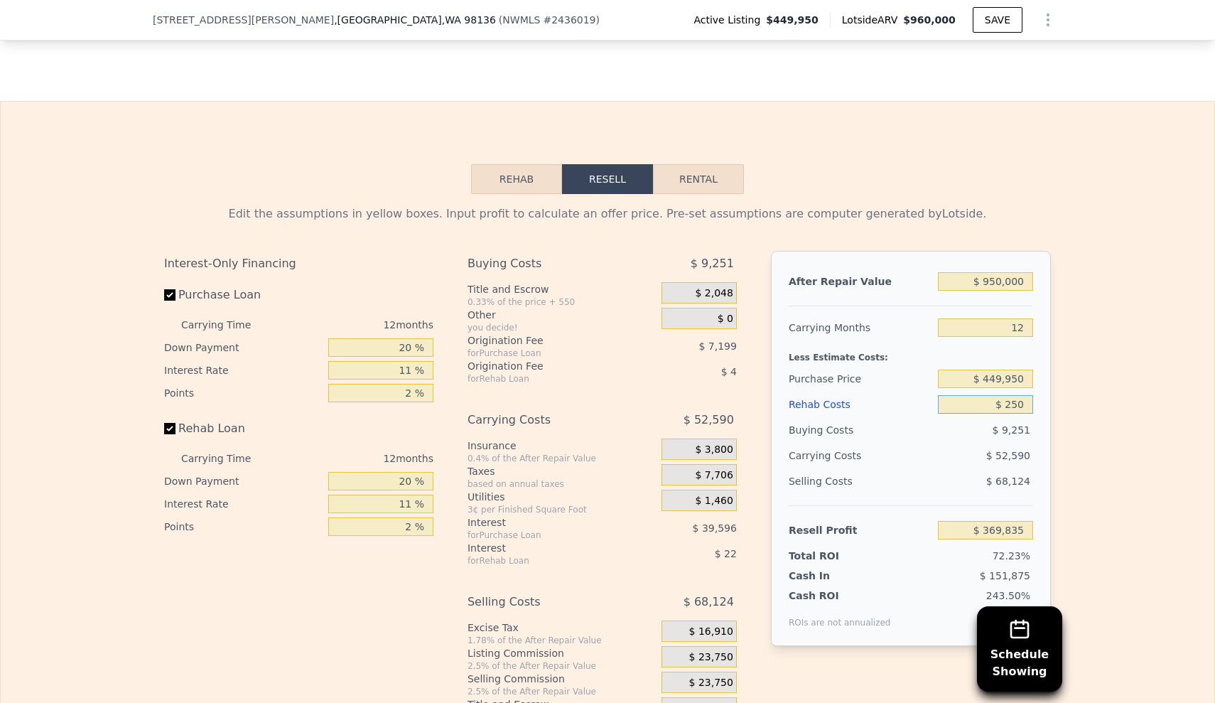
type input "$ 2,500"
type input "$ 367,357"
type input "$ 25,000"
type input "$ 342,517"
type input "$ 250,000"
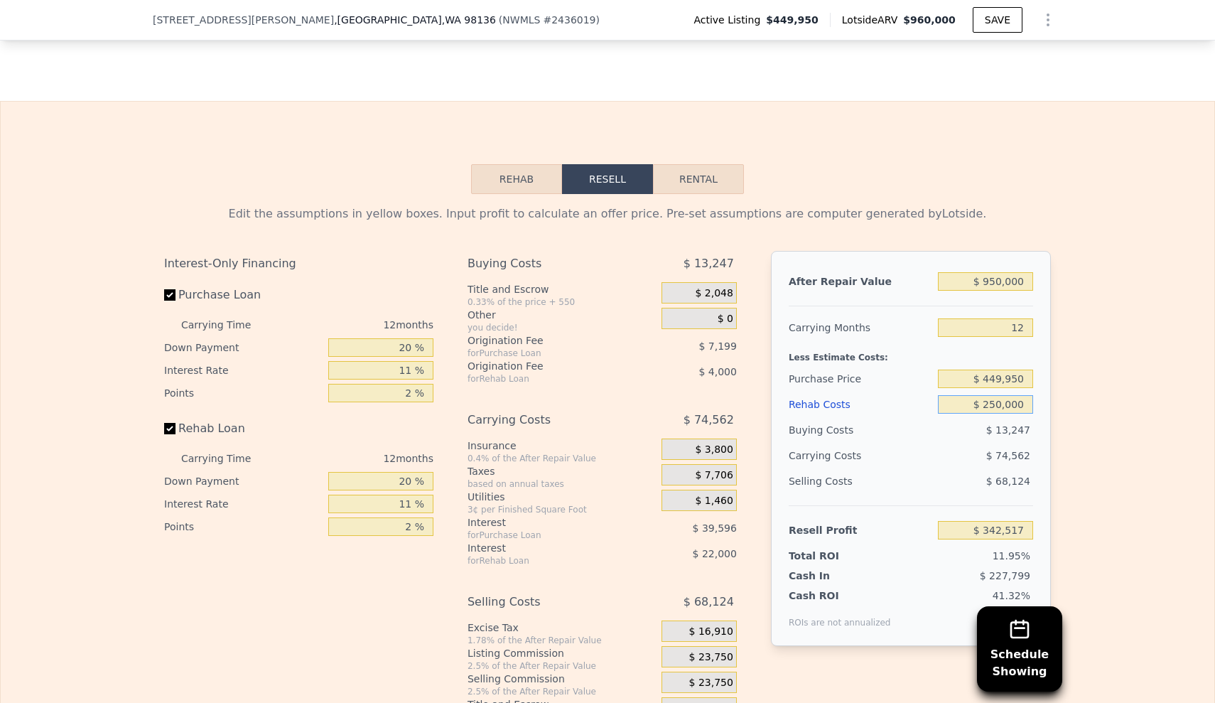
type input "$ 94,117"
drag, startPoint x: 977, startPoint y: 330, endPoint x: 1073, endPoint y: 329, distance: 95.2
click at [1073, 329] on div "Edit the assumptions in yellow boxes. Input profit to calculate an offer price.…" at bounding box center [608, 458] width 1214 height 529
type input "$ 525,000"
type input "$ 11,016"
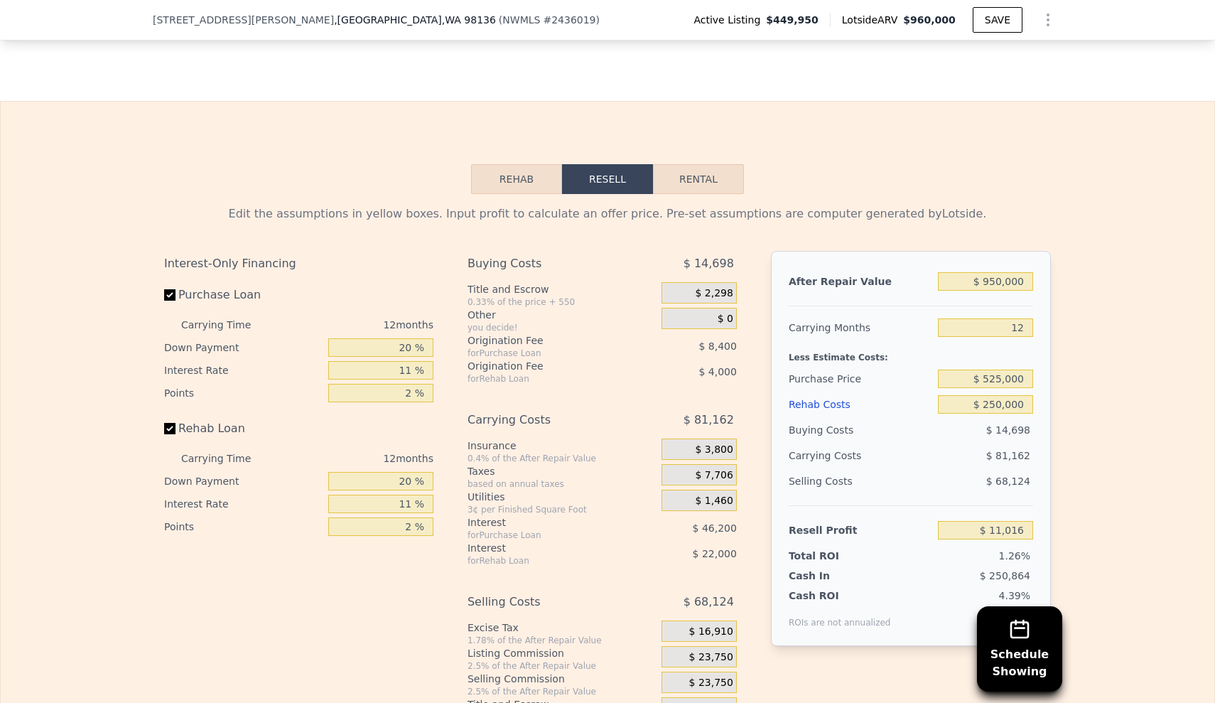
click at [1073, 311] on div "Edit the assumptions in yellow boxes. Input profit to calculate an offer price.…" at bounding box center [608, 458] width 1214 height 529
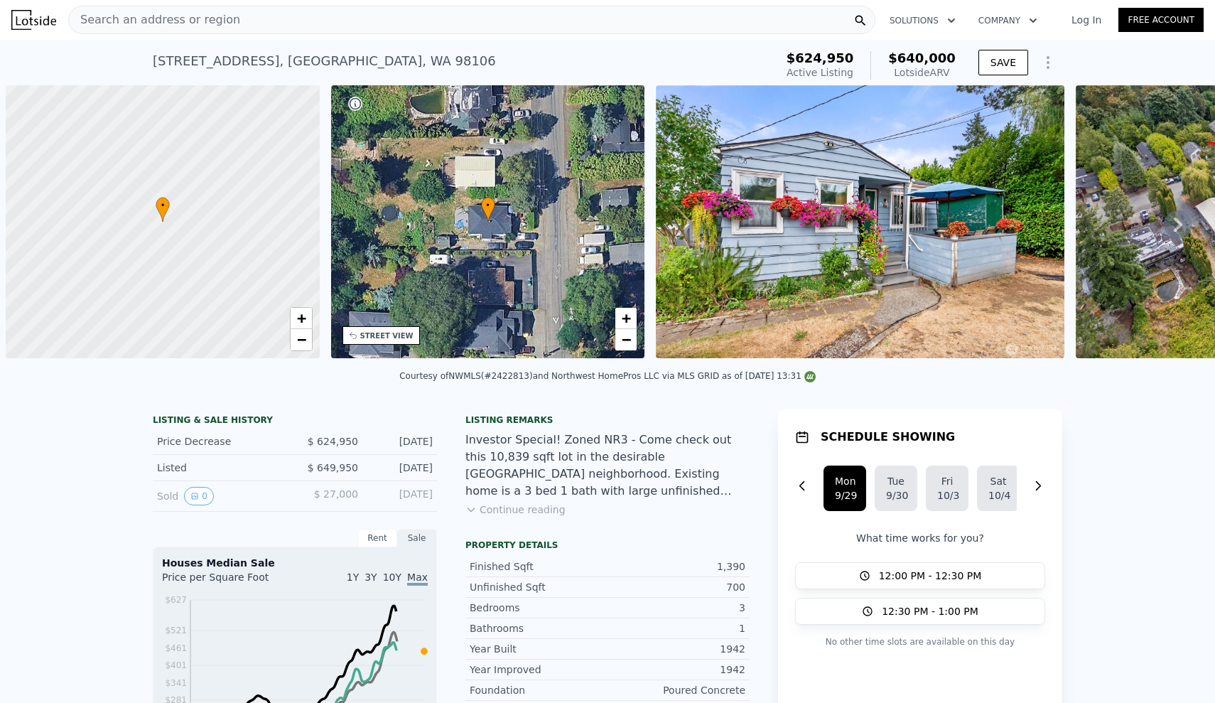
scroll to position [0, 6]
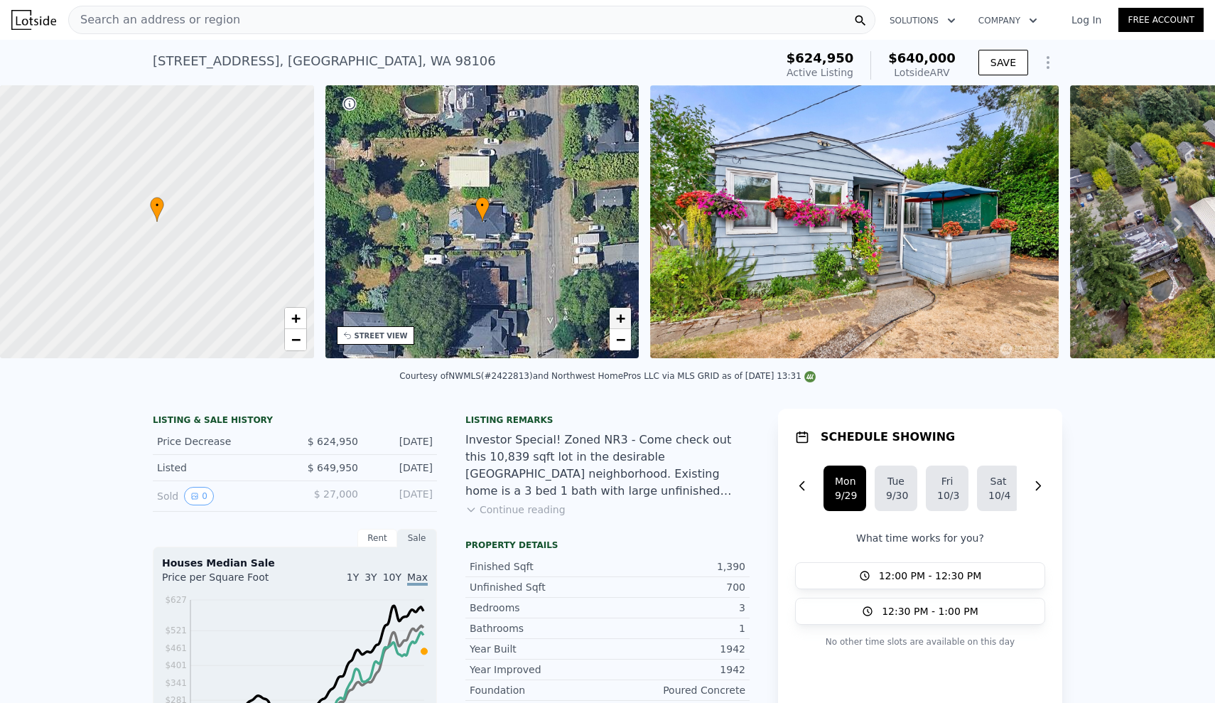
click at [617, 319] on span "+" at bounding box center [620, 318] width 9 height 18
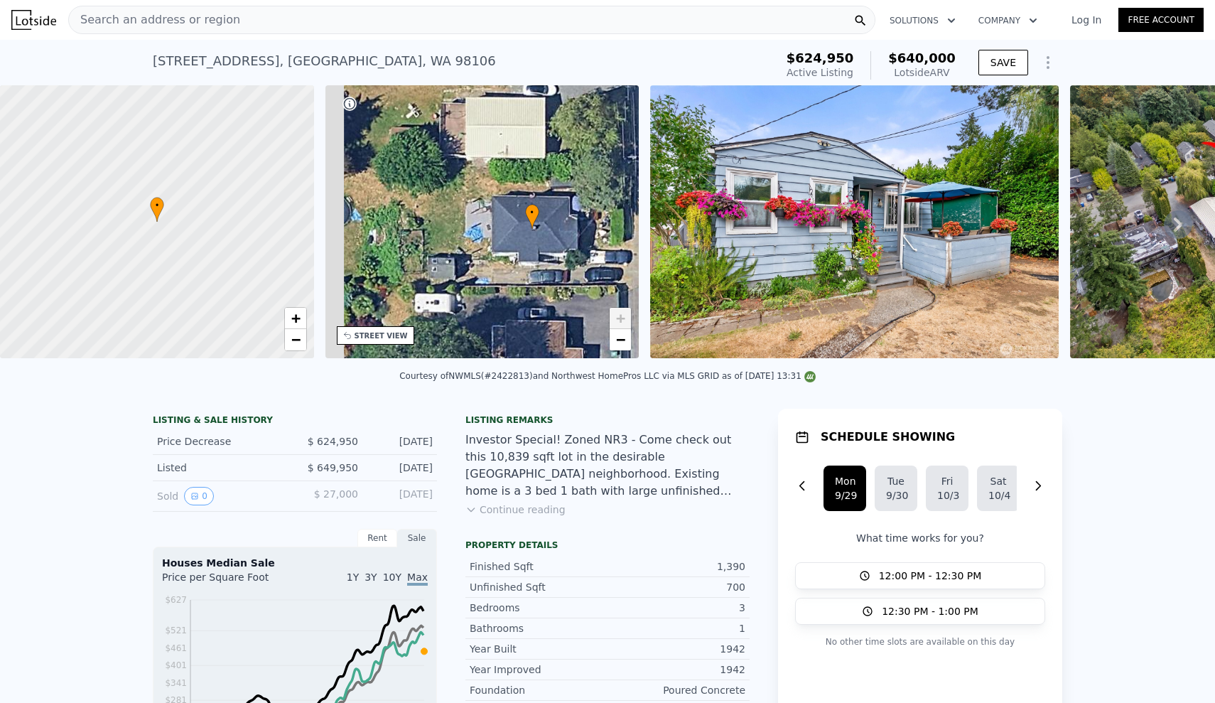
drag, startPoint x: 490, startPoint y: 283, endPoint x: 542, endPoint y: 291, distance: 51.8
click at [542, 291] on div "• + −" at bounding box center [483, 221] width 314 height 273
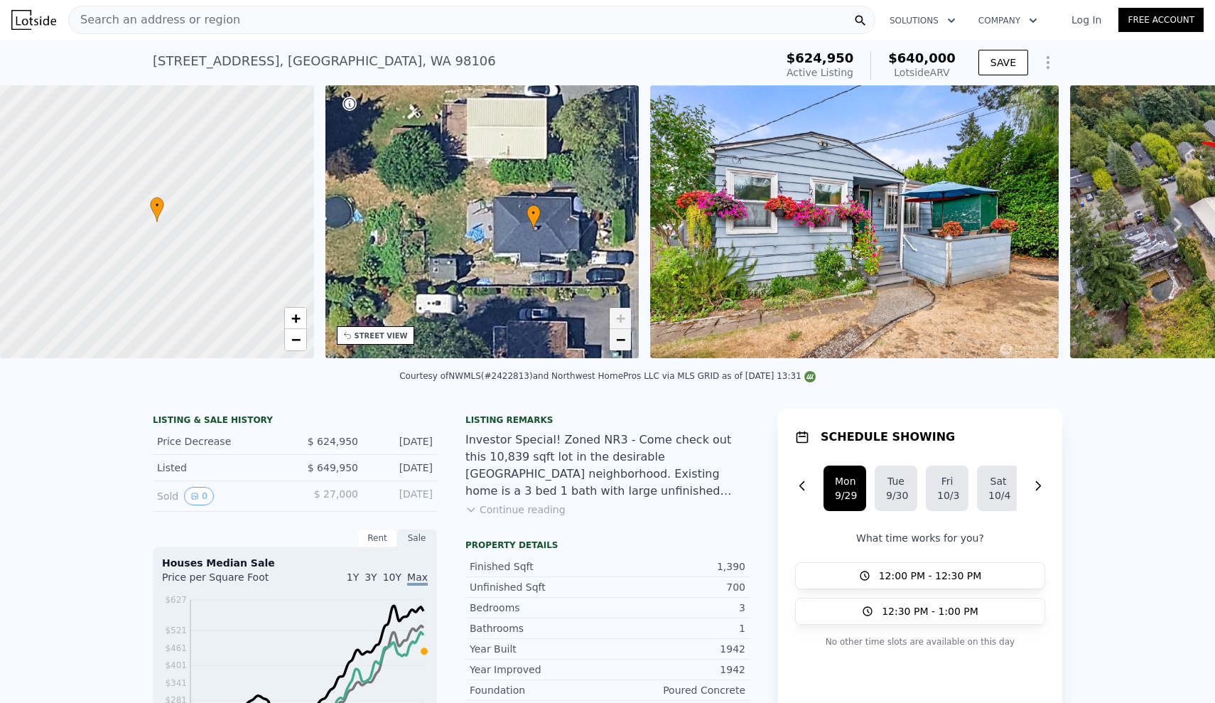
click at [625, 339] on span "−" at bounding box center [620, 340] width 9 height 18
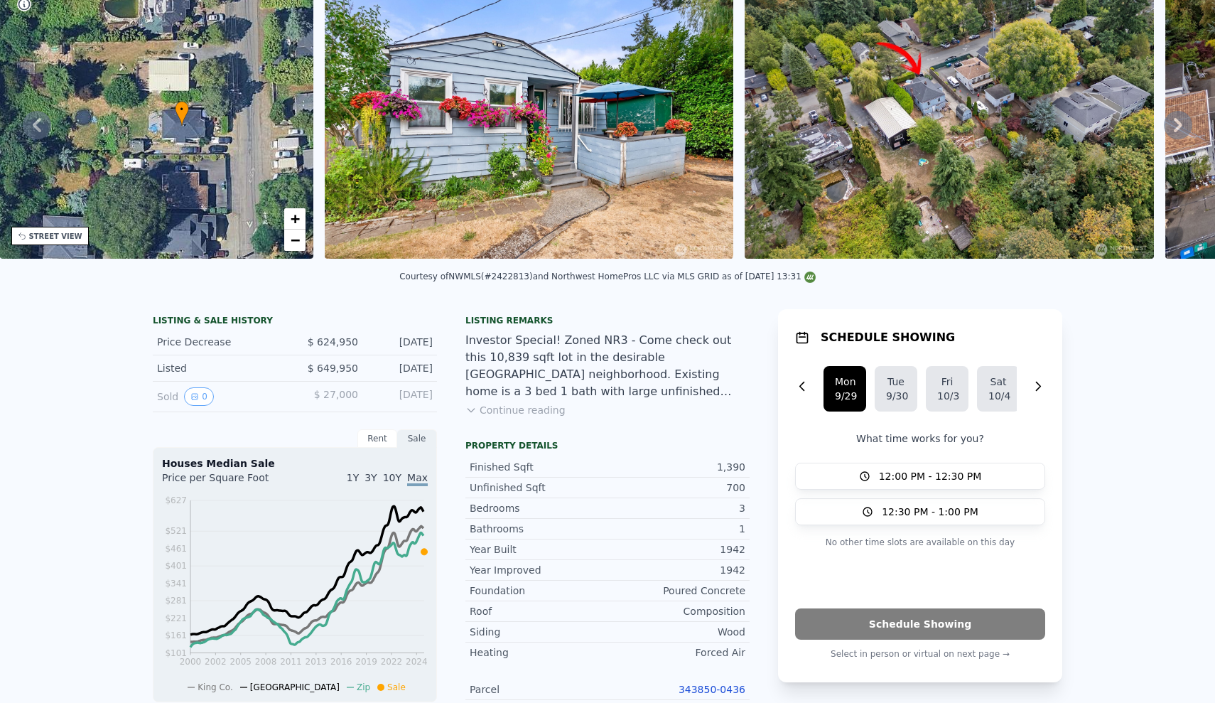
scroll to position [0, 0]
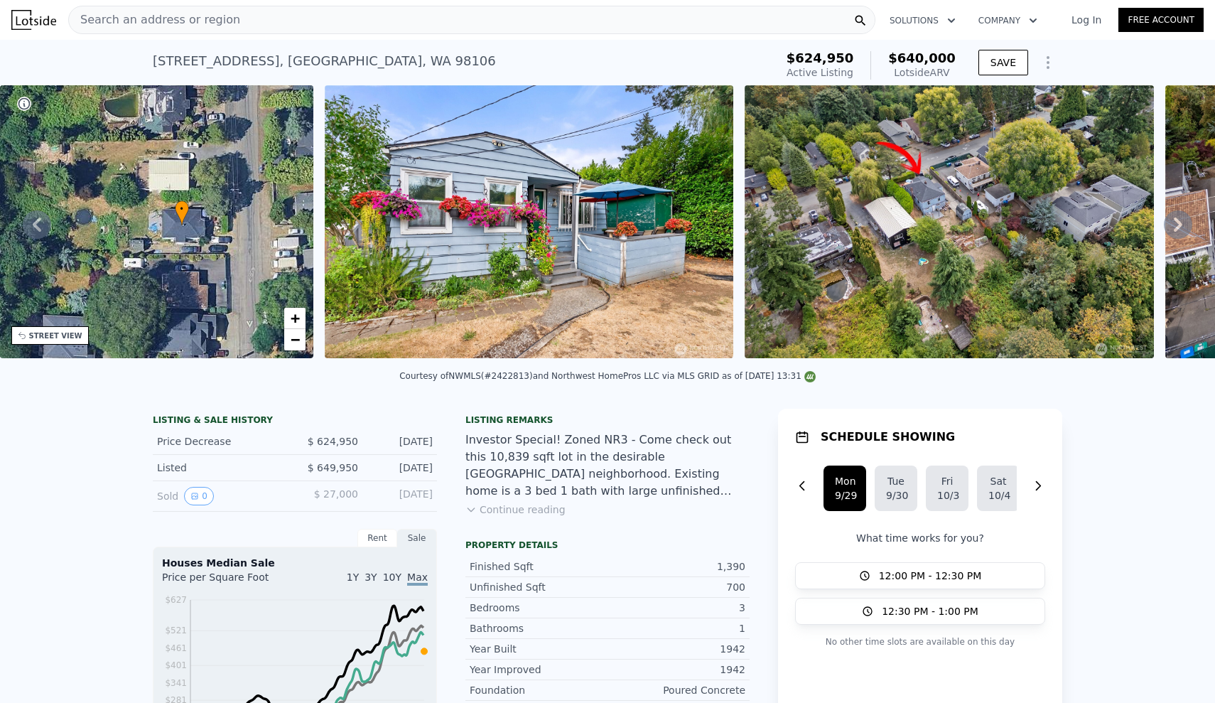
click at [1178, 223] on icon at bounding box center [1178, 224] width 28 height 28
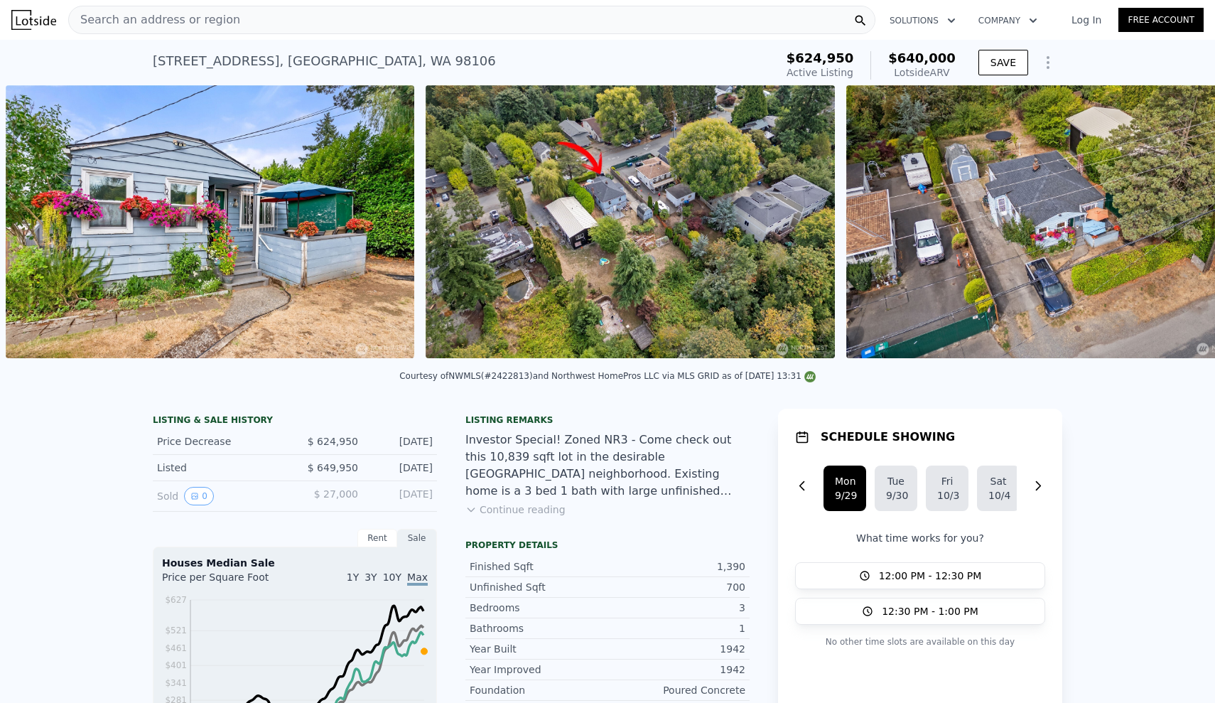
click at [1178, 223] on div "• + − • + − STREET VIEW Loading... SATELLITE VIEW" at bounding box center [607, 224] width 1215 height 278
click at [1178, 223] on icon at bounding box center [1178, 224] width 28 height 28
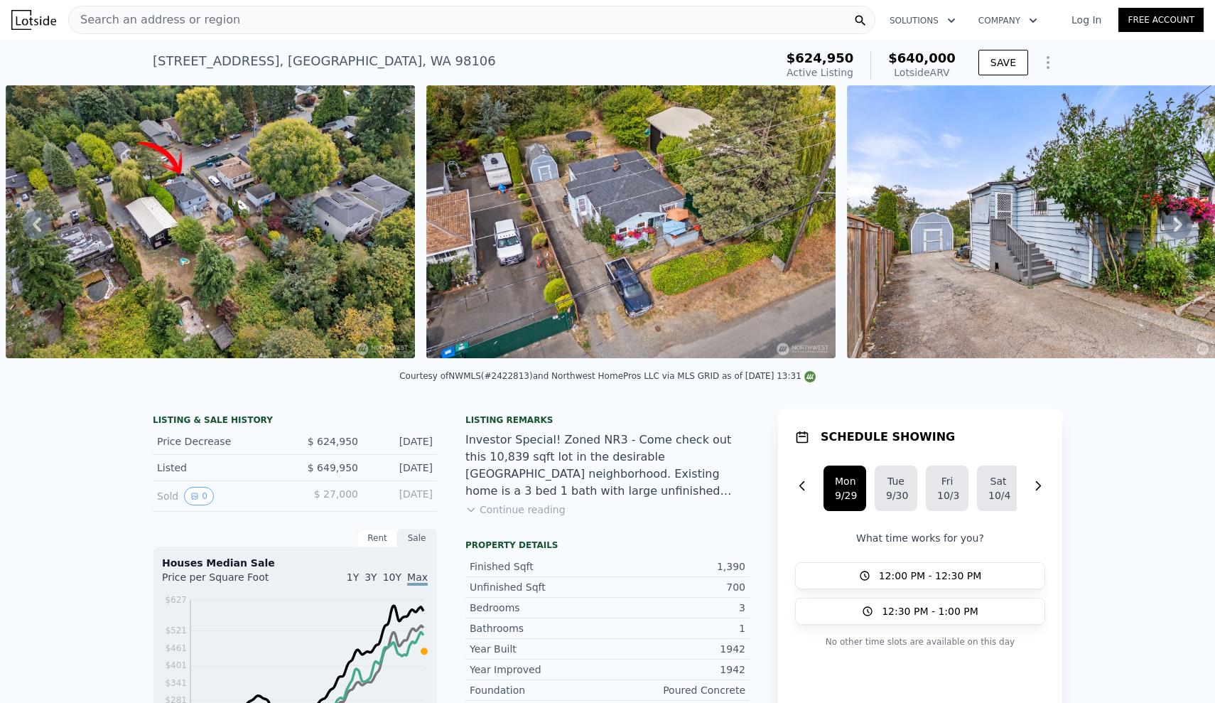
click at [1178, 223] on icon at bounding box center [1178, 224] width 28 height 28
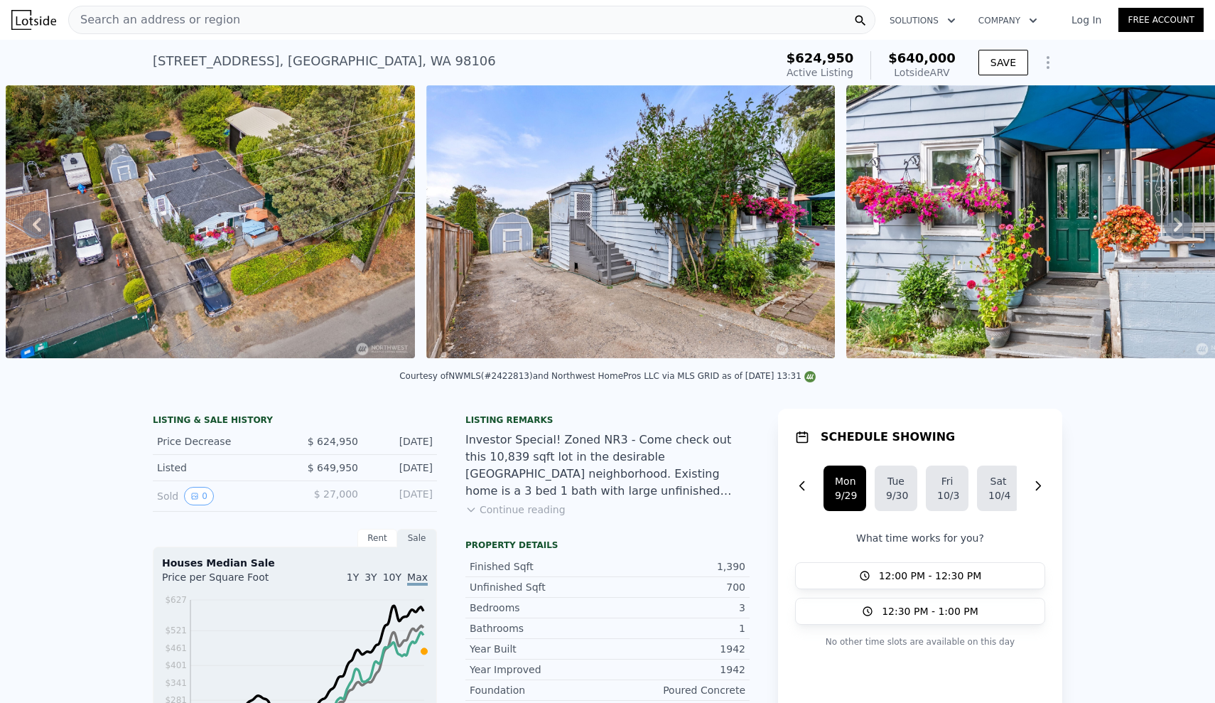
click at [1178, 223] on icon at bounding box center [1178, 224] width 28 height 28
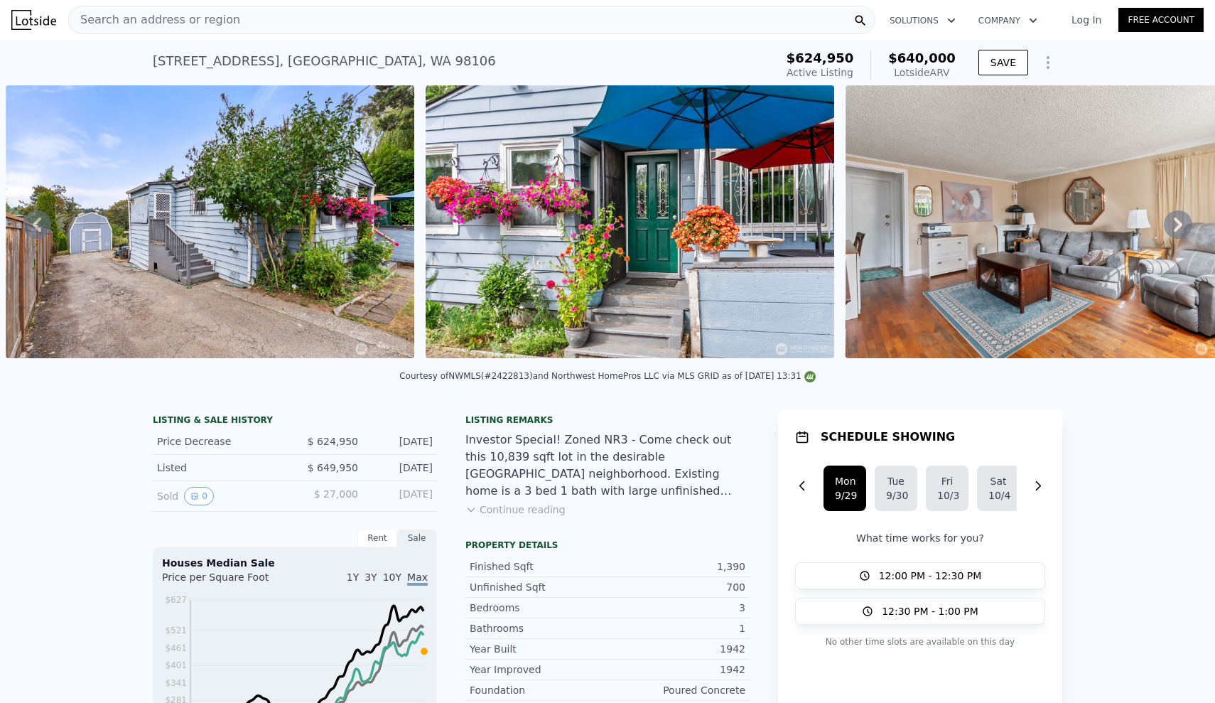
click at [1178, 223] on icon at bounding box center [1178, 224] width 28 height 28
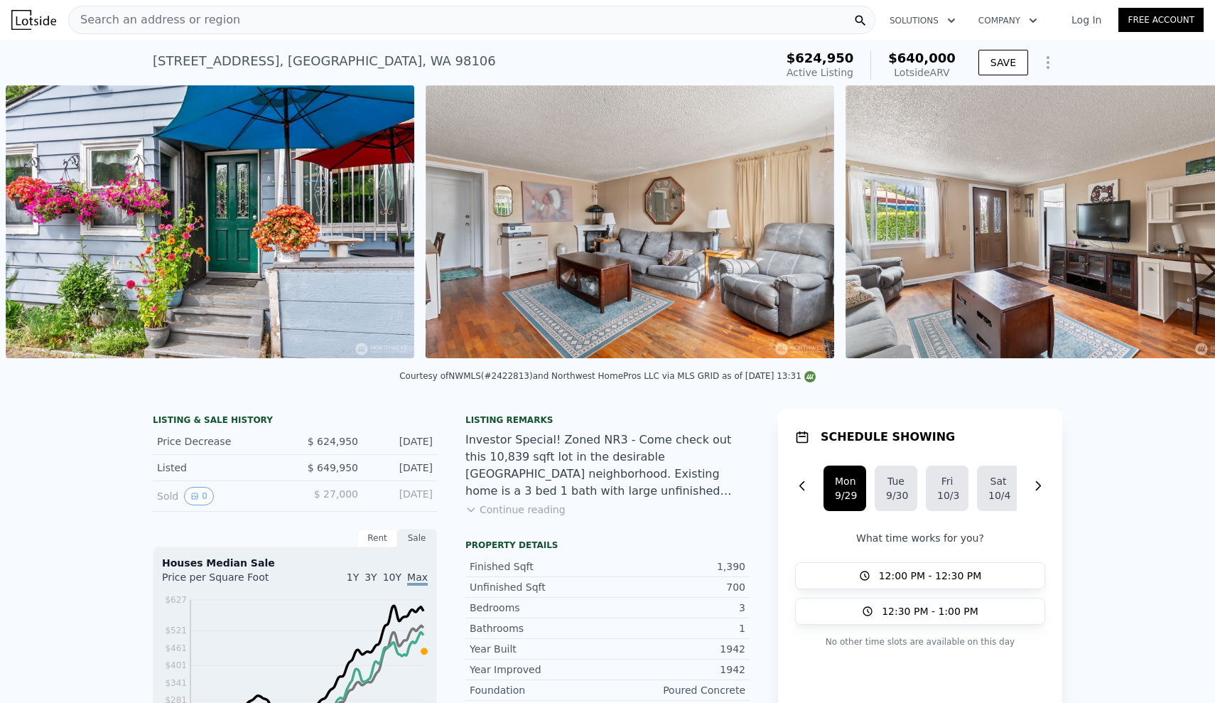
click at [1178, 223] on div "• + − • + − STREET VIEW Loading... SATELLITE VIEW" at bounding box center [607, 224] width 1215 height 278
click at [1178, 223] on icon at bounding box center [1178, 224] width 28 height 28
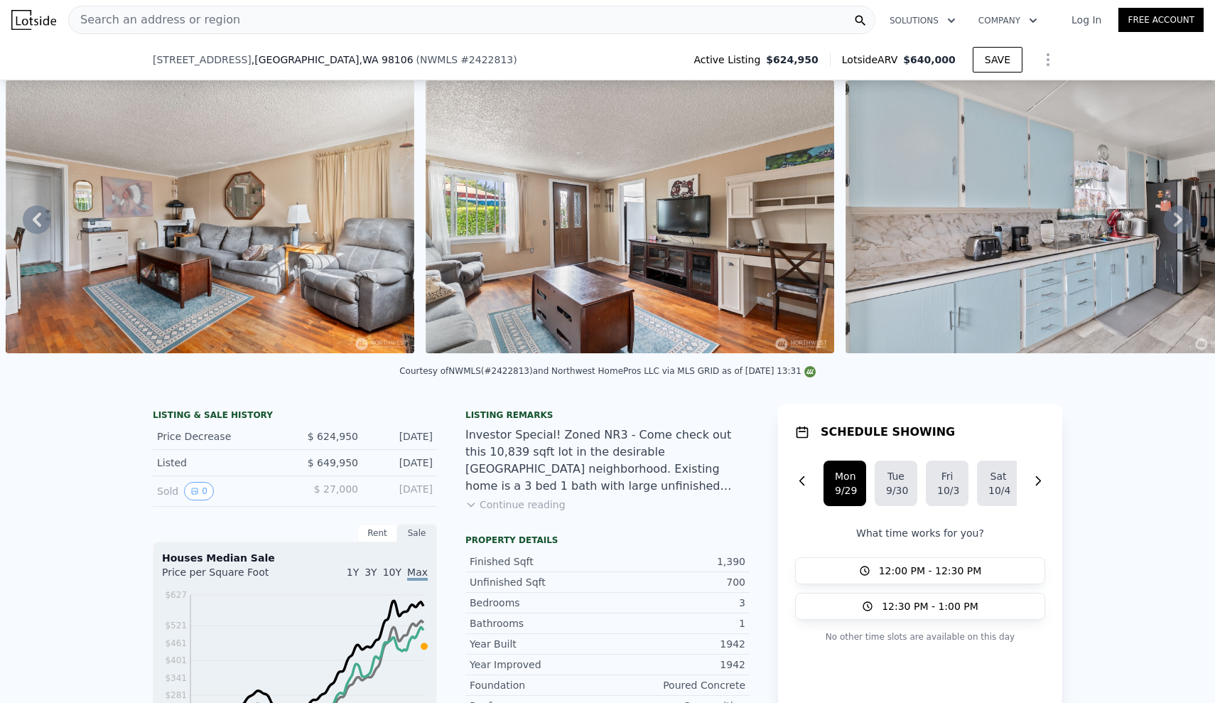
scroll to position [179, 0]
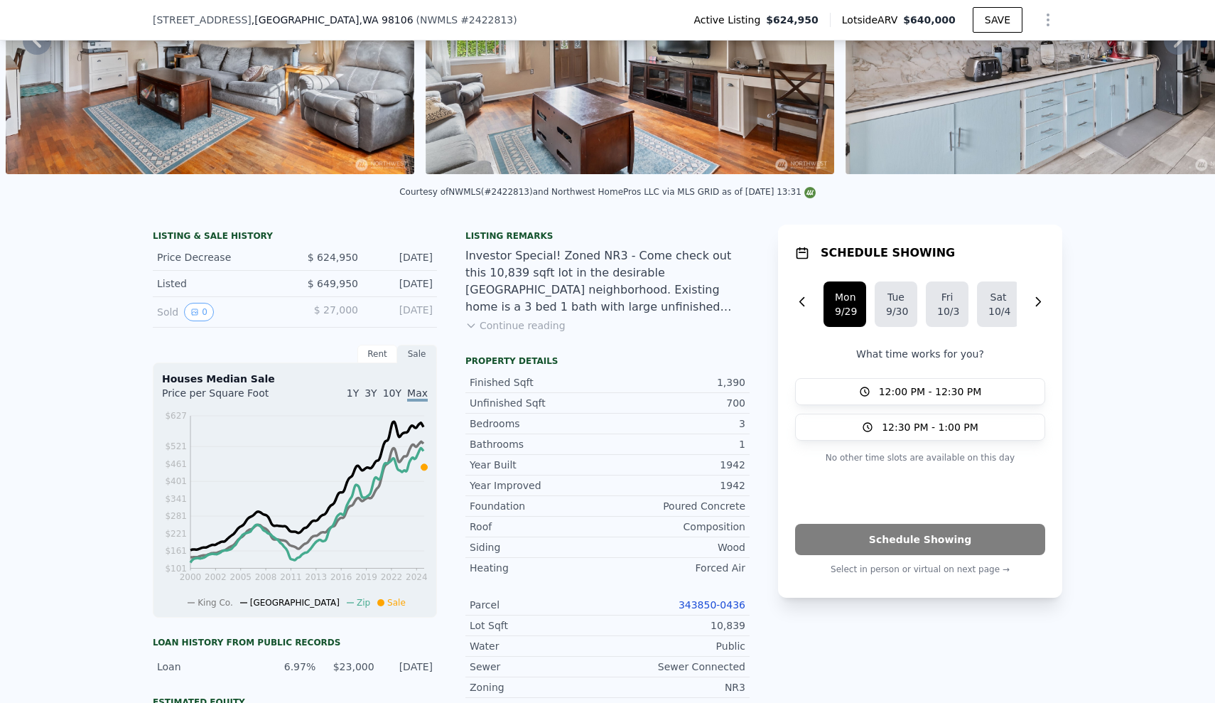
click at [545, 327] on button "Continue reading" at bounding box center [516, 325] width 100 height 14
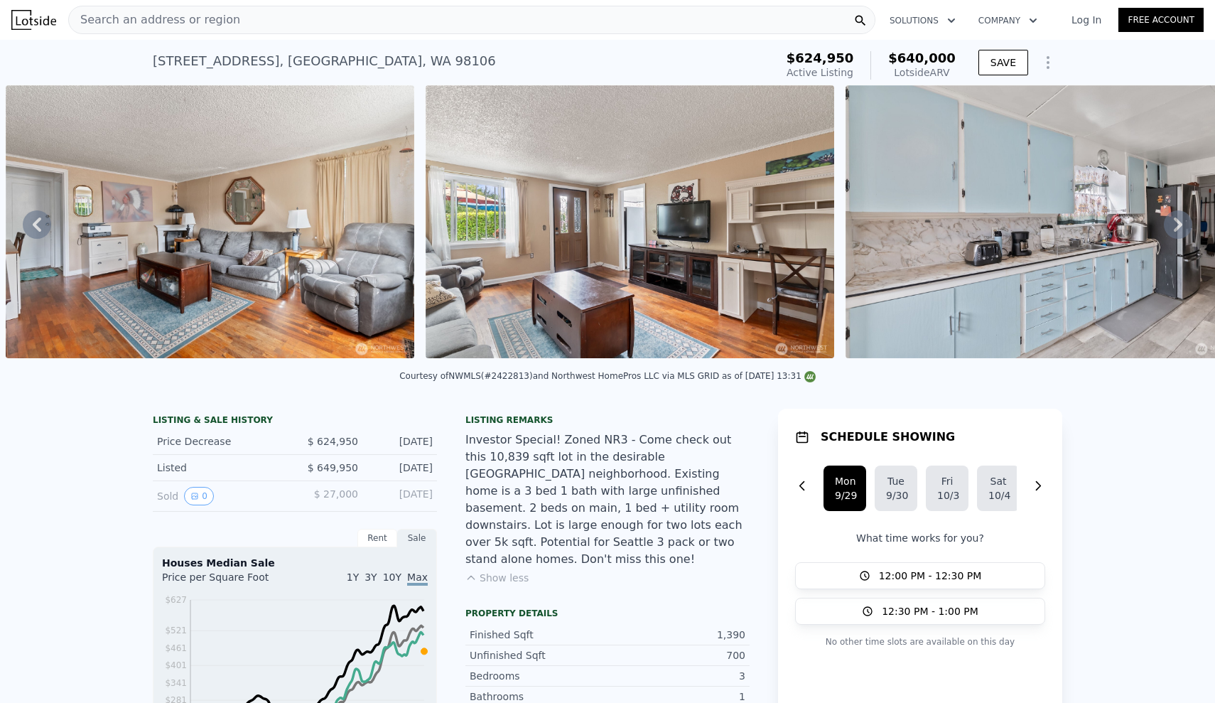
scroll to position [0, 0]
click at [1180, 218] on icon at bounding box center [1178, 224] width 28 height 28
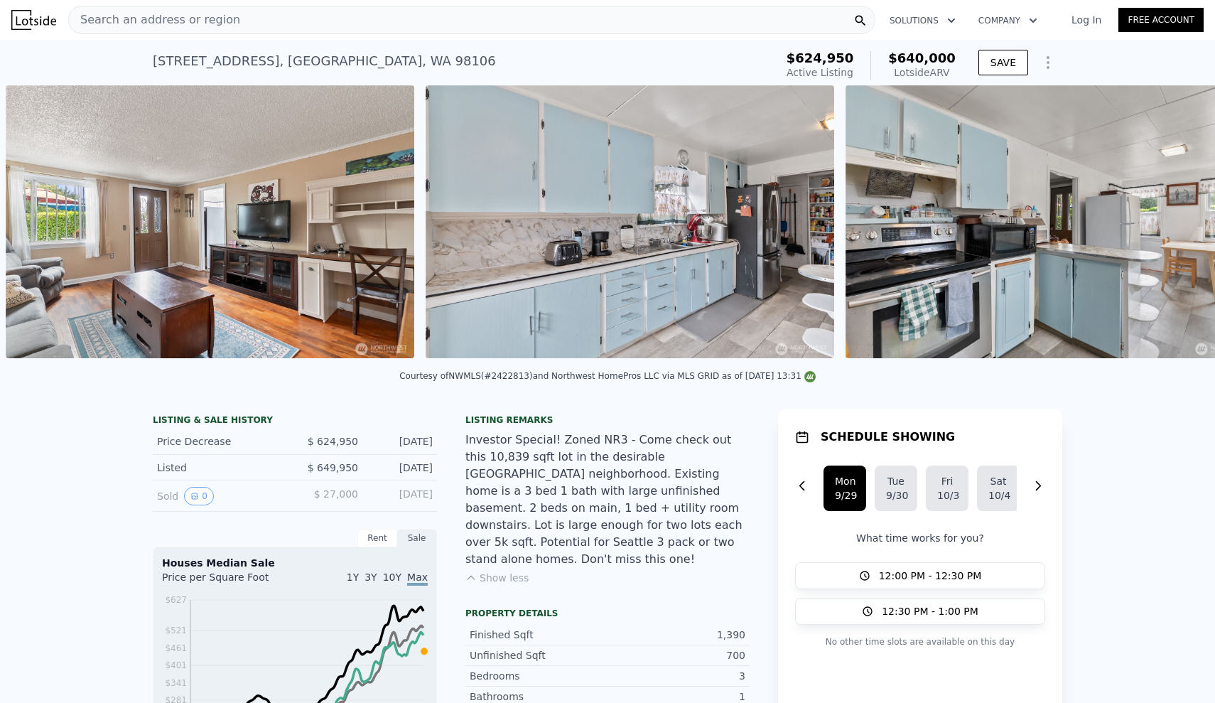
click at [1180, 218] on div "• + − • + − STREET VIEW Loading... SATELLITE VIEW" at bounding box center [607, 224] width 1215 height 278
click at [1180, 218] on icon at bounding box center [1178, 224] width 28 height 28
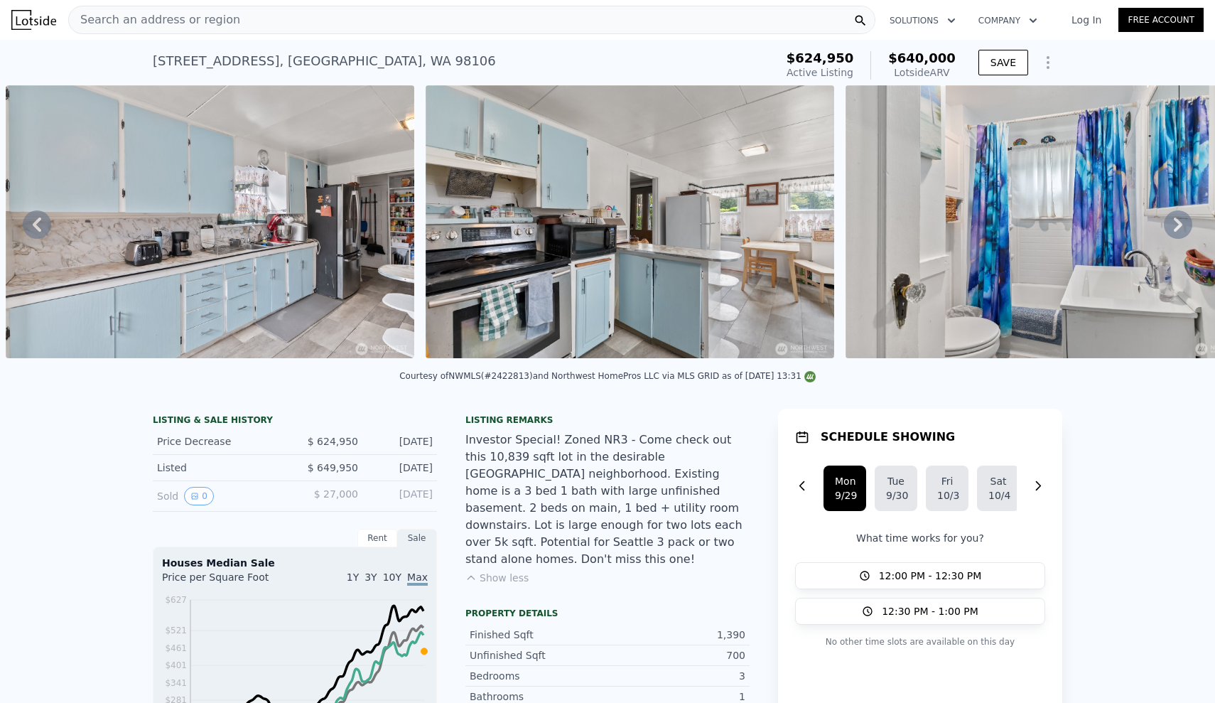
click at [1178, 231] on icon at bounding box center [1178, 224] width 28 height 28
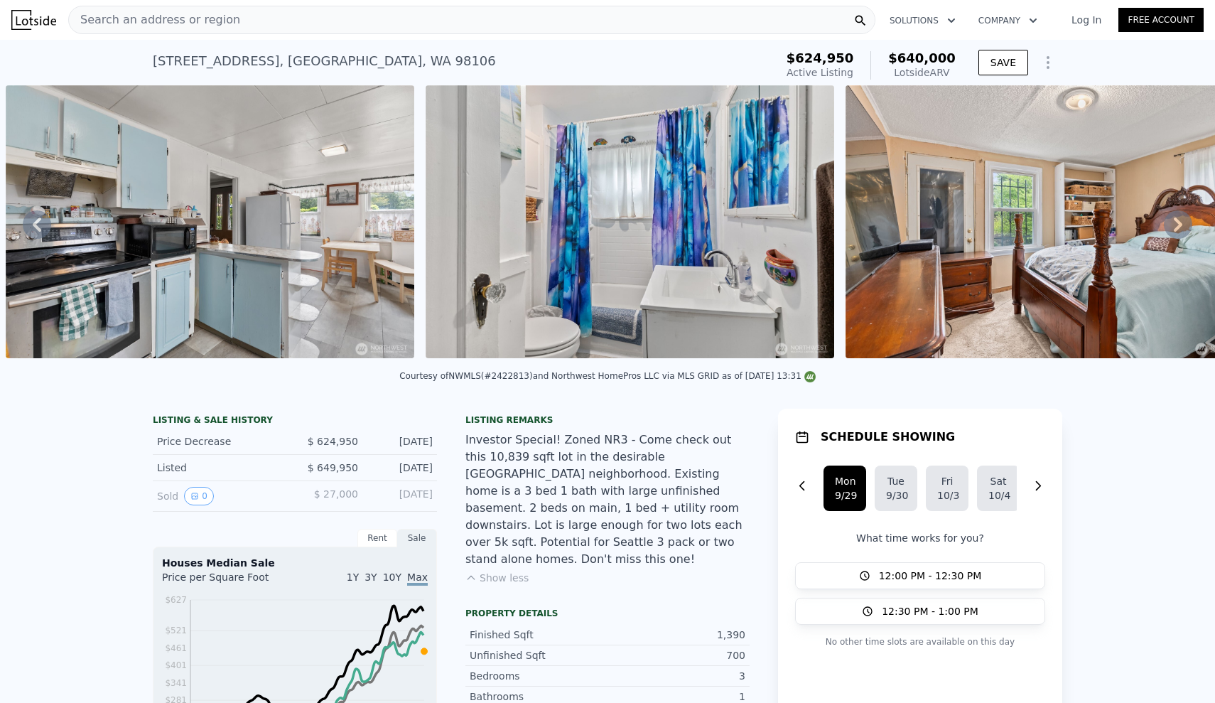
click at [1178, 231] on icon at bounding box center [1178, 224] width 28 height 28
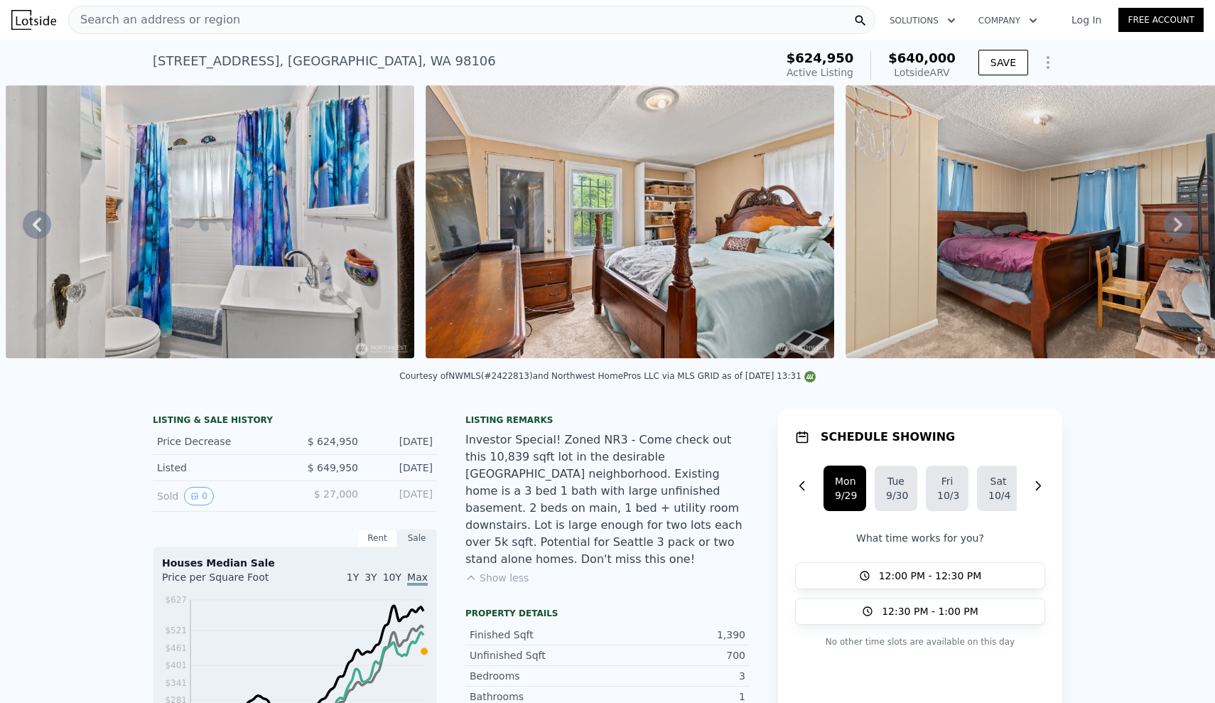
click at [1176, 235] on icon at bounding box center [1178, 224] width 28 height 28
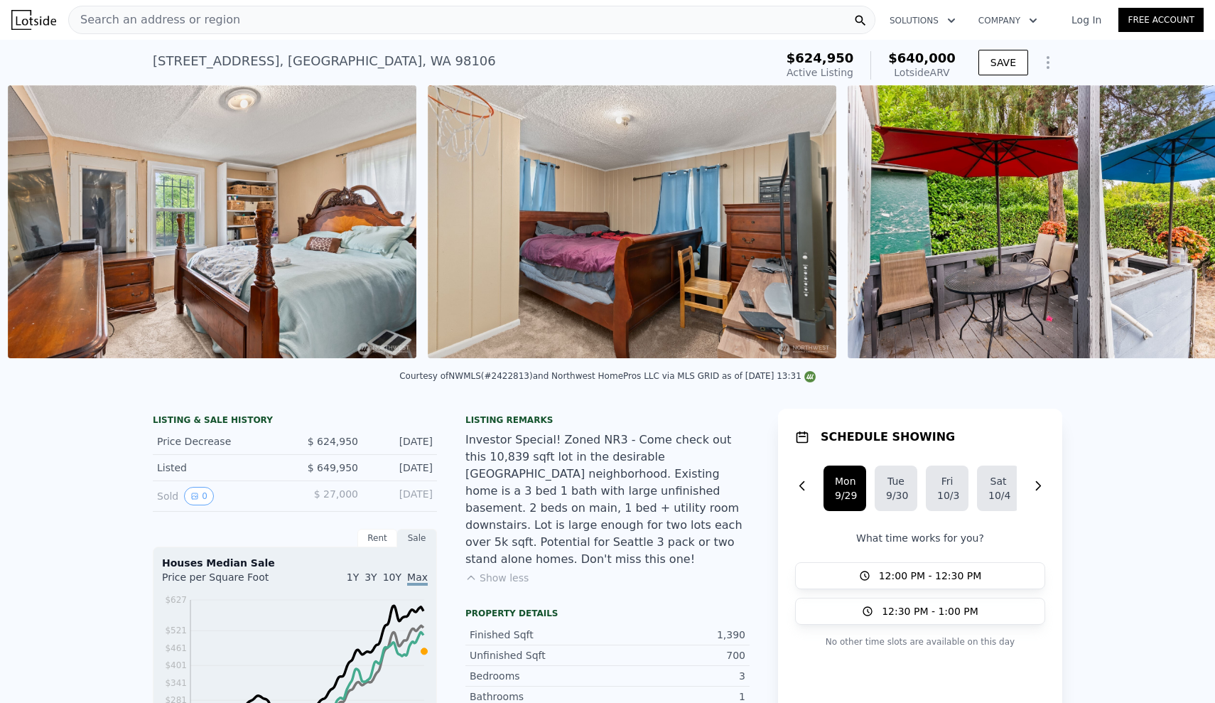
scroll to position [0, 4853]
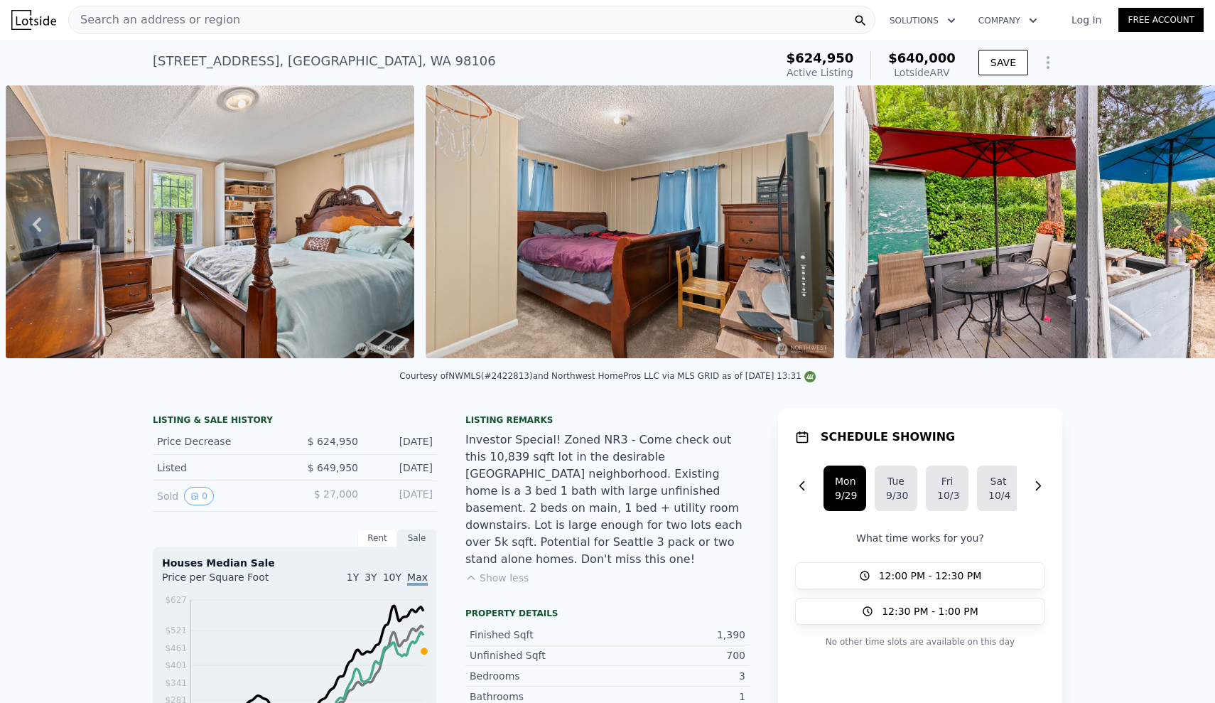
drag, startPoint x: 799, startPoint y: 361, endPoint x: 815, endPoint y: 361, distance: 15.6
click at [815, 361] on div at bounding box center [630, 224] width 420 height 278
drag, startPoint x: 799, startPoint y: 360, endPoint x: 807, endPoint y: 361, distance: 8.6
click at [807, 361] on div at bounding box center [630, 224] width 420 height 278
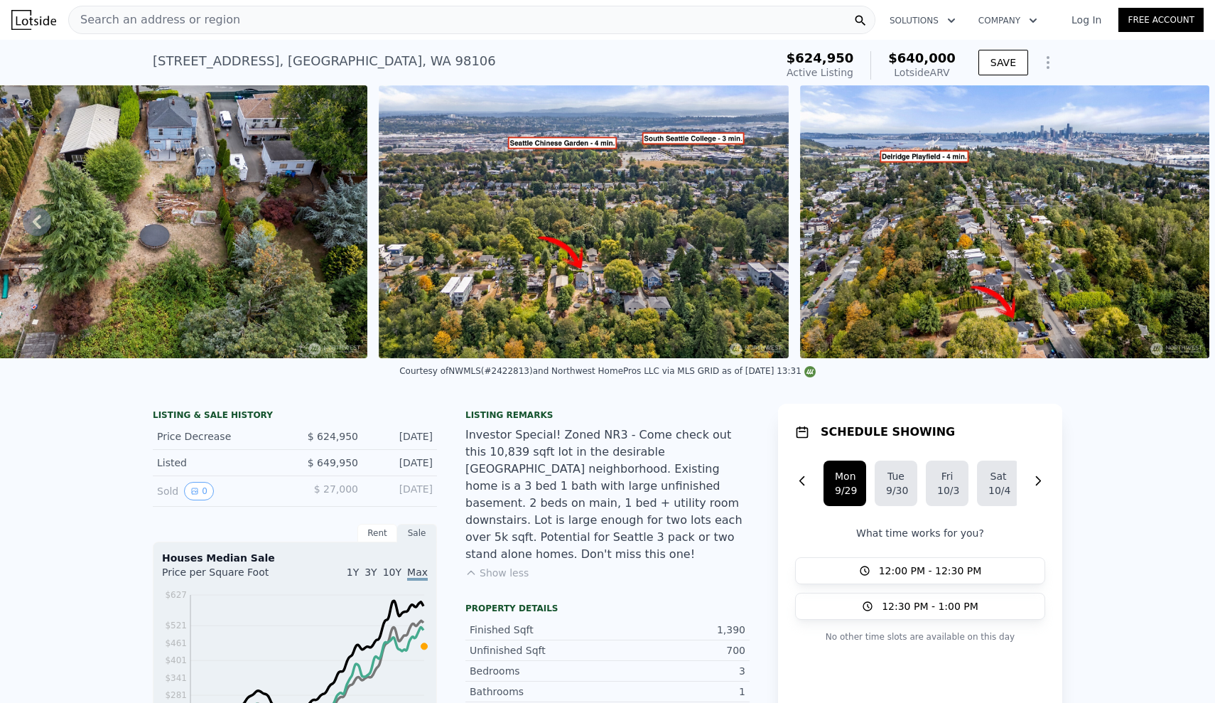
scroll to position [0, 0]
